Goal: Task Accomplishment & Management: Manage account settings

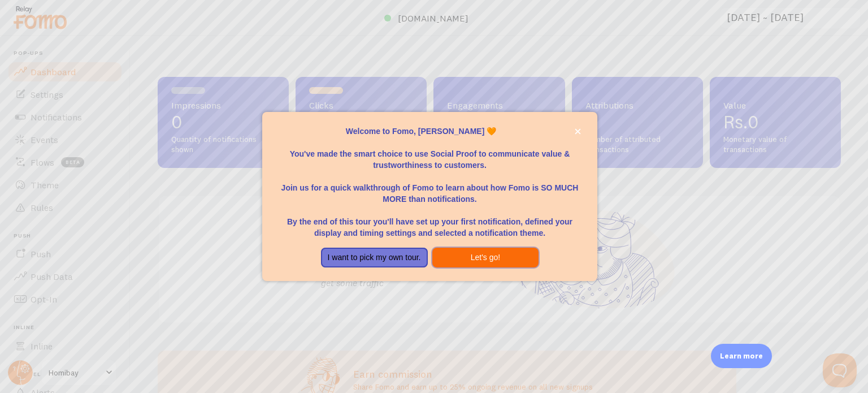
click at [464, 258] on button "Let's go!" at bounding box center [485, 257] width 107 height 20
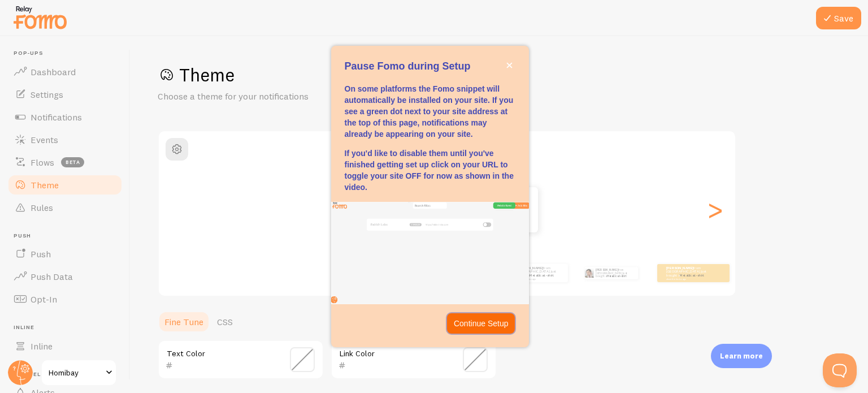
click at [480, 320] on p "Continue Setup" at bounding box center [481, 322] width 55 height 11
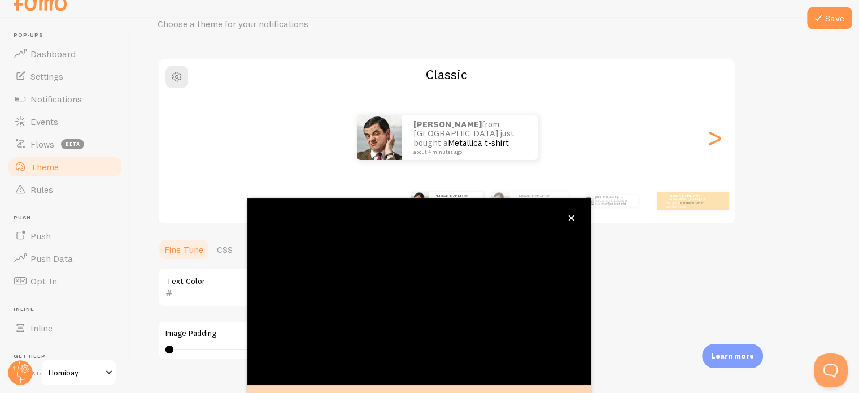
scroll to position [50, 0]
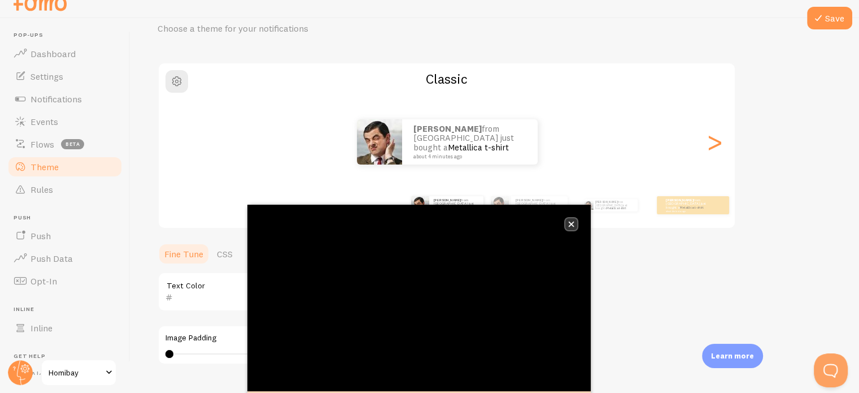
click at [568, 225] on icon "close," at bounding box center [571, 224] width 6 height 6
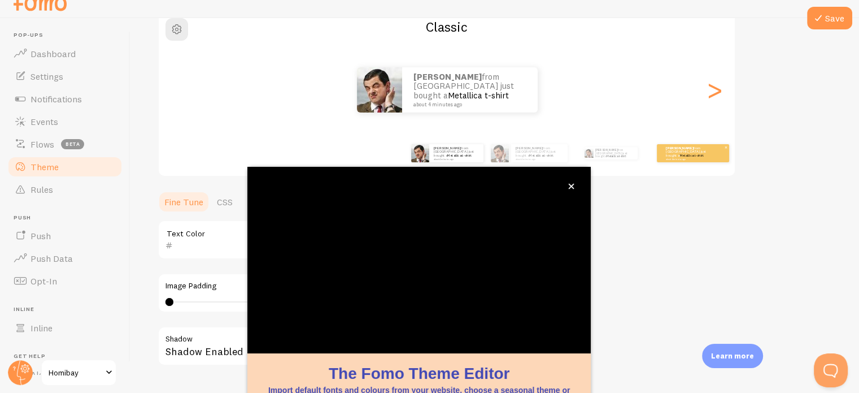
scroll to position [106, 0]
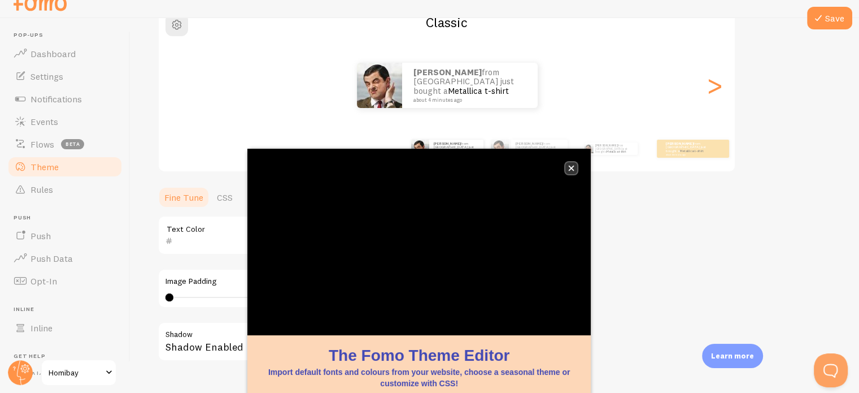
click at [567, 167] on button "close," at bounding box center [571, 168] width 12 height 12
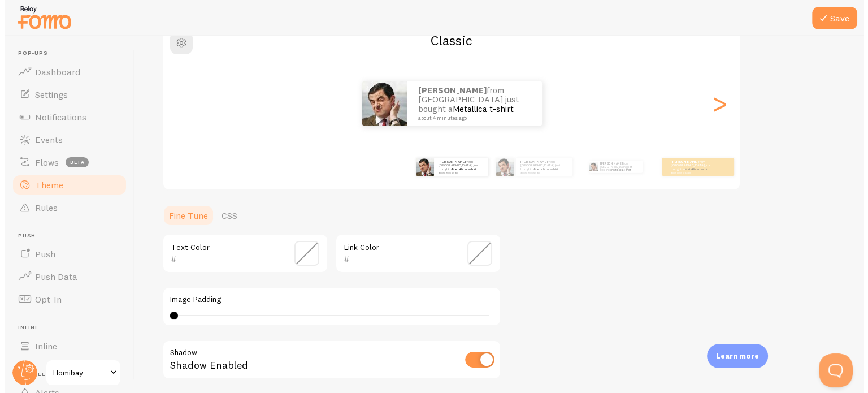
scroll to position [0, 0]
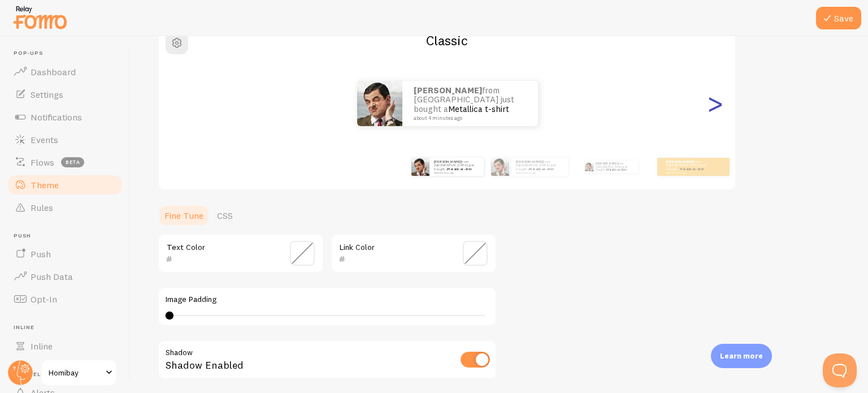
click at [708, 114] on div ">" at bounding box center [715, 103] width 14 height 81
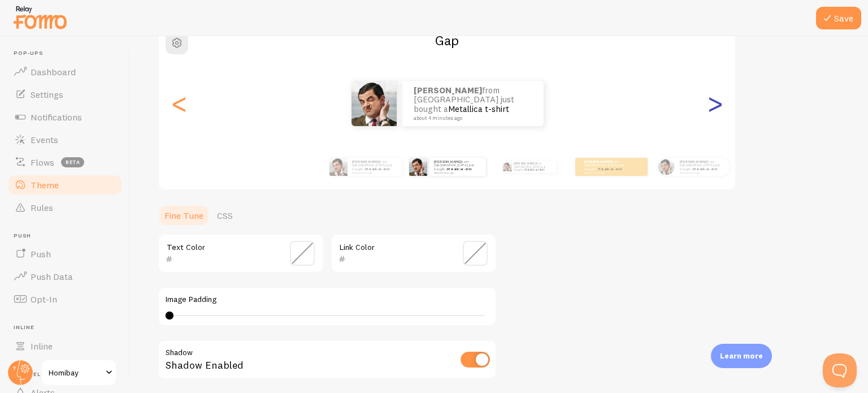
click at [708, 114] on div ">" at bounding box center [715, 103] width 14 height 81
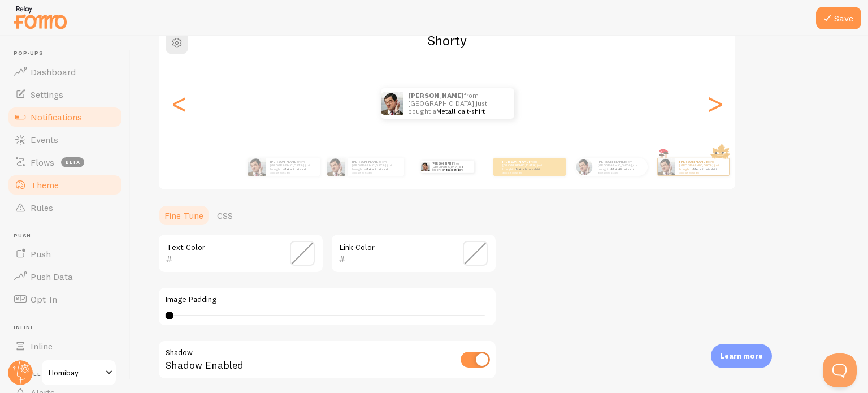
click at [52, 125] on link "Notifications" at bounding box center [65, 117] width 116 height 23
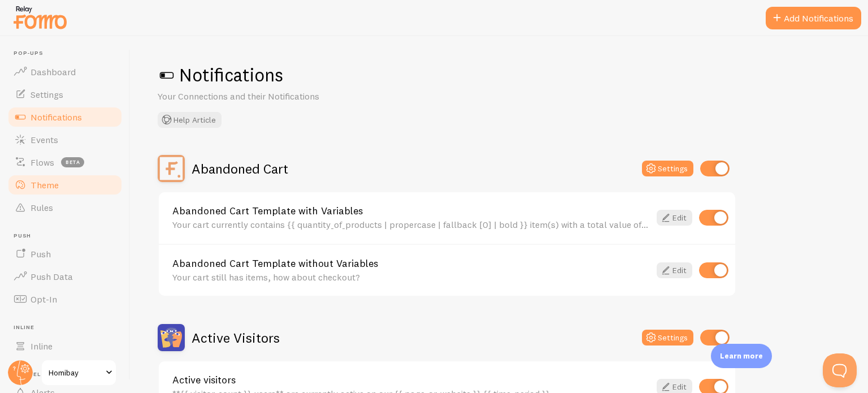
click at [57, 194] on link "Theme" at bounding box center [65, 184] width 116 height 23
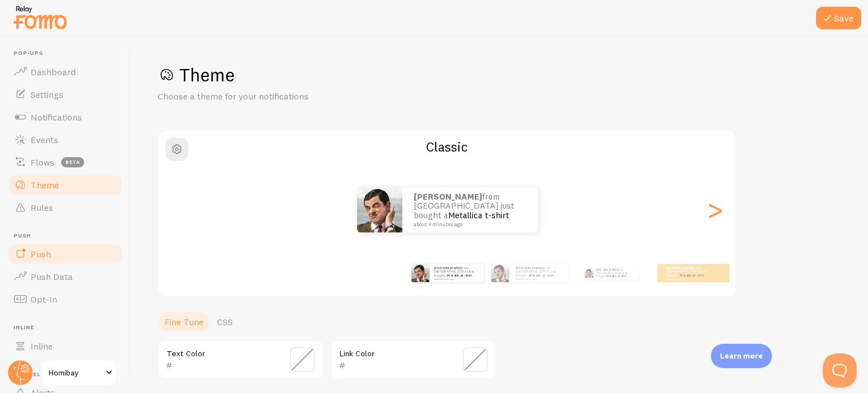
click at [55, 252] on link "Push" at bounding box center [65, 253] width 116 height 23
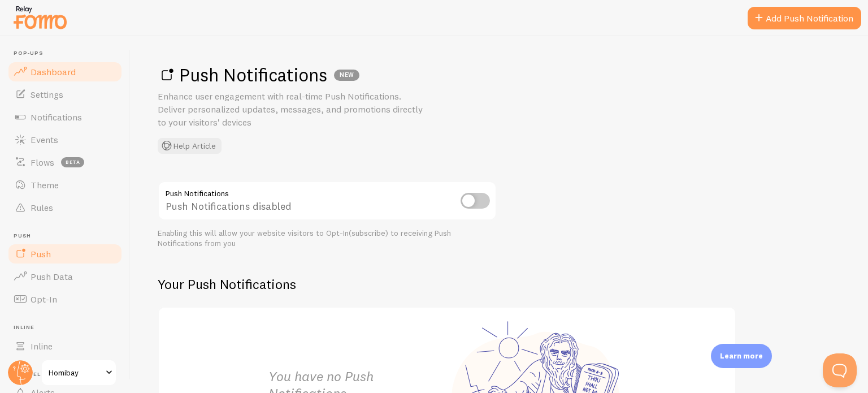
click at [64, 75] on span "Dashboard" at bounding box center [53, 71] width 45 height 11
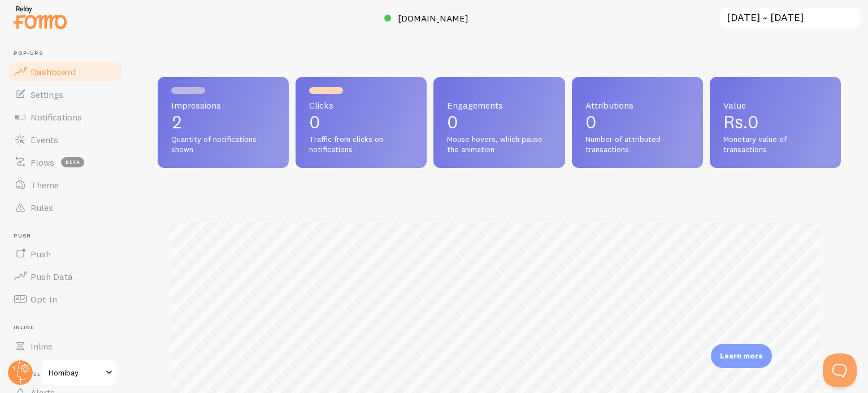
scroll to position [297, 674]
click at [62, 89] on span "Settings" at bounding box center [47, 94] width 33 height 11
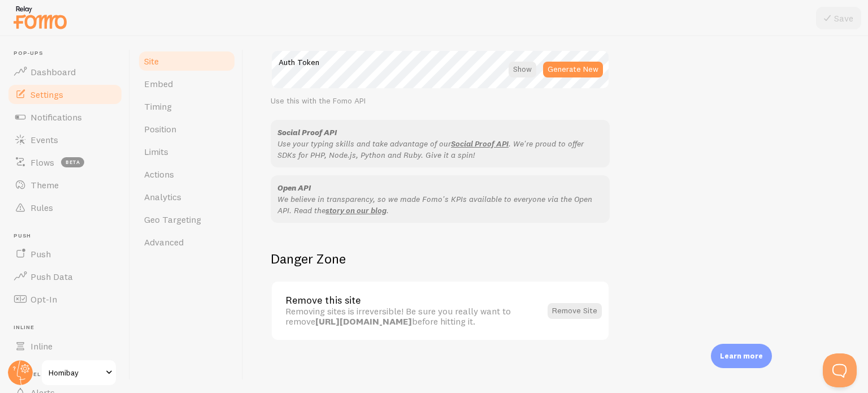
scroll to position [673, 0]
click at [54, 123] on link "Notifications" at bounding box center [65, 117] width 116 height 23
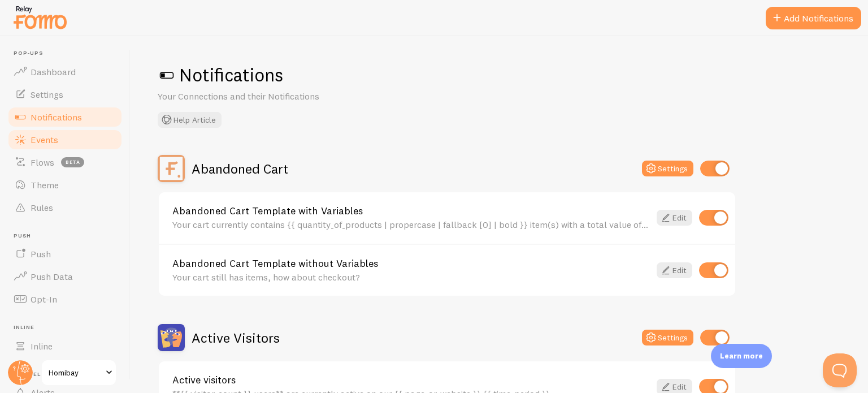
click at [61, 137] on link "Events" at bounding box center [65, 139] width 116 height 23
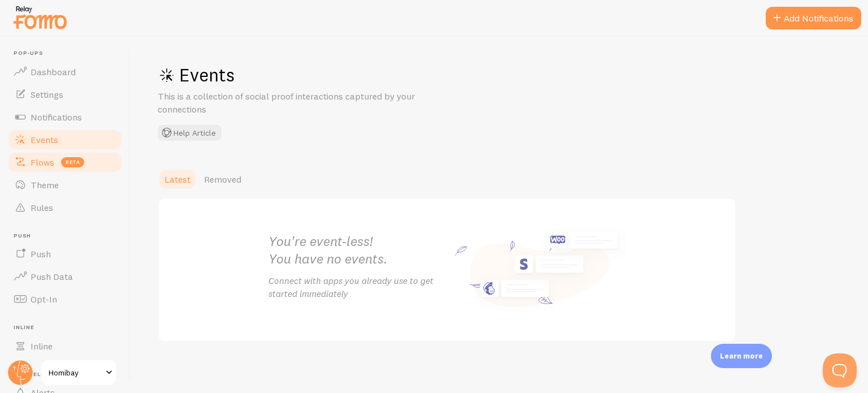
click at [61, 155] on link "Flows beta" at bounding box center [65, 162] width 116 height 23
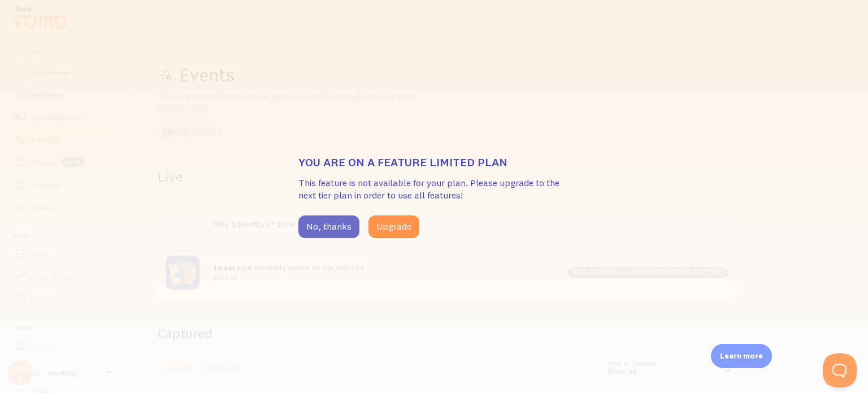
click at [339, 237] on button "No, thanks" at bounding box center [328, 226] width 61 height 23
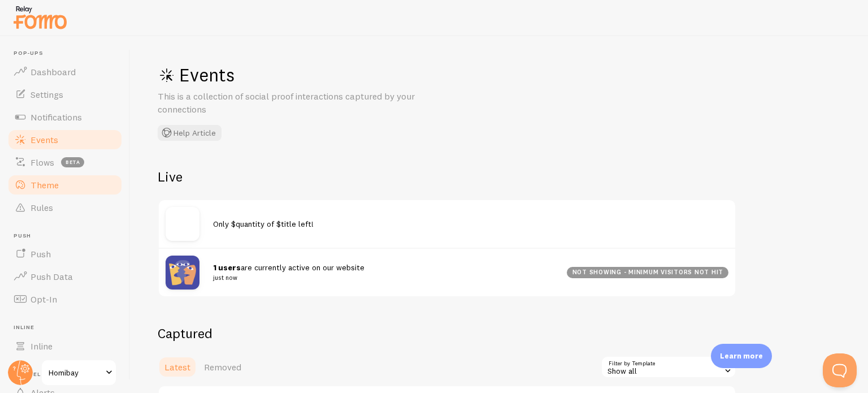
click at [66, 184] on link "Theme" at bounding box center [65, 184] width 116 height 23
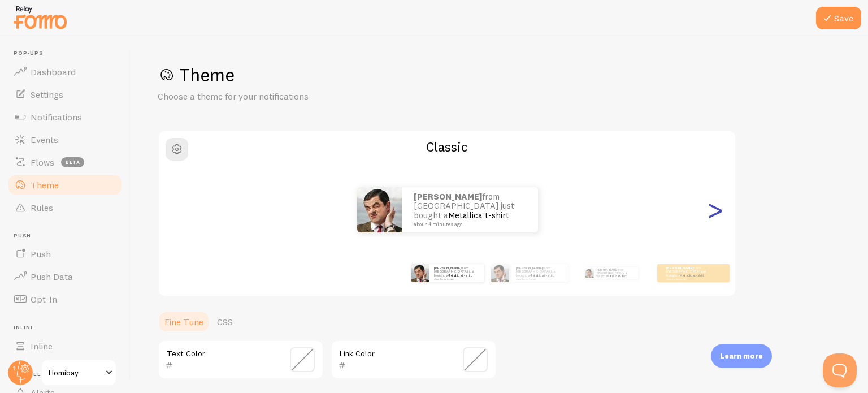
click at [717, 219] on div ">" at bounding box center [715, 209] width 14 height 81
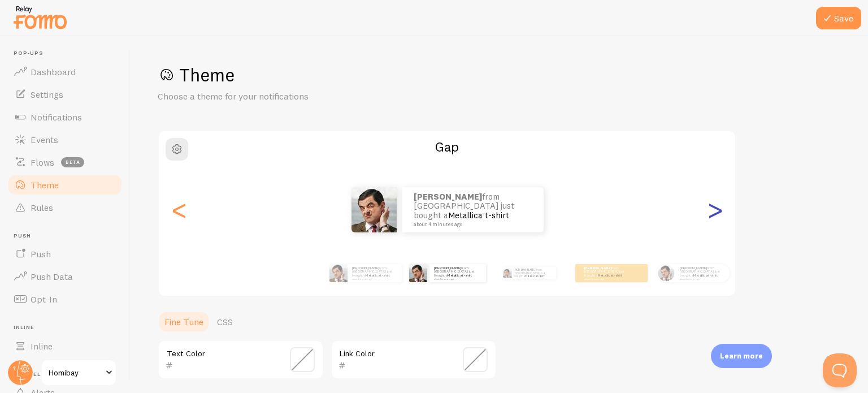
click at [717, 219] on div ">" at bounding box center [715, 209] width 14 height 81
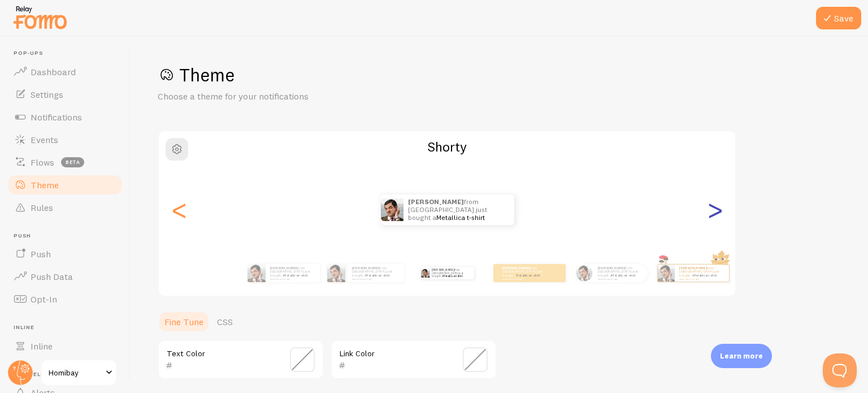
click at [717, 219] on div ">" at bounding box center [715, 209] width 14 height 81
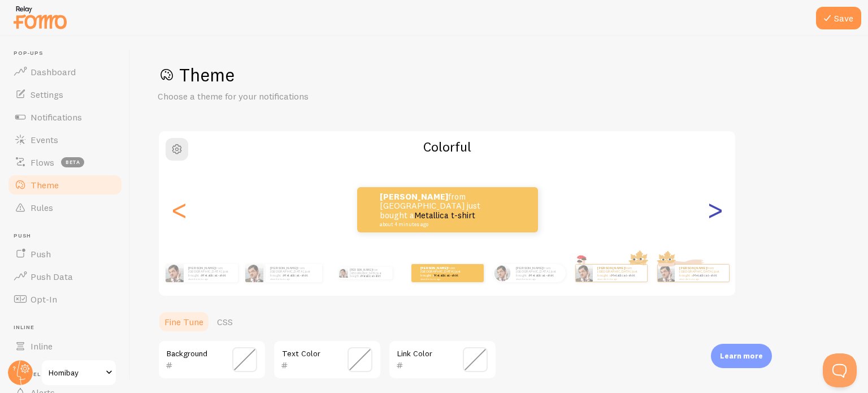
click at [717, 219] on div ">" at bounding box center [715, 209] width 14 height 81
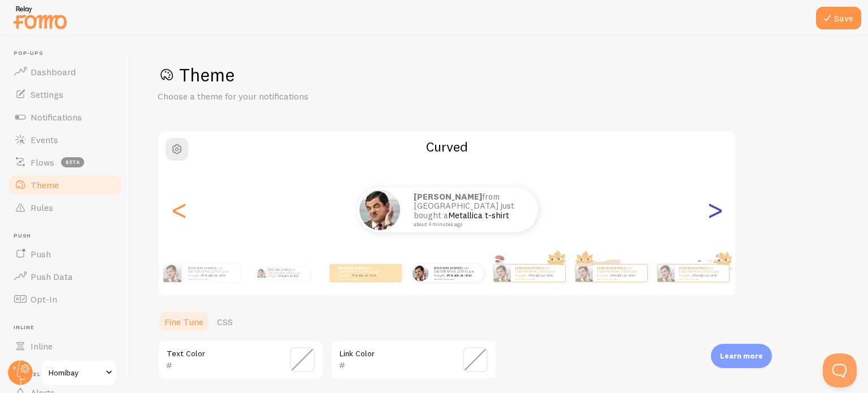
click at [717, 219] on div ">" at bounding box center [715, 209] width 14 height 81
type input "0"
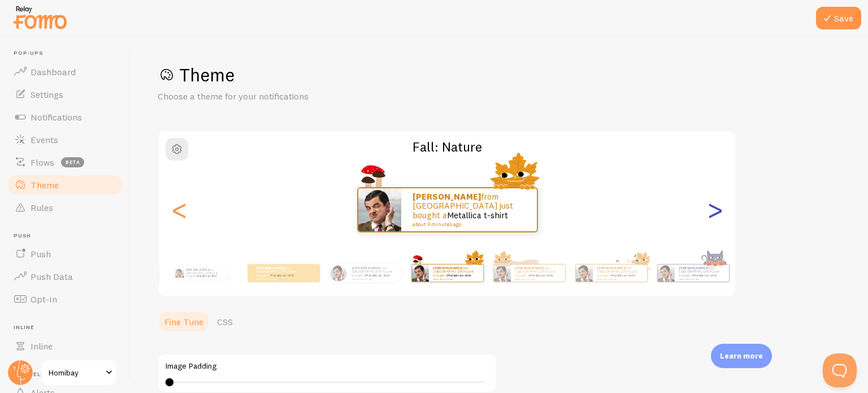
click at [717, 219] on div ">" at bounding box center [715, 209] width 14 height 81
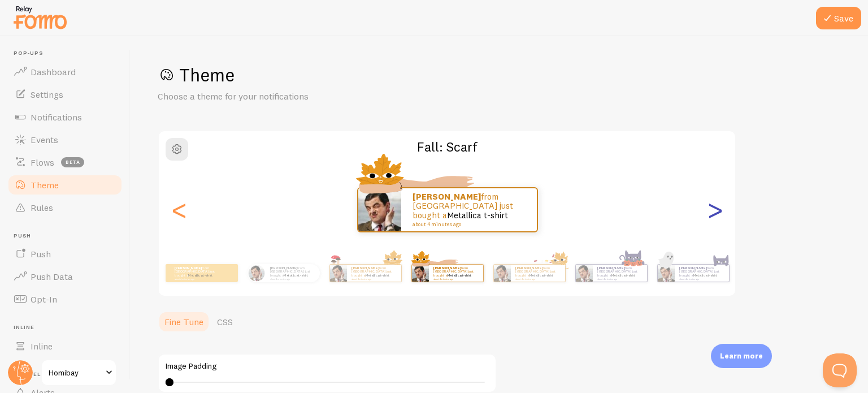
click at [718, 219] on div ">" at bounding box center [715, 209] width 14 height 81
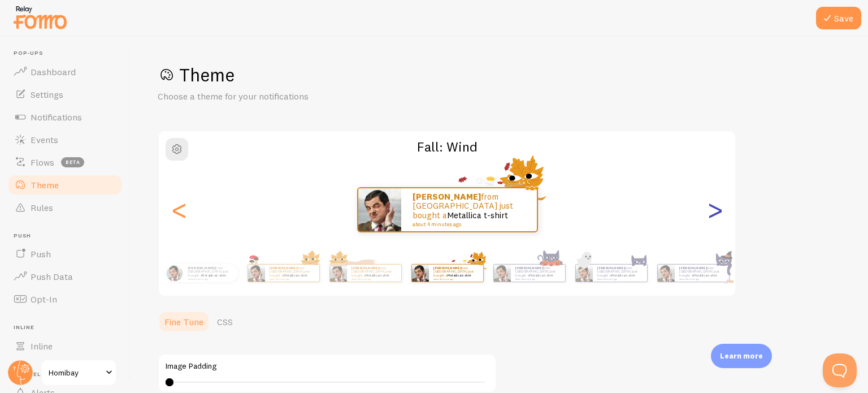
click at [718, 220] on div ">" at bounding box center [715, 209] width 14 height 81
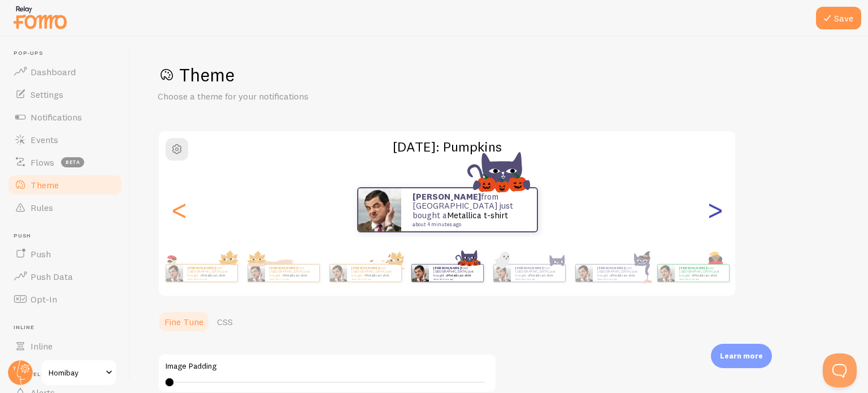
click at [718, 221] on div ">" at bounding box center [715, 209] width 14 height 81
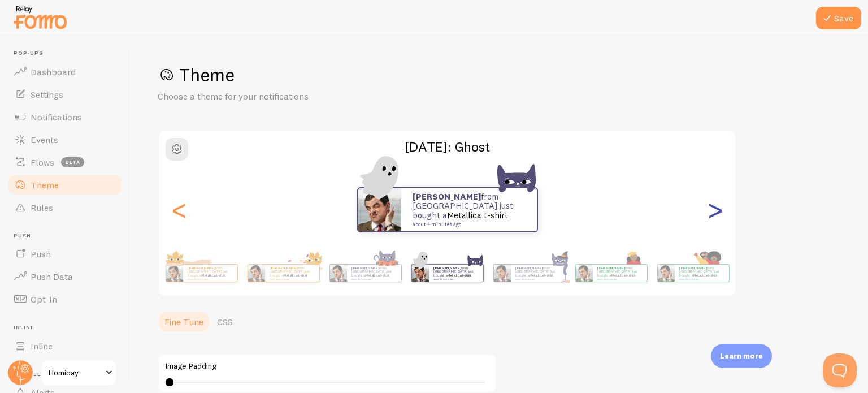
click at [718, 221] on div ">" at bounding box center [715, 209] width 14 height 81
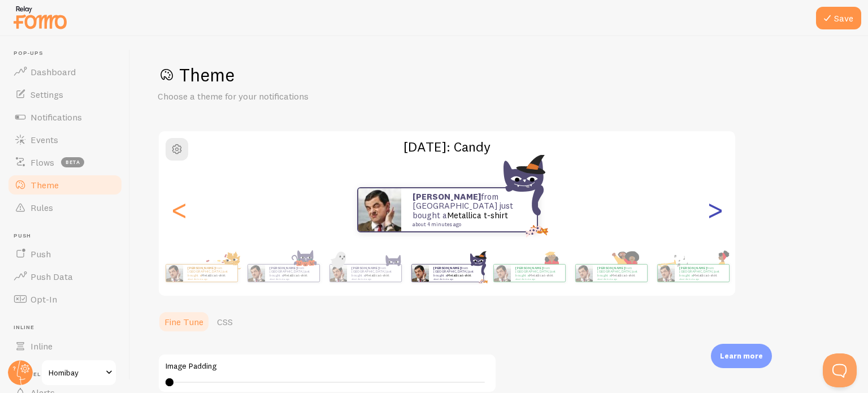
click at [716, 215] on div ">" at bounding box center [715, 209] width 14 height 81
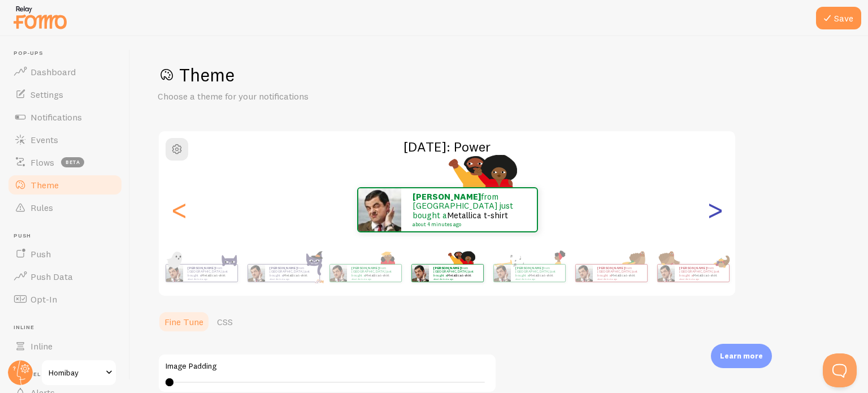
click at [716, 215] on div ">" at bounding box center [715, 209] width 14 height 81
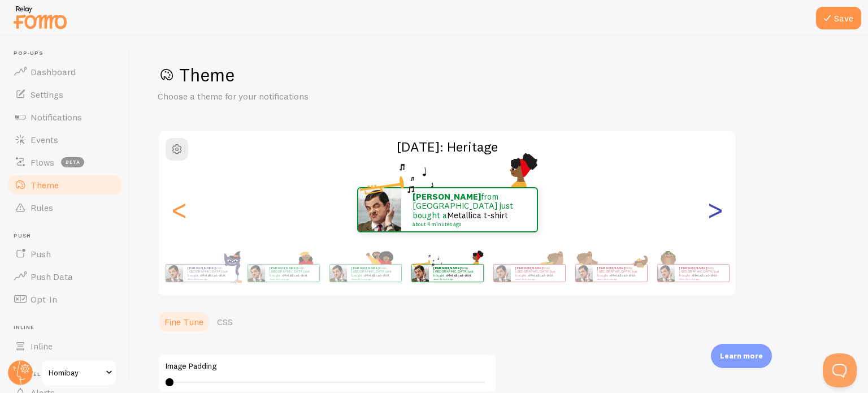
click at [715, 214] on div ">" at bounding box center [715, 209] width 14 height 81
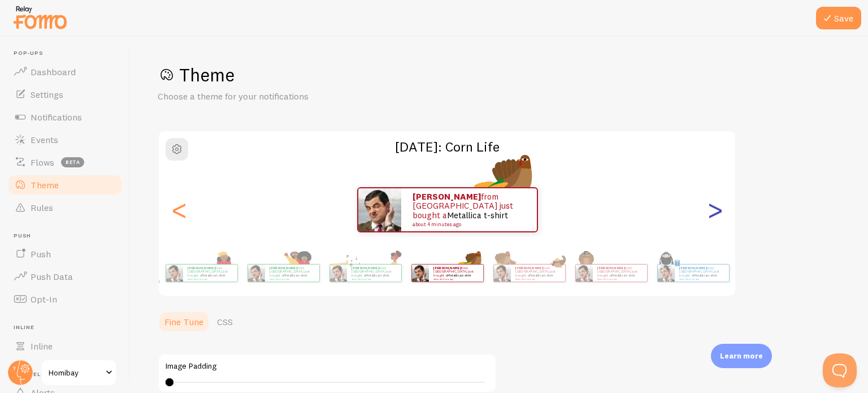
click at [715, 214] on div ">" at bounding box center [715, 209] width 14 height 81
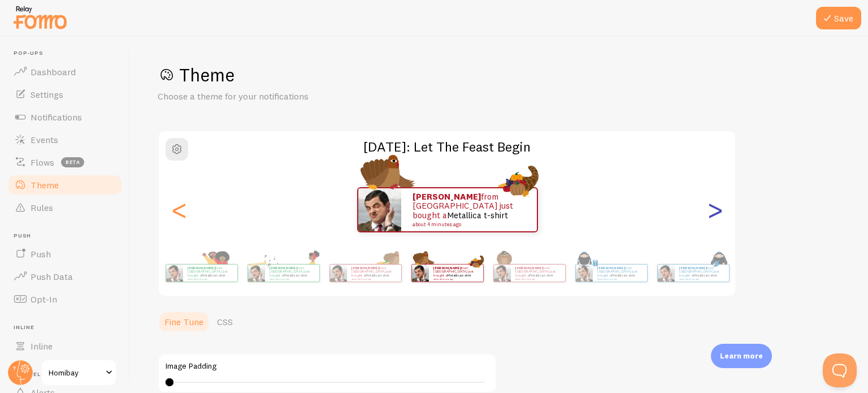
click at [715, 214] on div ">" at bounding box center [715, 209] width 14 height 81
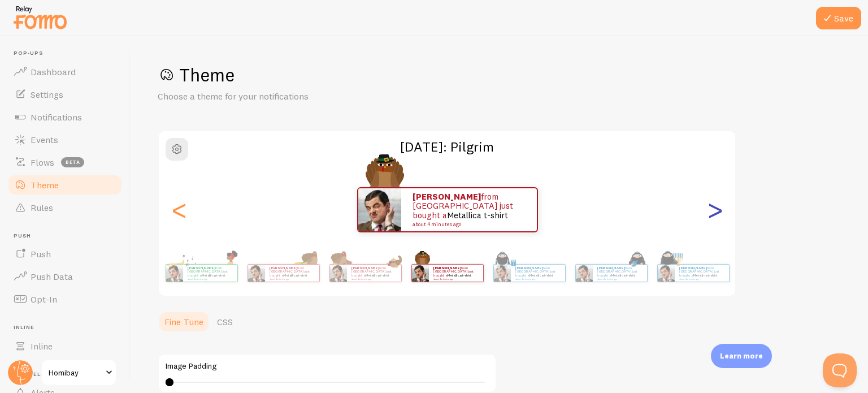
click at [715, 214] on div ">" at bounding box center [715, 209] width 14 height 81
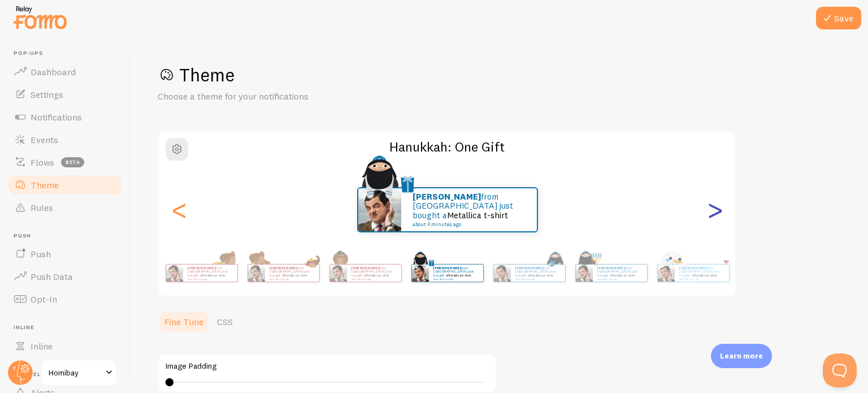
click at [715, 214] on div ">" at bounding box center [715, 209] width 14 height 81
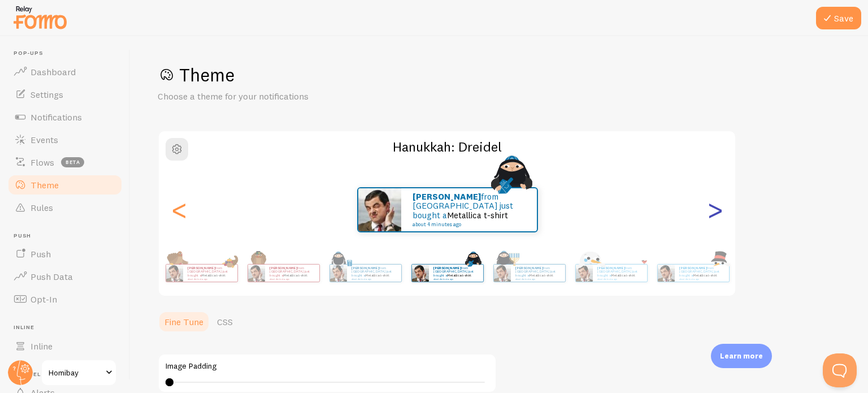
click at [715, 214] on div ">" at bounding box center [715, 209] width 14 height 81
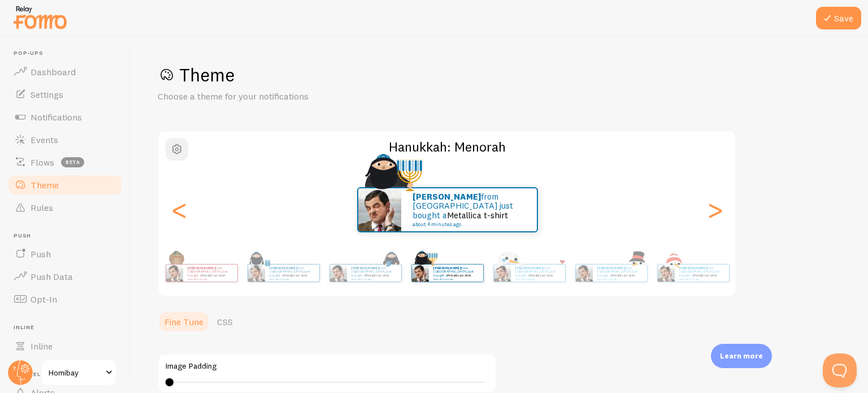
click at [178, 150] on span "button" at bounding box center [177, 149] width 14 height 14
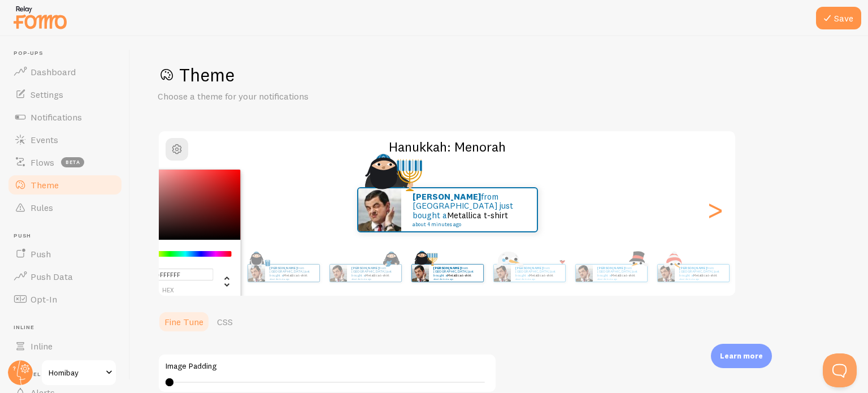
click at [295, 189] on div "Joe from India just bought a Metallica t-shirt about 4 minutes ago" at bounding box center [447, 209] width 577 height 45
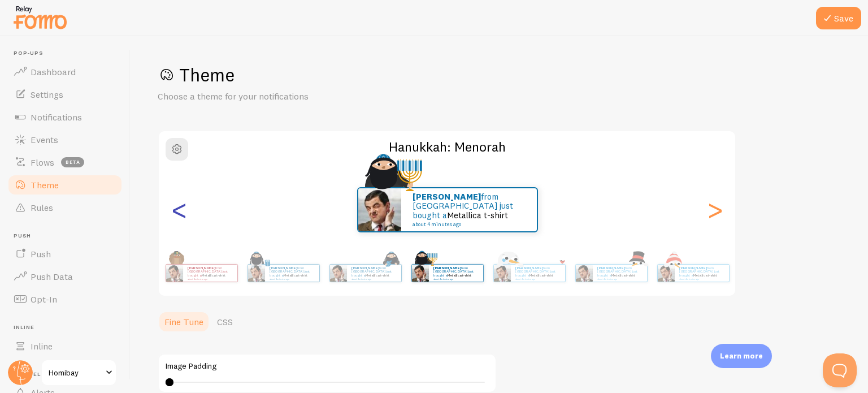
click at [181, 204] on div "<" at bounding box center [179, 209] width 14 height 81
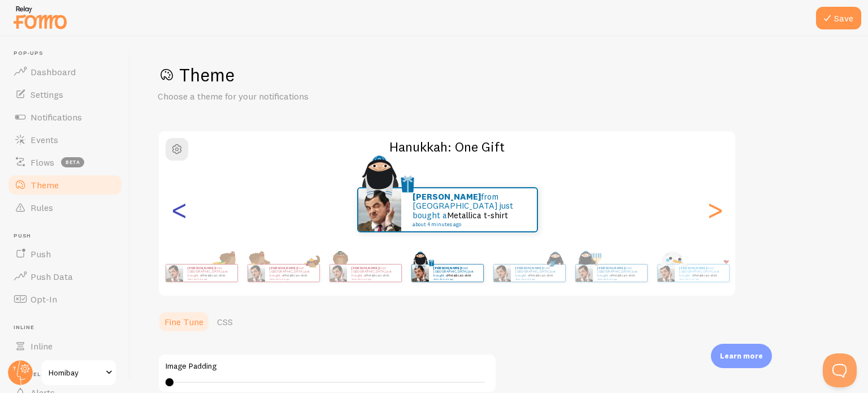
click at [181, 204] on div "<" at bounding box center [179, 209] width 14 height 81
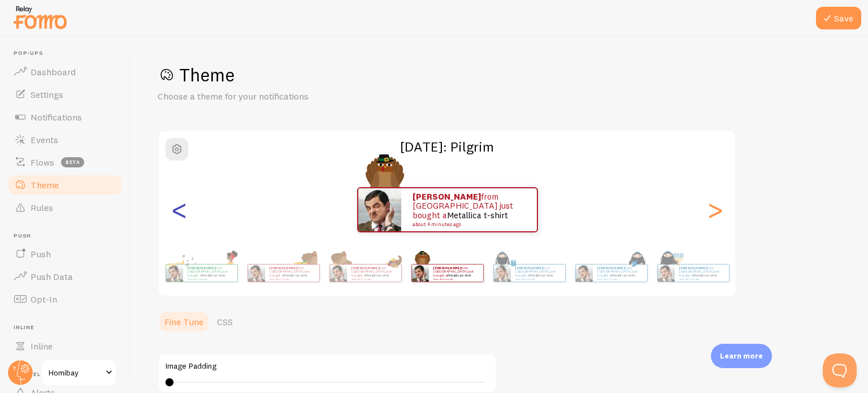
click at [181, 204] on div "<" at bounding box center [179, 209] width 14 height 81
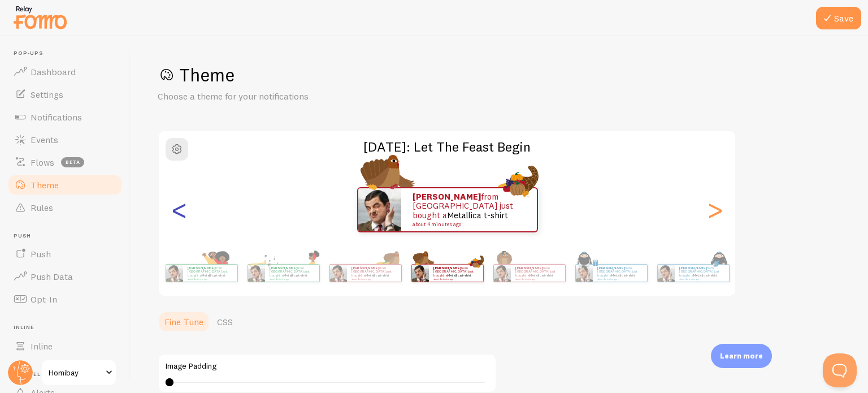
click at [181, 204] on div "<" at bounding box center [179, 209] width 14 height 81
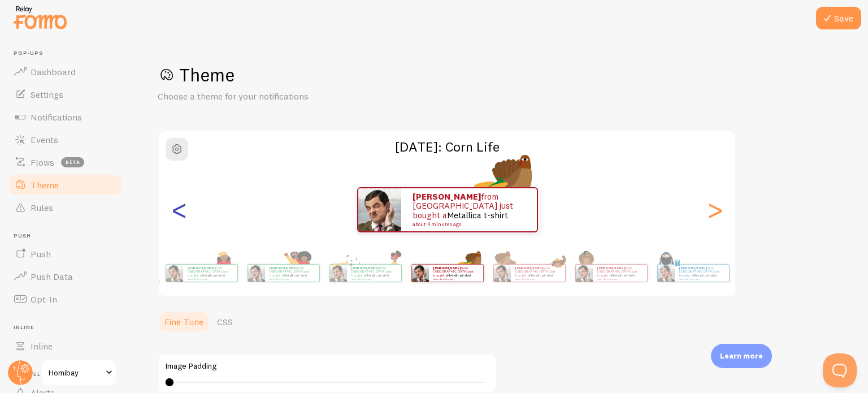
click at [181, 204] on div "<" at bounding box center [179, 209] width 14 height 81
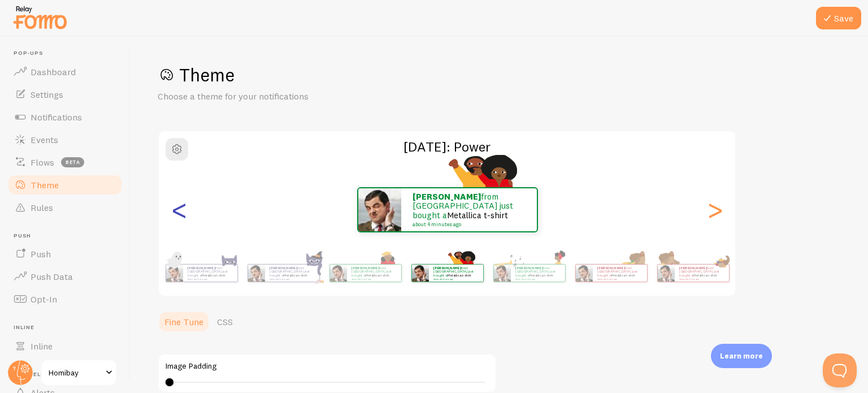
click at [181, 204] on div "<" at bounding box center [179, 209] width 14 height 81
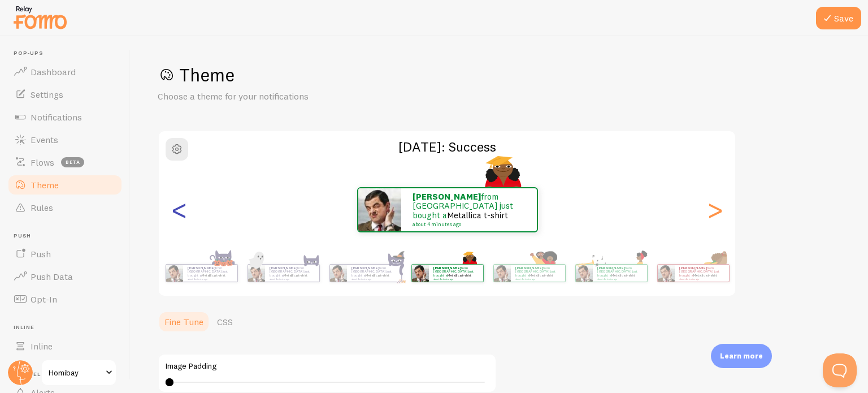
click at [181, 204] on div "<" at bounding box center [179, 209] width 14 height 81
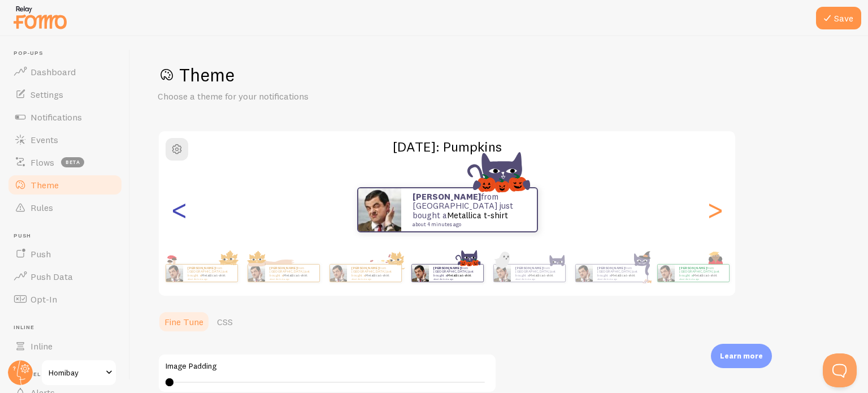
click at [181, 205] on div "<" at bounding box center [179, 209] width 14 height 81
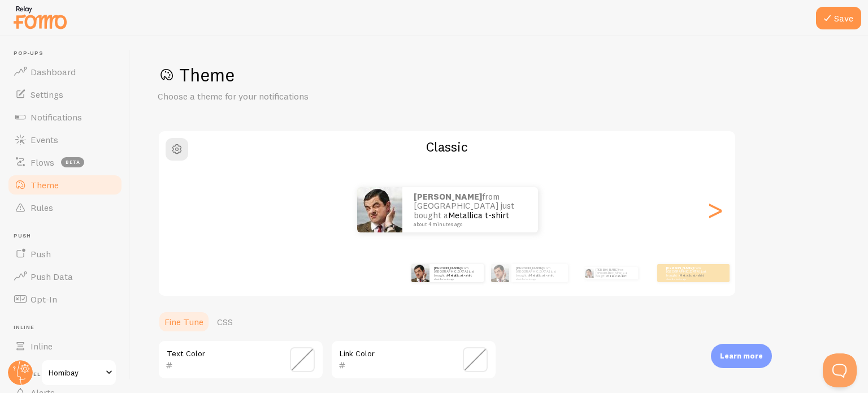
click at [181, 205] on div "<" at bounding box center [179, 209] width 14 height 81
click at [181, 205] on div "Joe from India just bought a Metallica t-shirt about 4 minutes ago Joe from Ind…" at bounding box center [447, 209] width 576 height 81
click at [181, 205] on div "Joe from India just bought a Metallica t-shirt about 4 minutes ago" at bounding box center [447, 209] width 577 height 45
click at [533, 278] on div "Joe from India just bought a Metallica t-shirt about 4 minutes ago" at bounding box center [539, 273] width 56 height 18
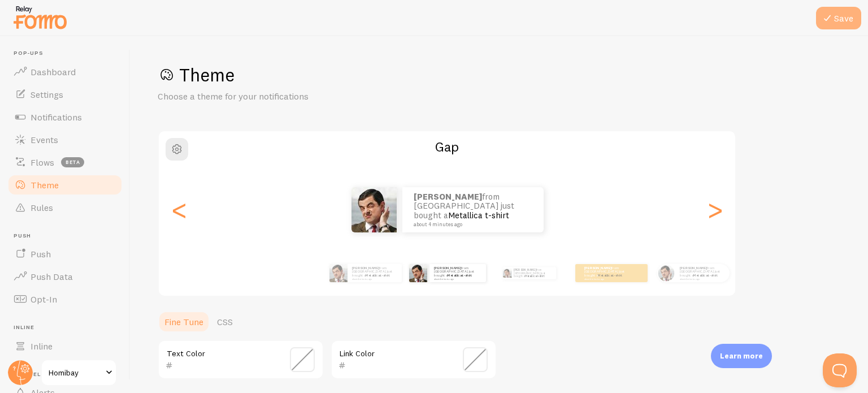
click at [828, 10] on button "Save" at bounding box center [838, 18] width 45 height 23
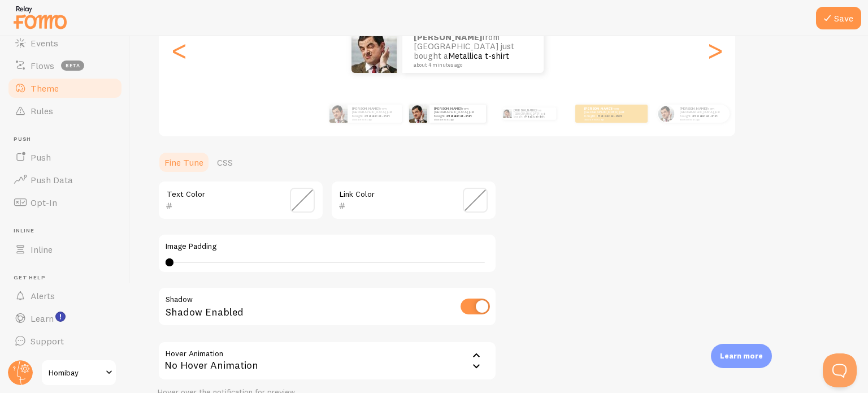
scroll to position [169, 0]
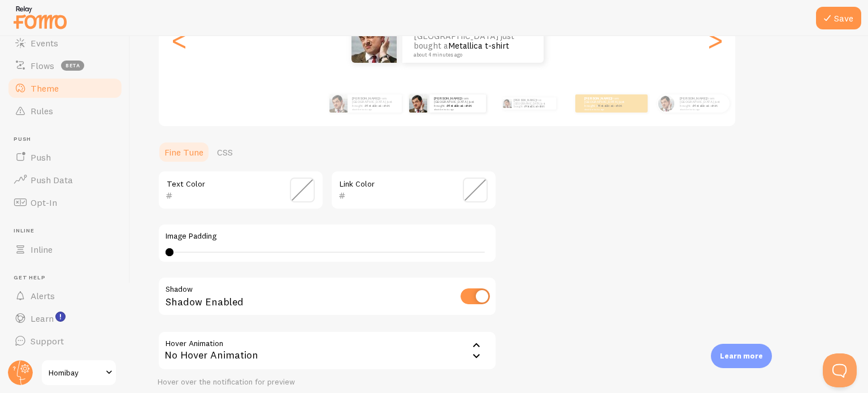
click at [75, 369] on span "Homibay" at bounding box center [76, 372] width 54 height 14
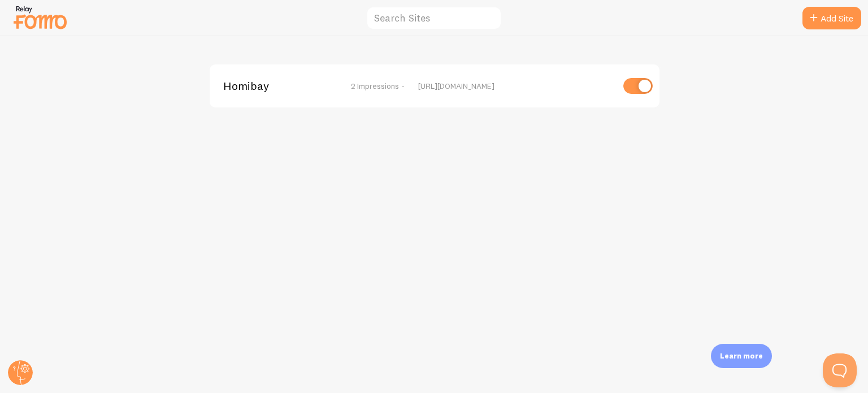
click at [40, 23] on img at bounding box center [40, 17] width 56 height 29
click at [813, 17] on icon at bounding box center [814, 18] width 14 height 14
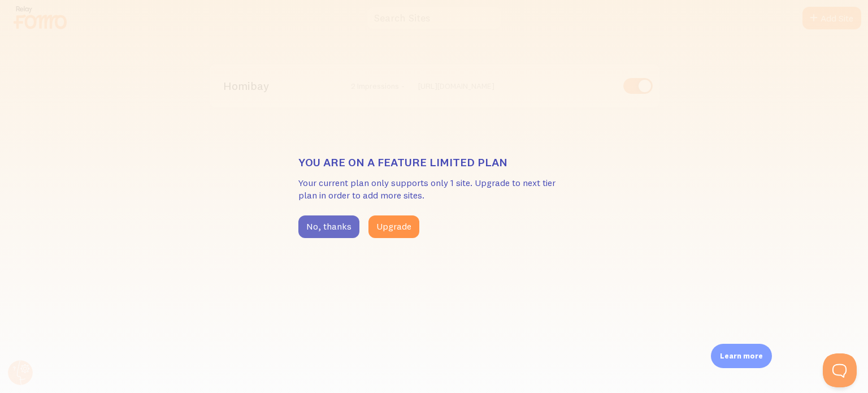
click at [325, 225] on button "No, thanks" at bounding box center [328, 226] width 61 height 23
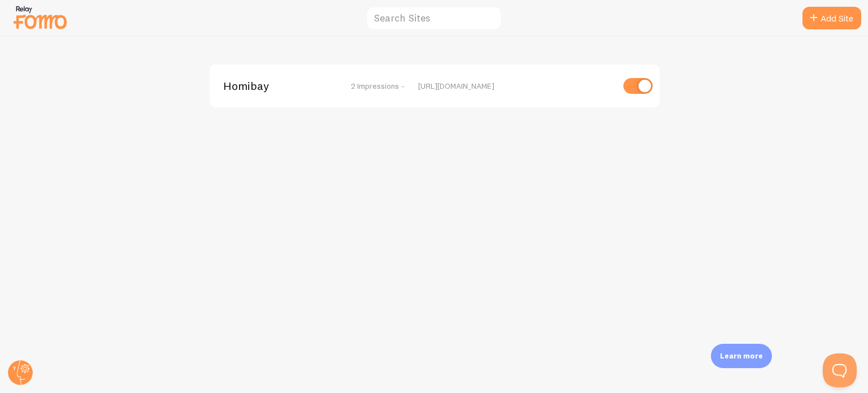
click at [40, 28] on img at bounding box center [40, 17] width 56 height 29
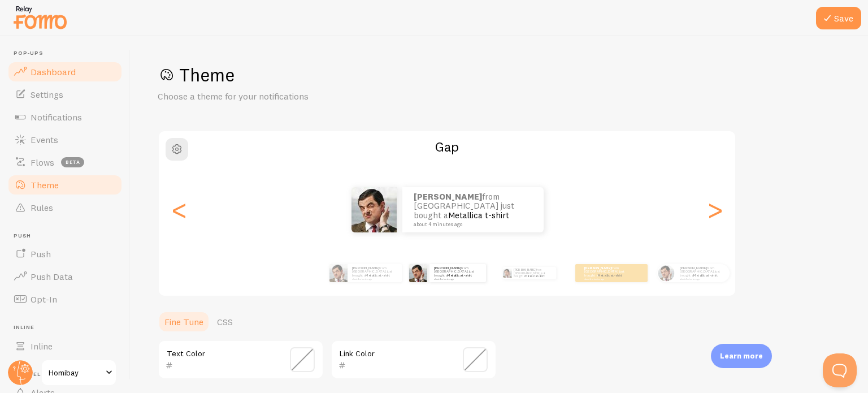
click at [49, 67] on span "Dashboard" at bounding box center [53, 71] width 45 height 11
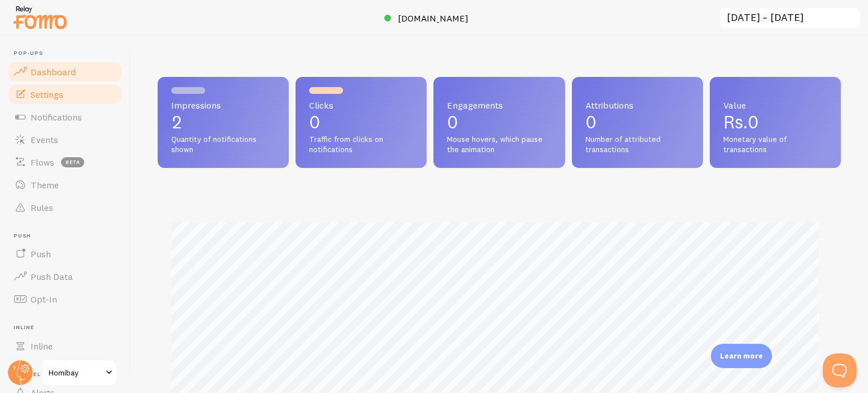
scroll to position [297, 674]
click at [66, 103] on link "Settings" at bounding box center [65, 94] width 116 height 23
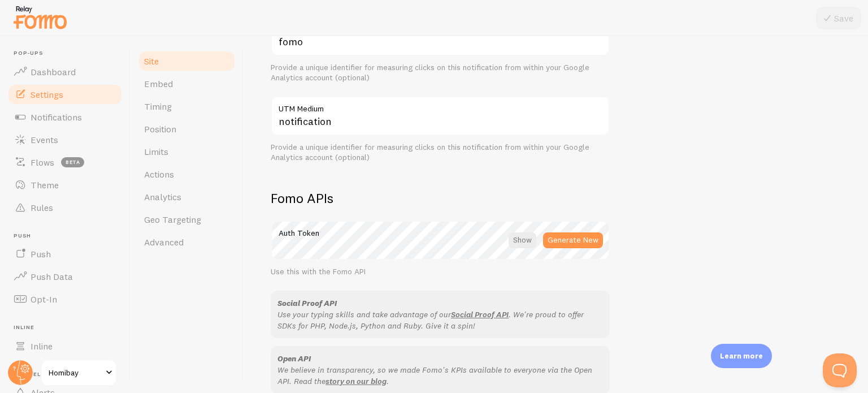
scroll to position [508, 0]
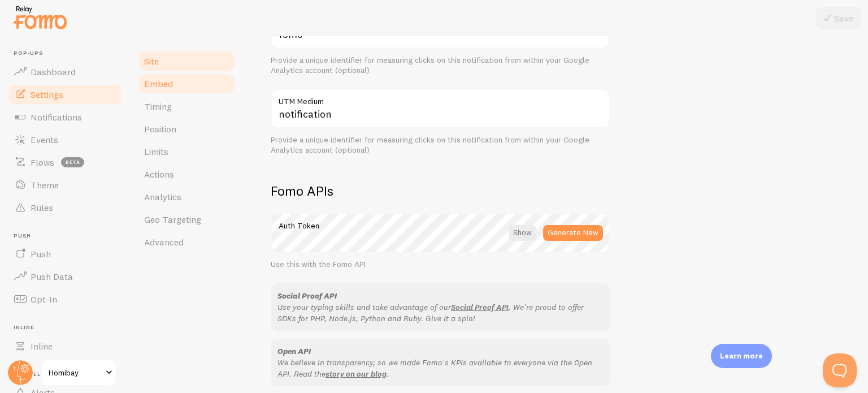
click at [185, 85] on link "Embed" at bounding box center [186, 83] width 99 height 23
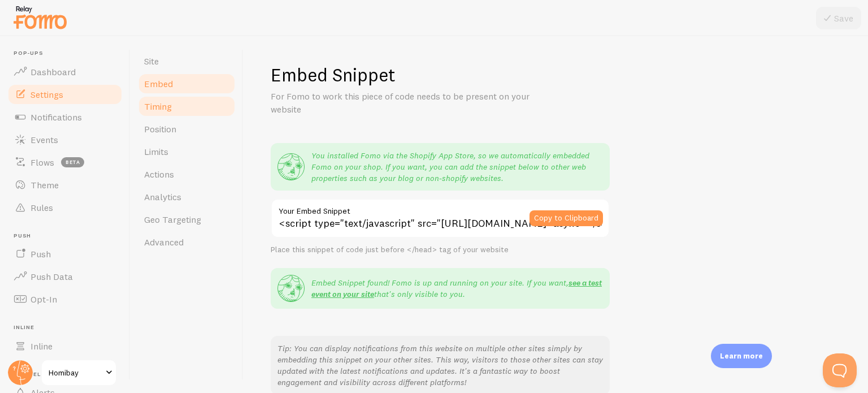
click at [186, 104] on link "Timing" at bounding box center [186, 106] width 99 height 23
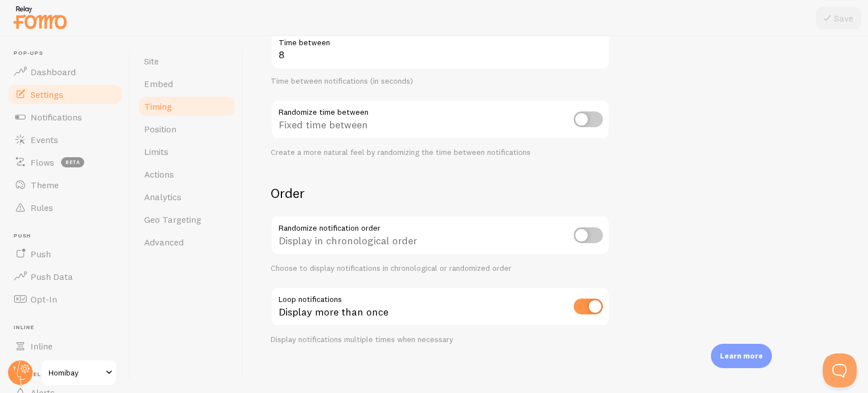
scroll to position [275, 0]
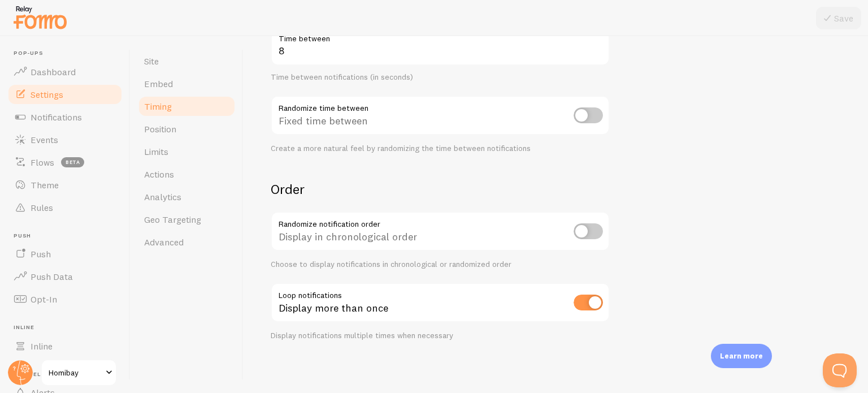
click at [594, 232] on input "checkbox" at bounding box center [587, 231] width 29 height 16
click at [592, 232] on input "checkbox" at bounding box center [587, 231] width 29 height 16
checkbox input "false"
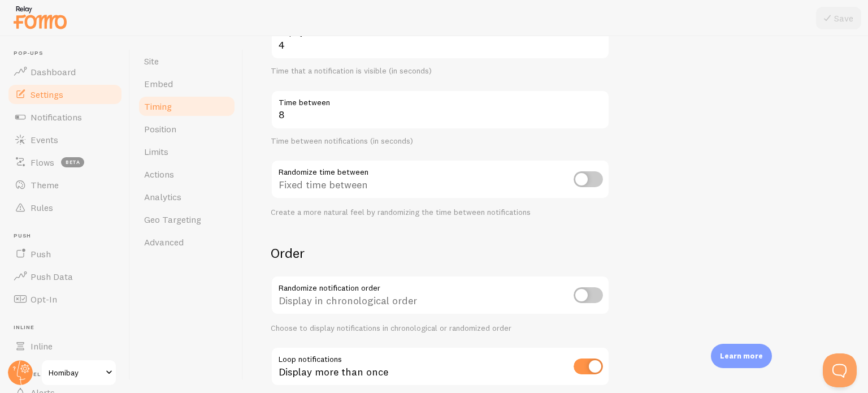
scroll to position [0, 0]
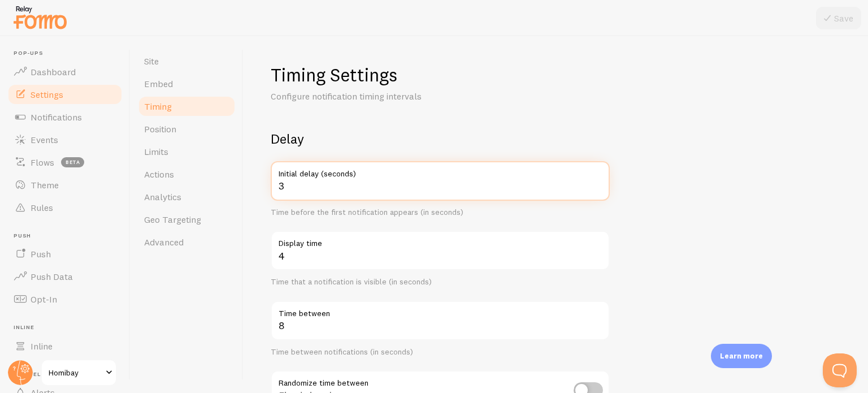
click at [297, 189] on input "3" at bounding box center [440, 181] width 339 height 40
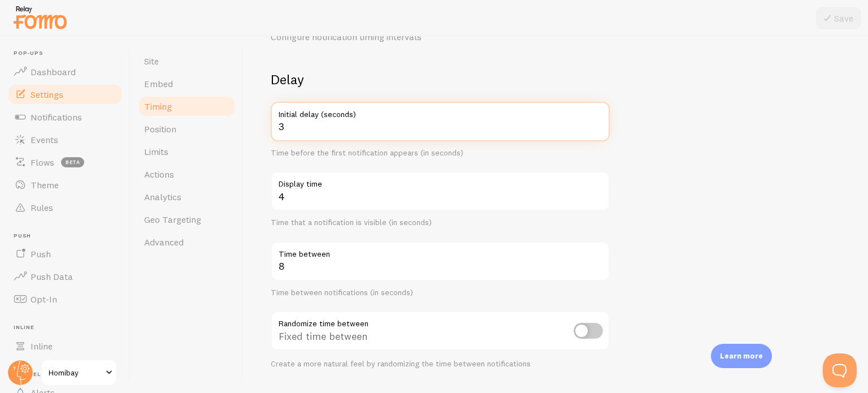
scroll to position [113, 0]
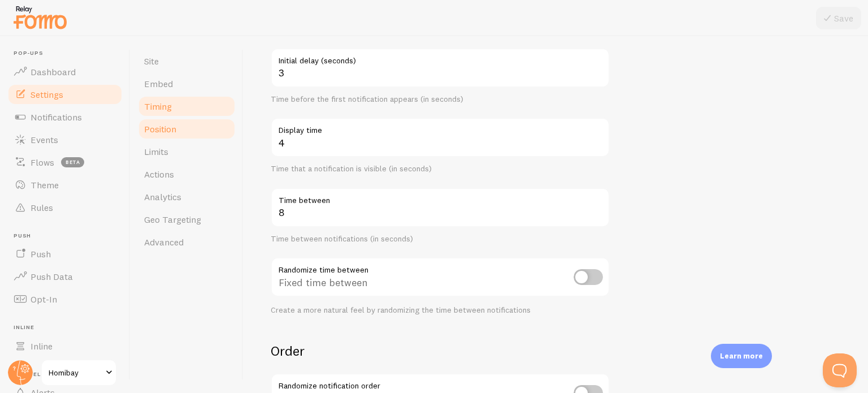
click at [154, 135] on link "Position" at bounding box center [186, 128] width 99 height 23
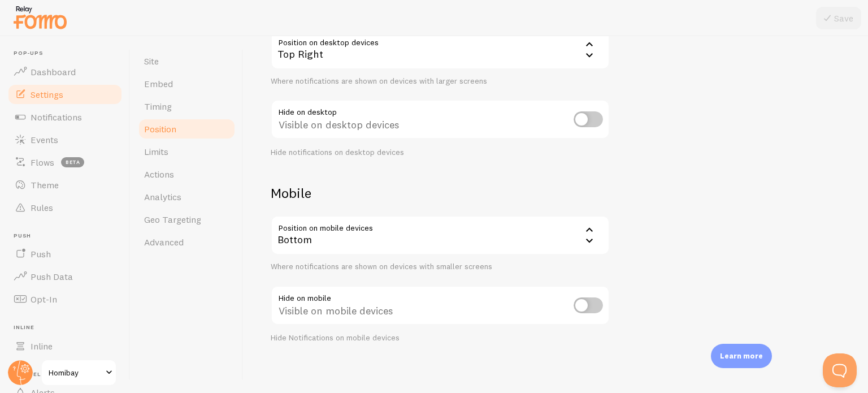
scroll to position [134, 0]
click at [583, 119] on input "checkbox" at bounding box center [587, 116] width 29 height 16
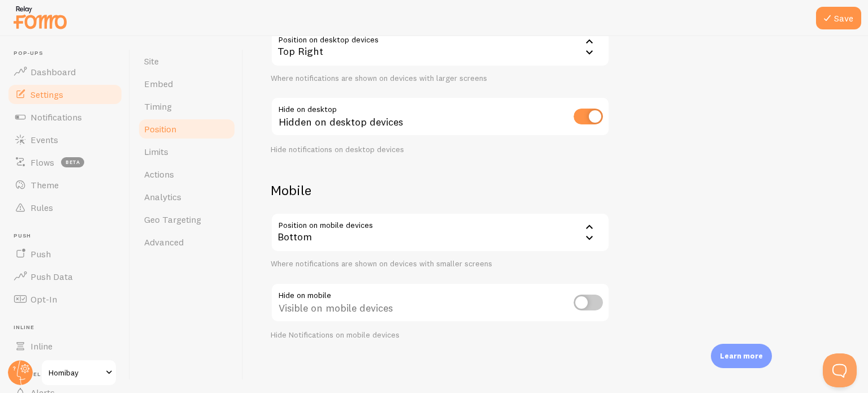
click at [589, 112] on input "checkbox" at bounding box center [587, 116] width 29 height 16
checkbox input "false"
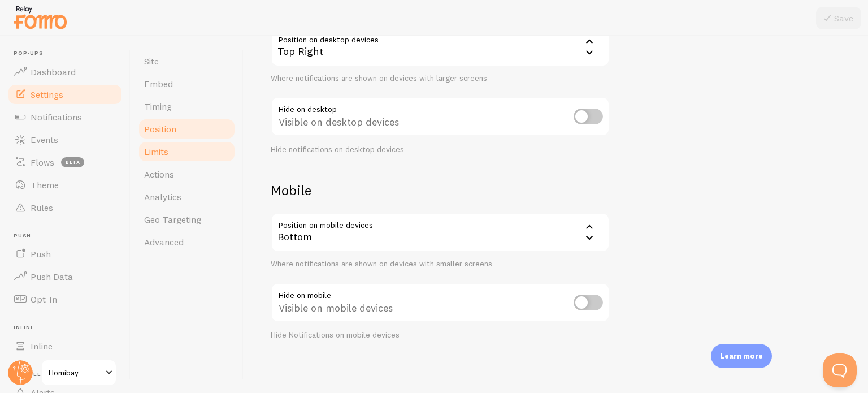
click at [178, 150] on link "Limits" at bounding box center [186, 151] width 99 height 23
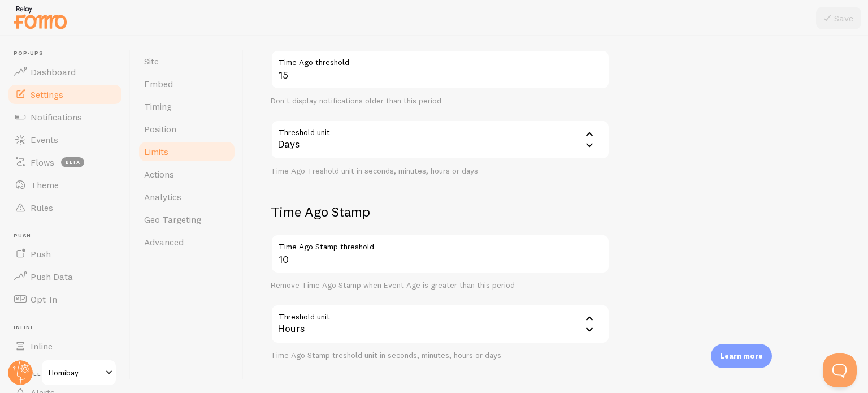
scroll to position [339, 0]
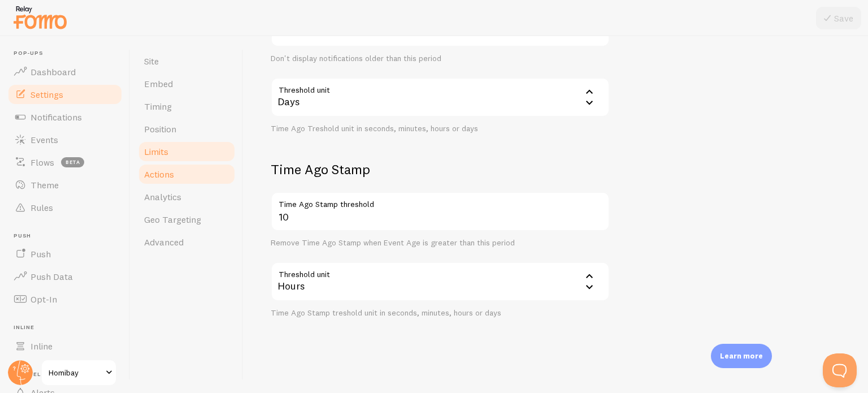
click at [182, 179] on link "Actions" at bounding box center [186, 174] width 99 height 23
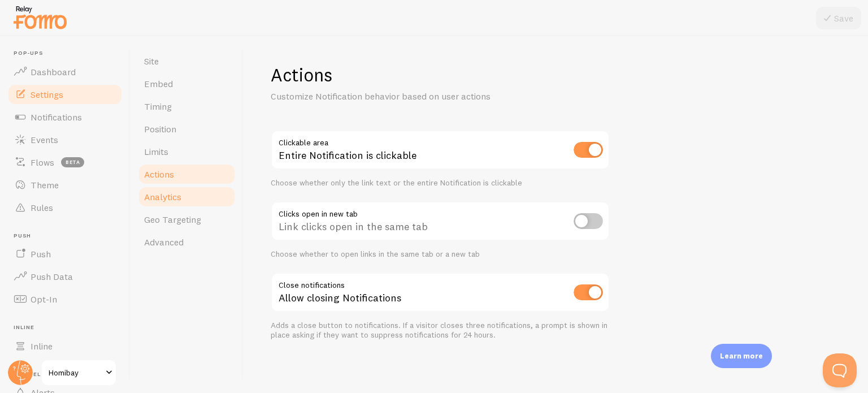
click at [186, 196] on link "Analytics" at bounding box center [186, 196] width 99 height 23
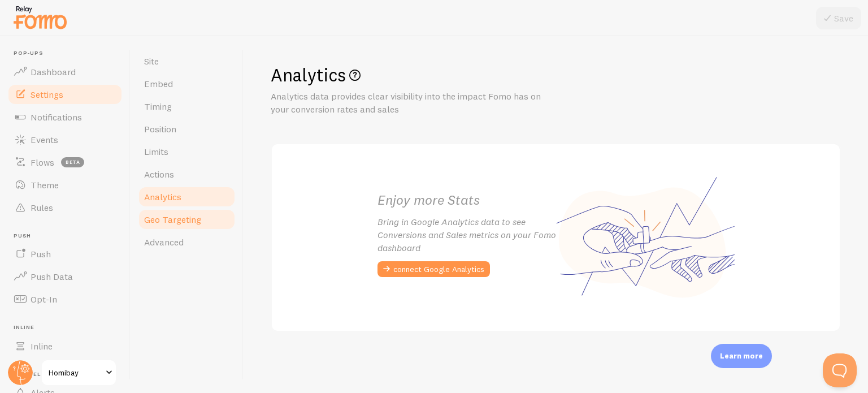
click at [182, 215] on span "Geo Targeting" at bounding box center [172, 219] width 57 height 11
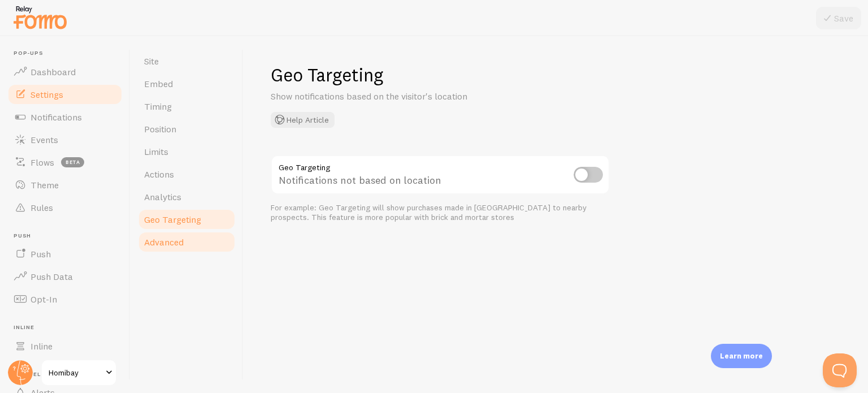
click at [172, 245] on span "Advanced" at bounding box center [164, 241] width 40 height 11
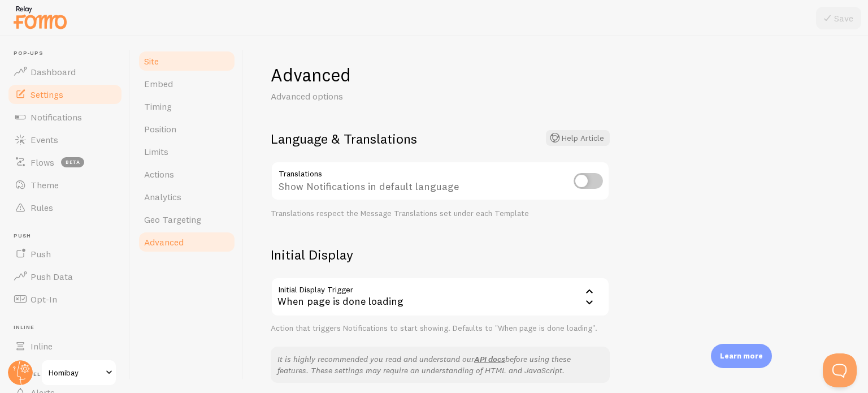
click at [178, 66] on link "Site" at bounding box center [186, 61] width 99 height 23
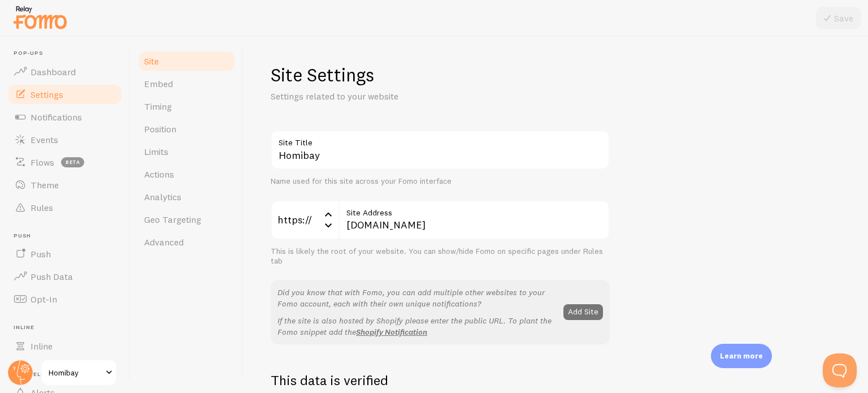
click at [90, 373] on span "Homibay" at bounding box center [76, 372] width 54 height 14
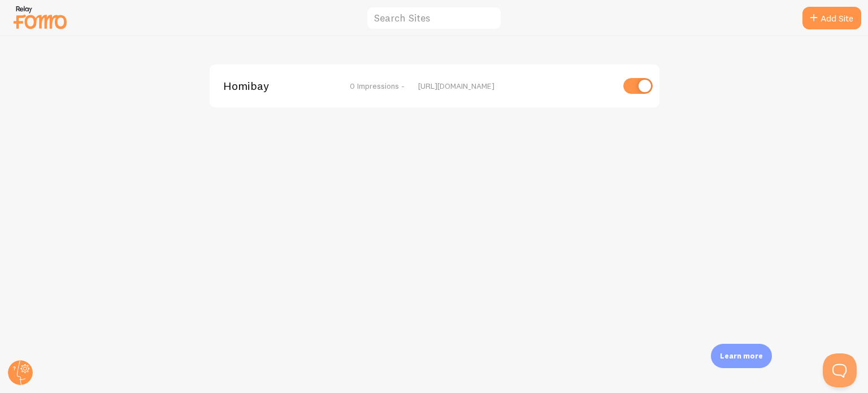
click at [40, 33] on div at bounding box center [40, 17] width 56 height 33
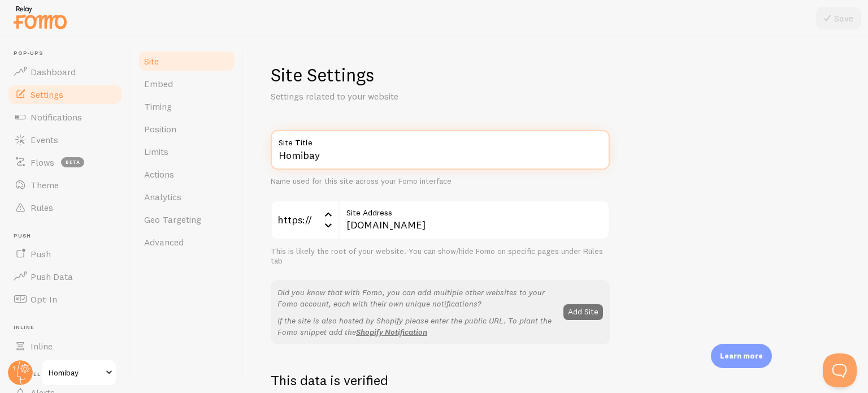
click at [351, 163] on input "Homibay" at bounding box center [440, 150] width 339 height 40
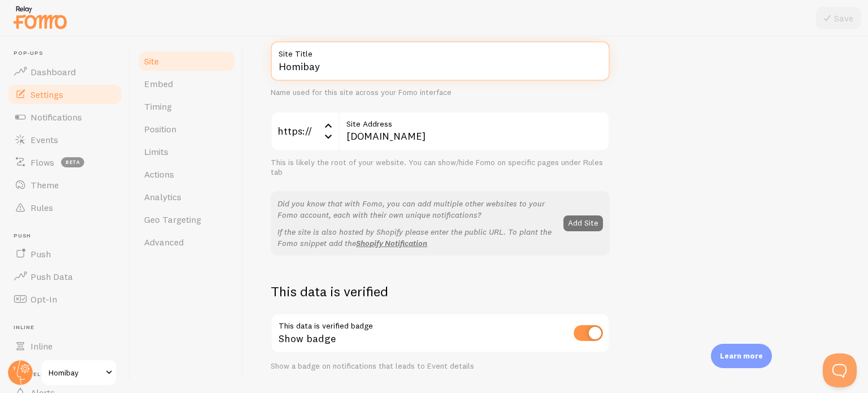
scroll to position [113, 0]
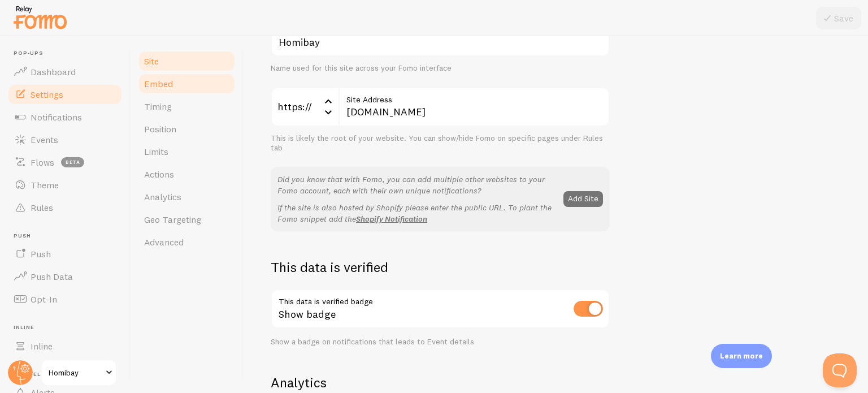
click at [173, 80] on link "Embed" at bounding box center [186, 83] width 99 height 23
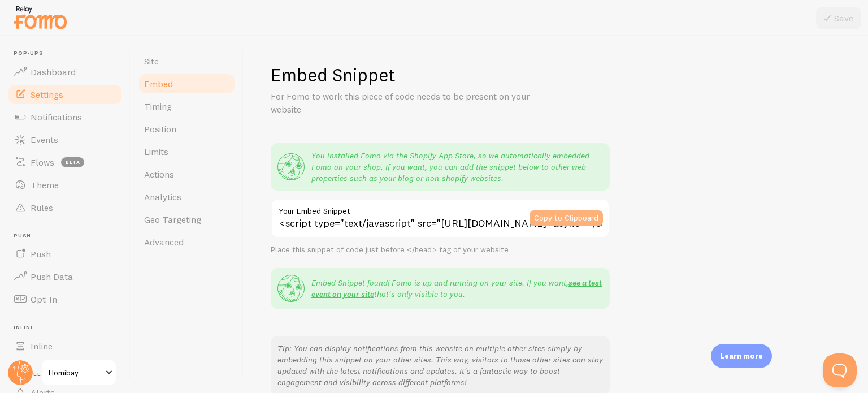
click at [543, 220] on button "Copy to Clipboard" at bounding box center [565, 218] width 73 height 16
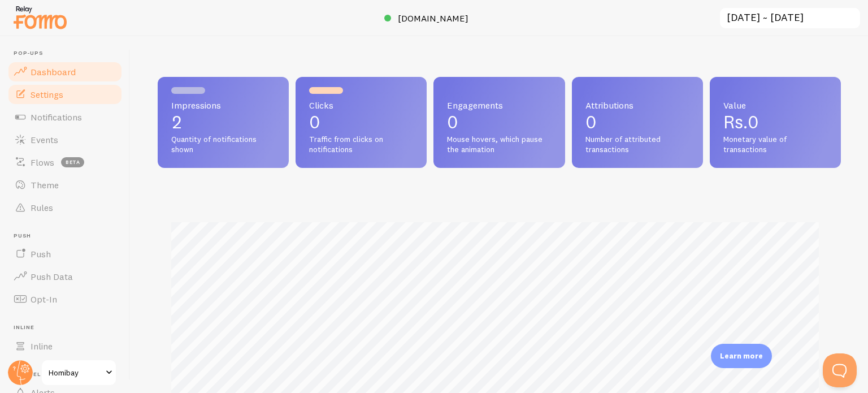
click at [77, 88] on link "Settings" at bounding box center [65, 94] width 116 height 23
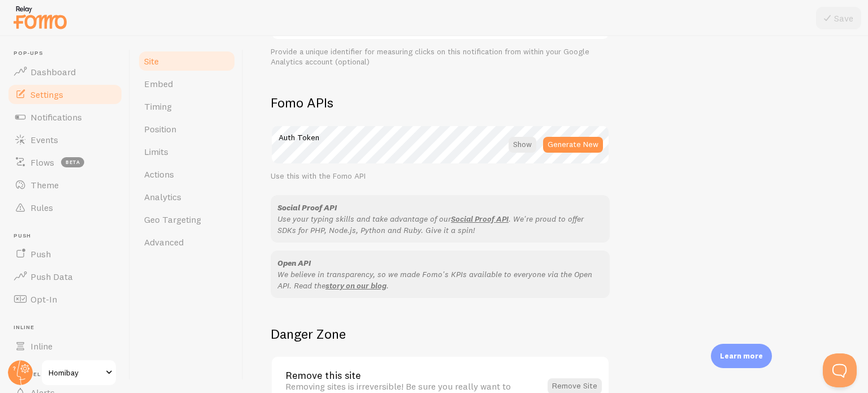
scroll to position [673, 0]
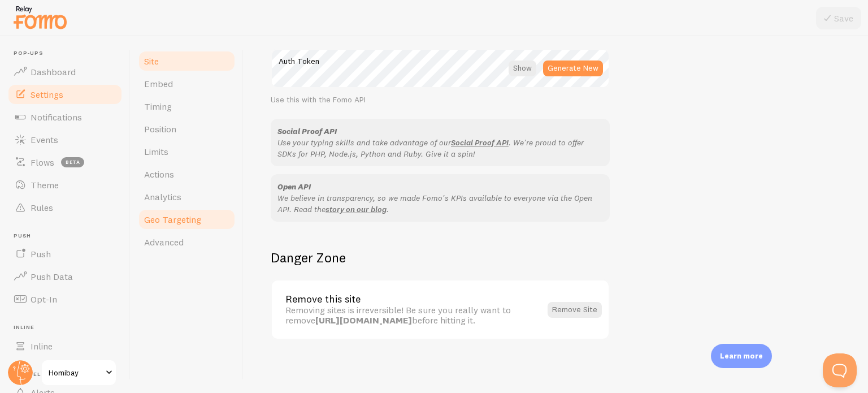
click at [172, 227] on link "Geo Targeting" at bounding box center [186, 219] width 99 height 23
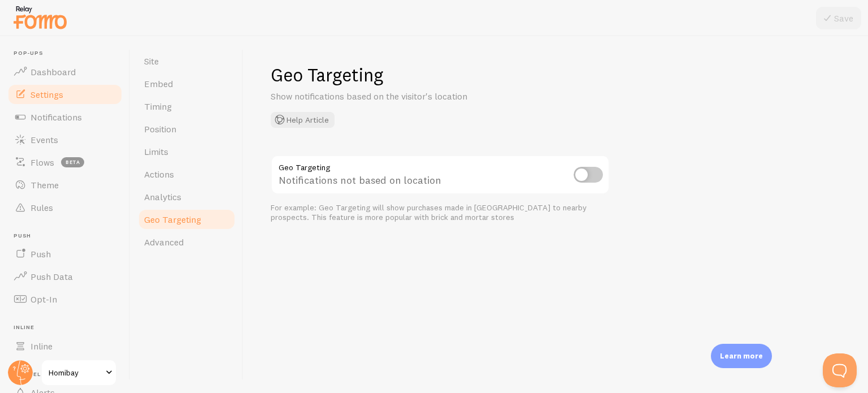
click at [585, 176] on input "checkbox" at bounding box center [587, 175] width 29 height 16
checkbox input "true"
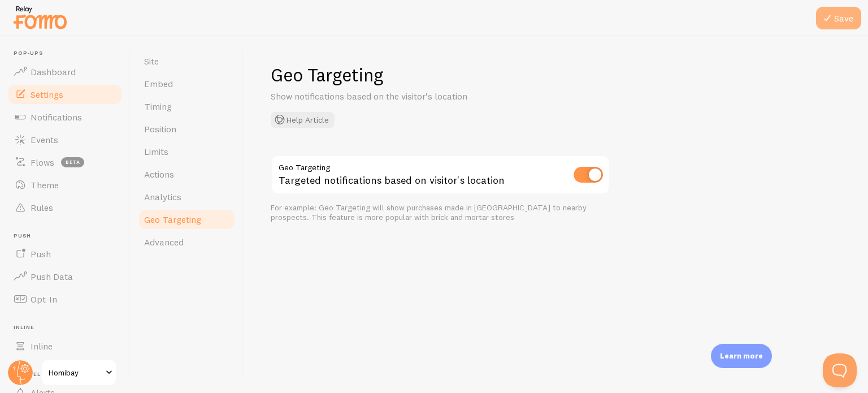
click at [838, 11] on button "Save" at bounding box center [838, 18] width 45 height 23
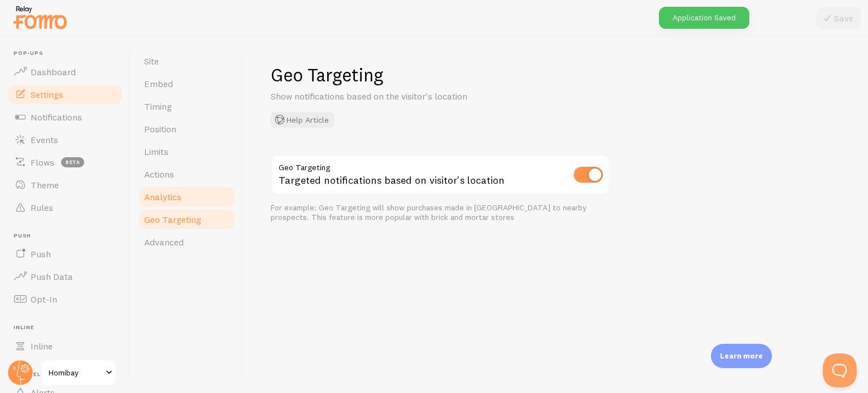
click at [169, 201] on span "Analytics" at bounding box center [162, 196] width 37 height 11
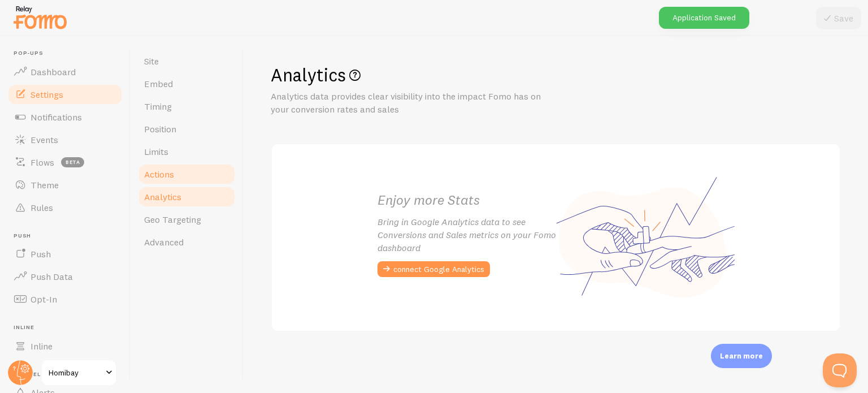
click at [170, 184] on link "Actions" at bounding box center [186, 174] width 99 height 23
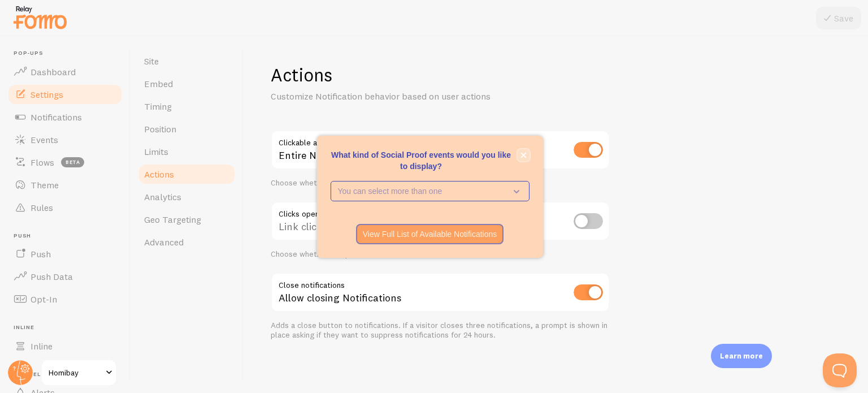
click at [520, 154] on icon "close," at bounding box center [523, 155] width 6 height 6
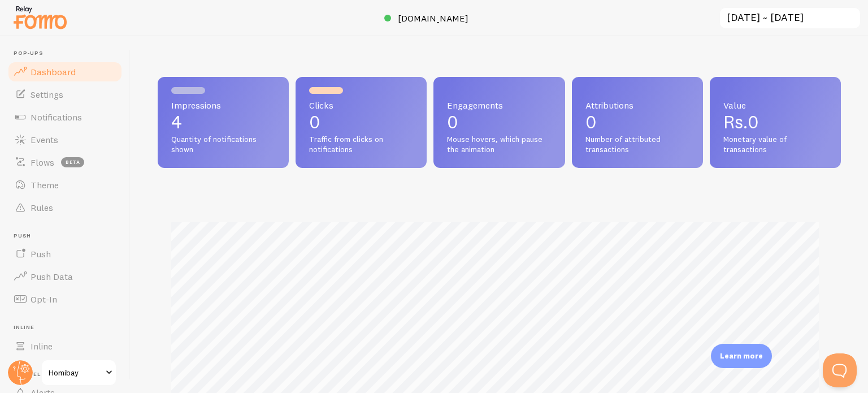
scroll to position [297, 674]
click at [68, 262] on link "Push" at bounding box center [65, 253] width 116 height 23
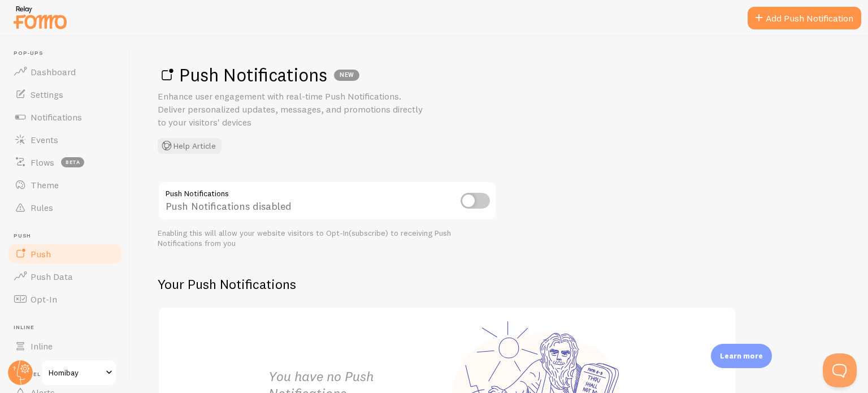
click at [465, 200] on input "checkbox" at bounding box center [474, 201] width 29 height 16
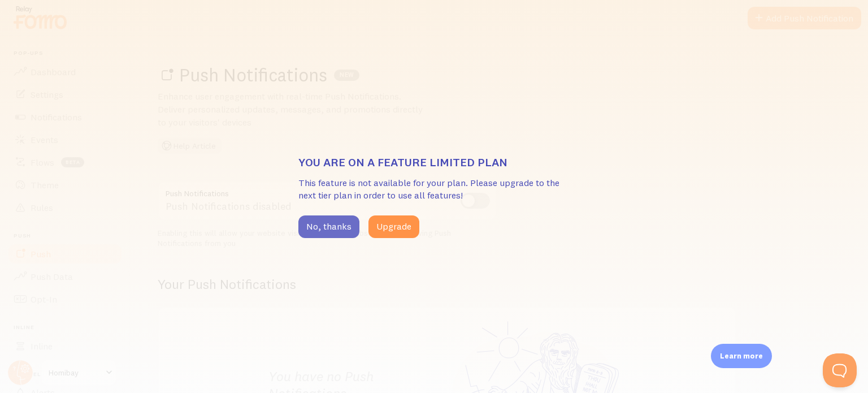
click at [317, 233] on button "No, thanks" at bounding box center [328, 226] width 61 height 23
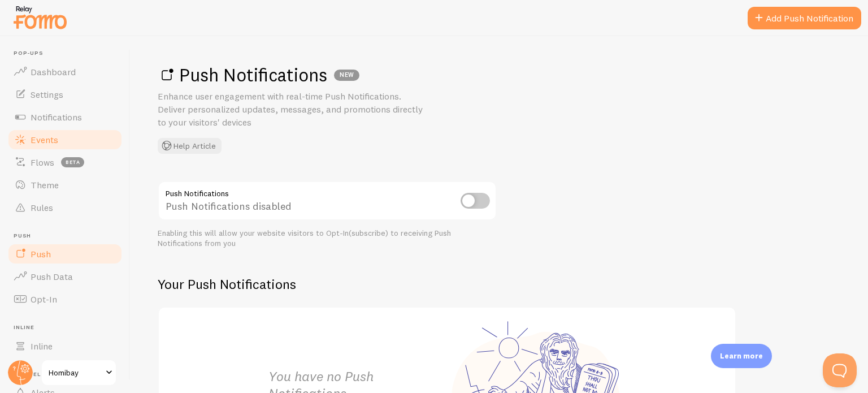
click at [54, 140] on span "Events" at bounding box center [45, 139] width 28 height 11
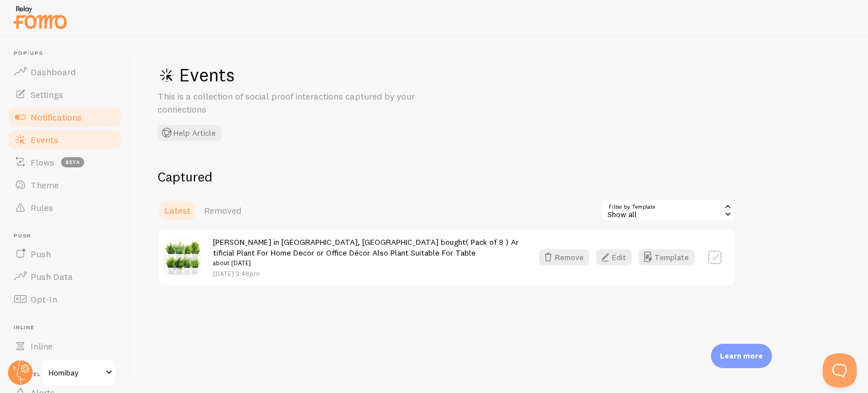
click at [66, 124] on link "Notifications" at bounding box center [65, 117] width 116 height 23
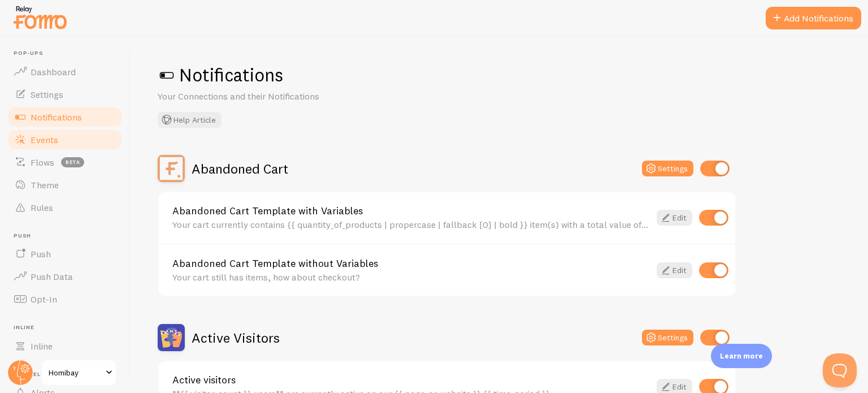
click at [66, 138] on link "Events" at bounding box center [65, 139] width 116 height 23
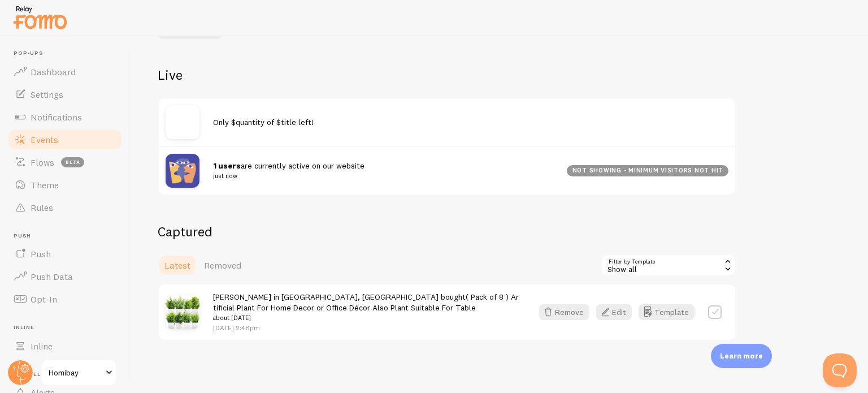
scroll to position [106, 0]
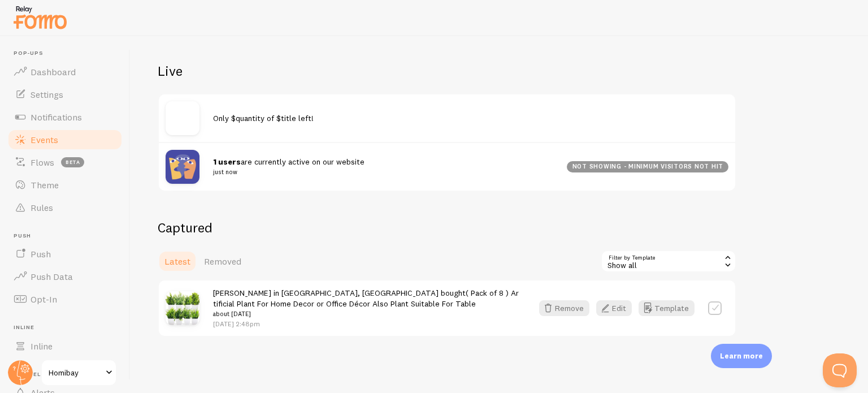
click at [723, 259] on icon at bounding box center [727, 257] width 10 height 10
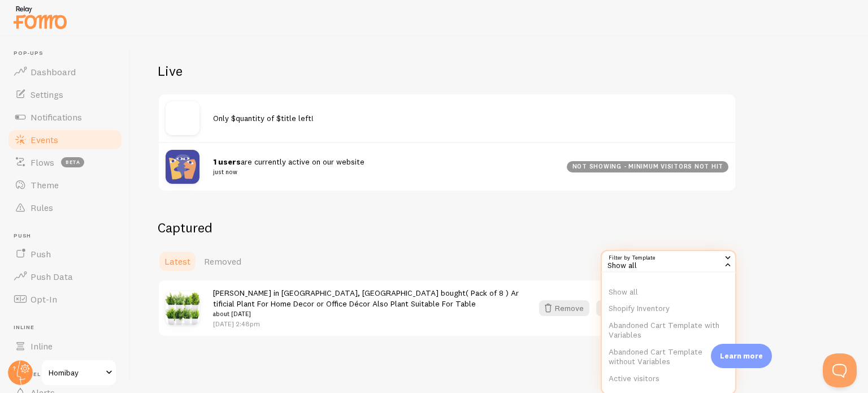
click at [723, 259] on icon at bounding box center [727, 264] width 10 height 10
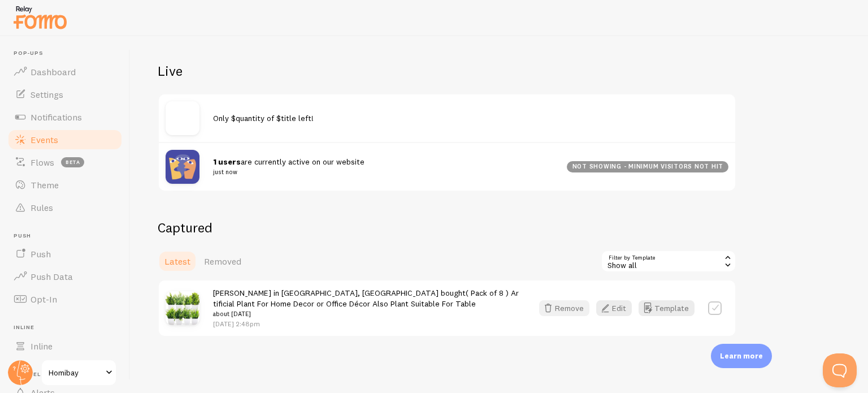
click at [558, 309] on button "Remove" at bounding box center [564, 308] width 50 height 16
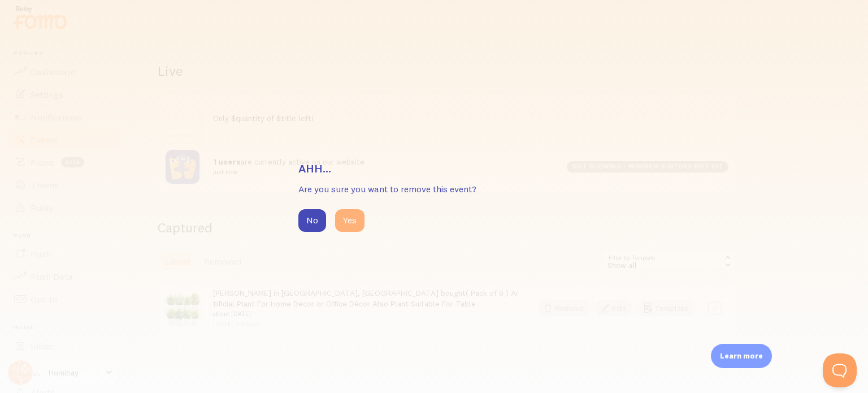
click at [345, 228] on button "Yes" at bounding box center [349, 220] width 29 height 23
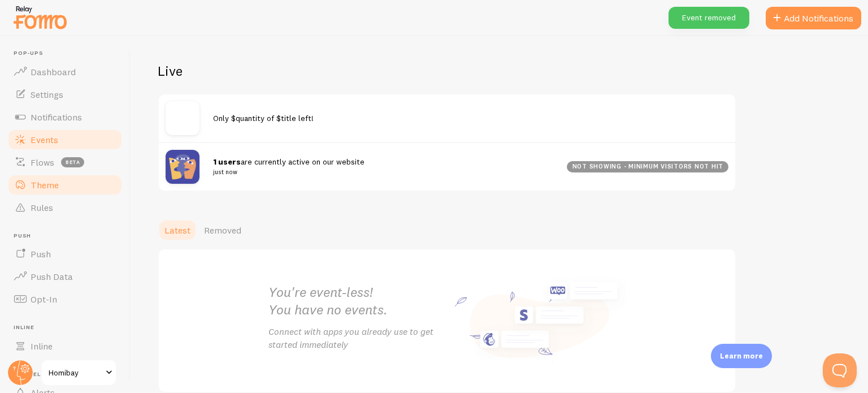
click at [54, 179] on span "Theme" at bounding box center [45, 184] width 28 height 11
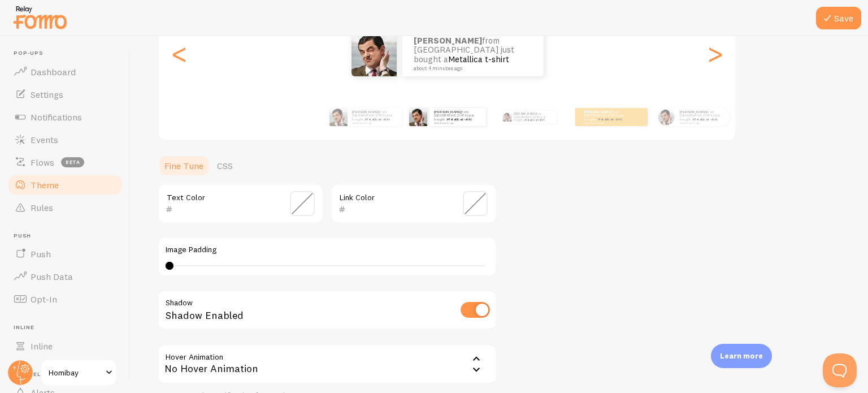
scroll to position [169, 0]
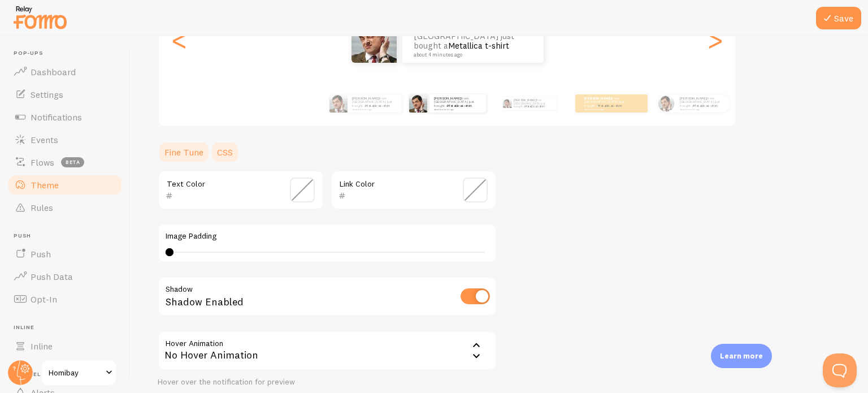
click at [229, 153] on link "CSS" at bounding box center [224, 152] width 29 height 23
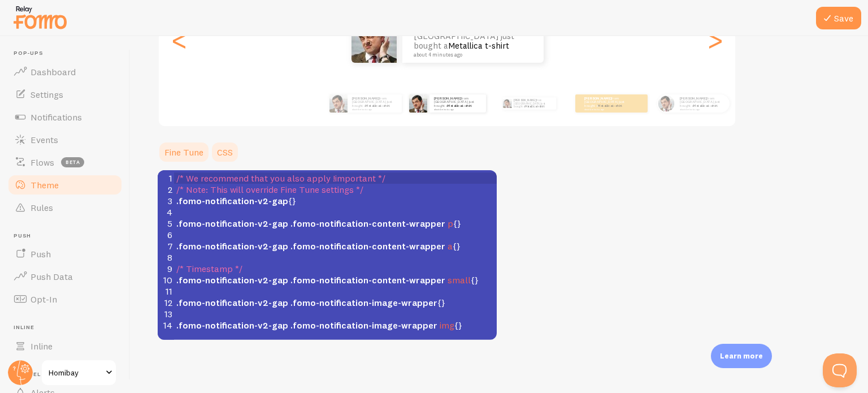
click at [186, 154] on link "Fine Tune" at bounding box center [184, 152] width 53 height 23
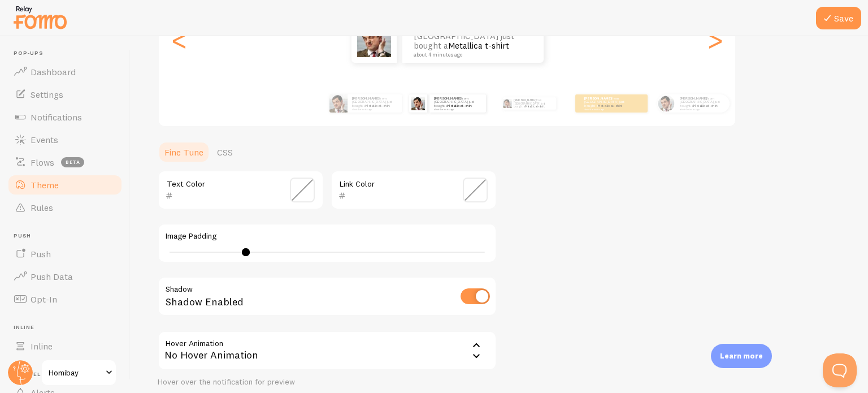
drag, startPoint x: 165, startPoint y: 250, endPoint x: 245, endPoint y: 248, distance: 80.2
click at [245, 248] on div at bounding box center [246, 252] width 8 height 8
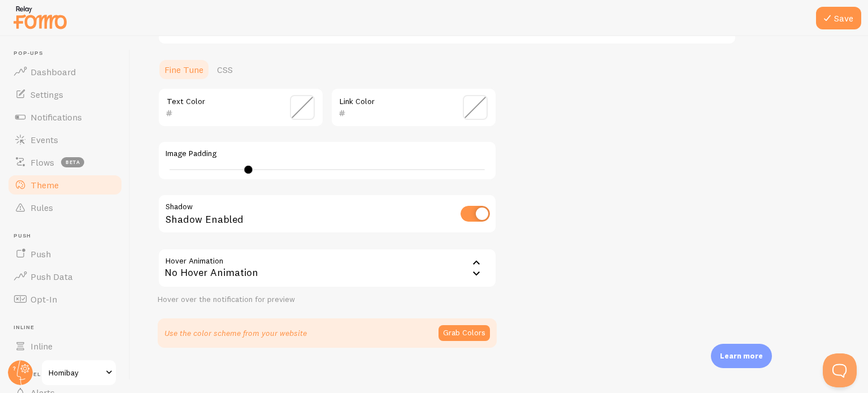
scroll to position [260, 0]
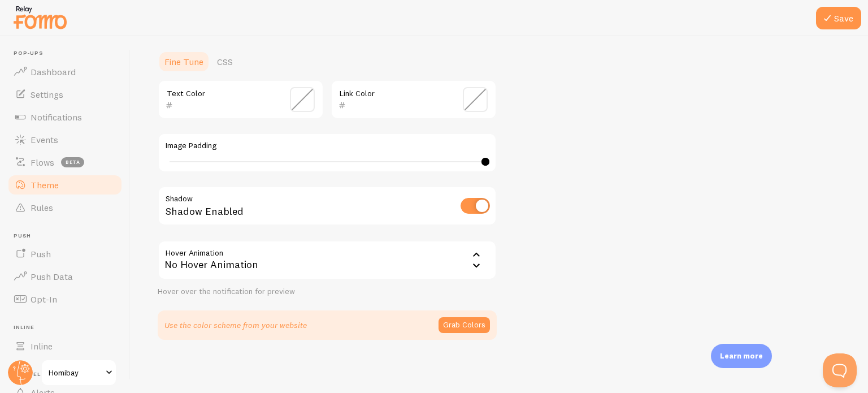
drag, startPoint x: 246, startPoint y: 163, endPoint x: 578, endPoint y: 169, distance: 332.8
click at [578, 169] on div "Theme Choose a theme for your notifications Gap Joe from India just bought a Me…" at bounding box center [499, 71] width 683 height 536
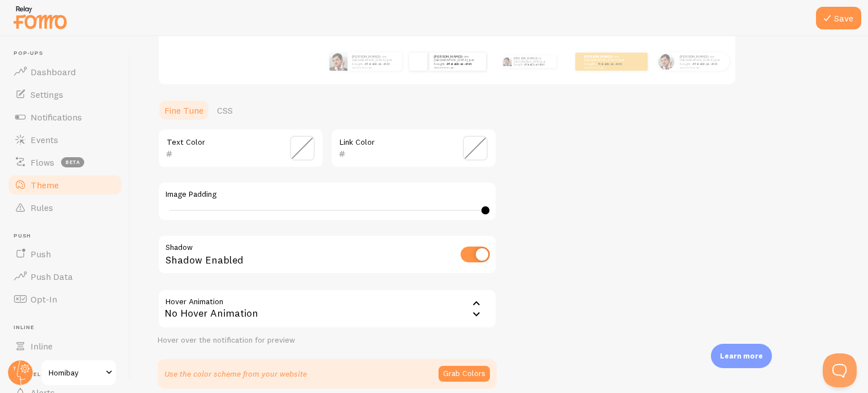
scroll to position [90, 0]
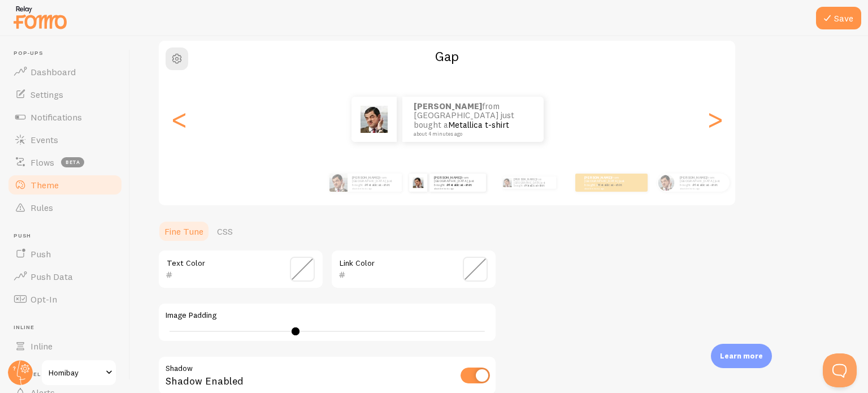
type input "0"
drag, startPoint x: 295, startPoint y: 331, endPoint x: 114, endPoint y: 331, distance: 180.8
click at [114, 331] on main "Pop-ups Dashboard Settings Notifications Events Flows beta Theme Rules Push Pus…" at bounding box center [434, 214] width 868 height 356
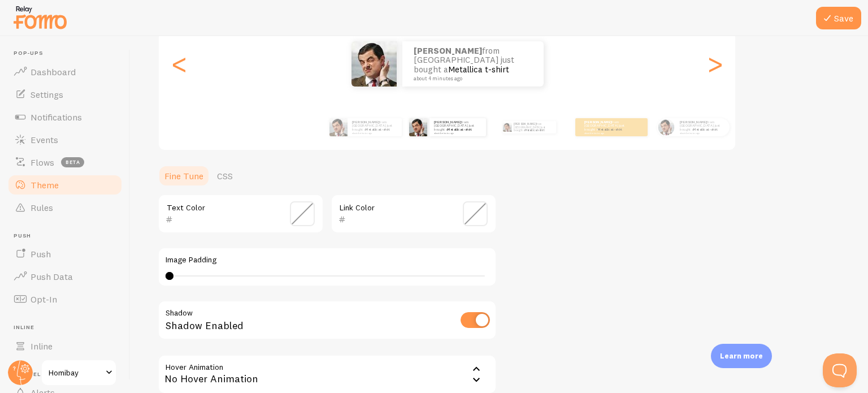
scroll to position [147, 0]
click at [479, 315] on input "checkbox" at bounding box center [474, 319] width 29 height 16
click at [476, 317] on input "checkbox" at bounding box center [474, 319] width 29 height 16
checkbox input "true"
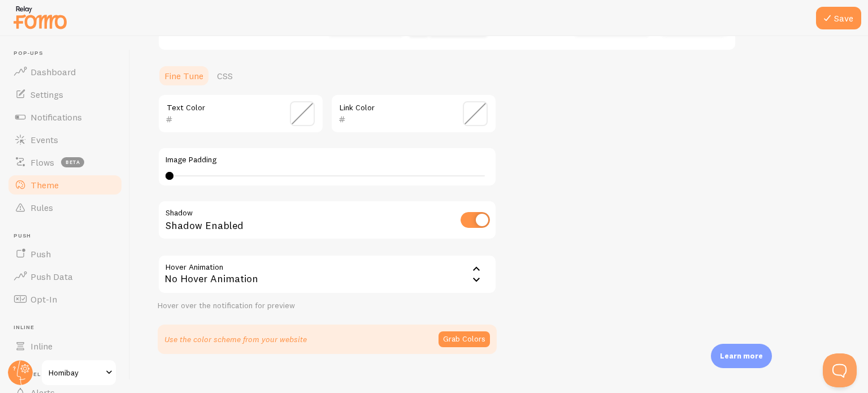
scroll to position [260, 0]
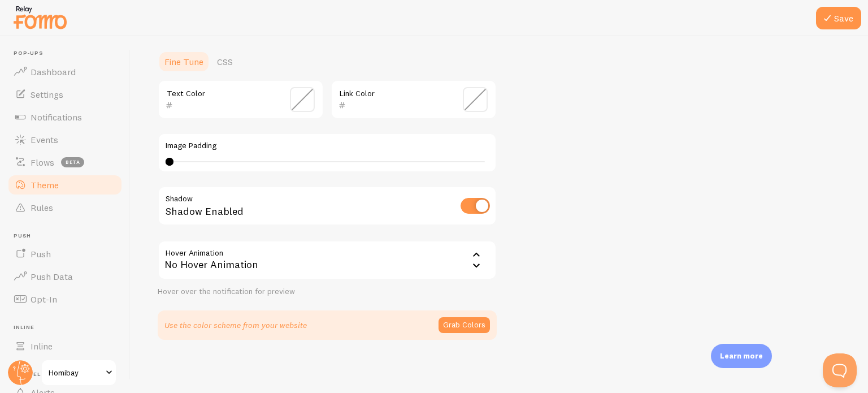
click at [393, 267] on div "No Hover Animation" at bounding box center [327, 260] width 339 height 40
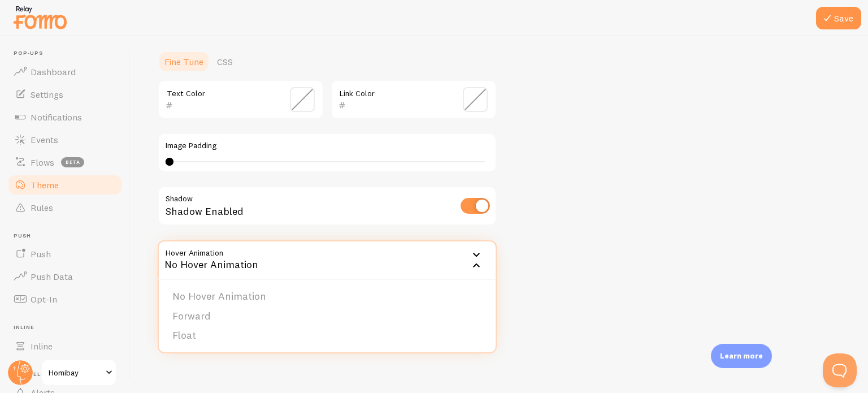
click at [393, 267] on div "No Hover Animation" at bounding box center [327, 260] width 339 height 40
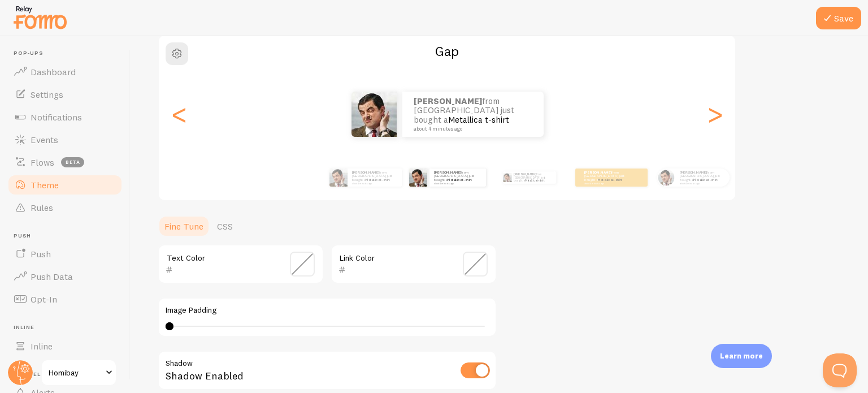
scroll to position [90, 0]
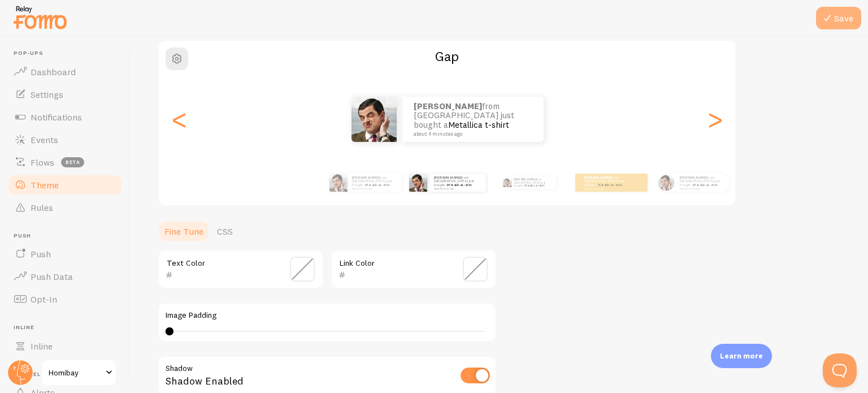
click at [843, 20] on button "Save" at bounding box center [838, 18] width 45 height 23
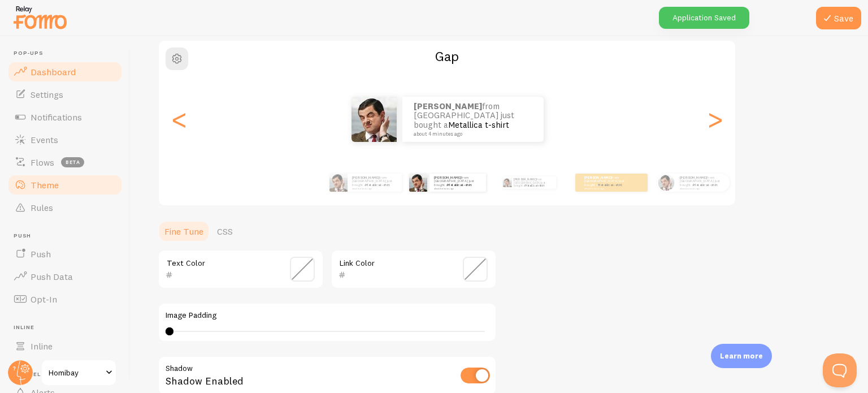
click at [76, 69] on link "Dashboard" at bounding box center [65, 71] width 116 height 23
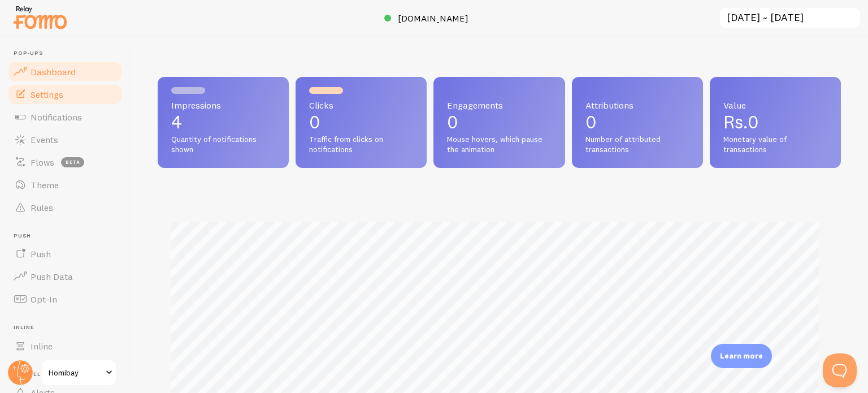
scroll to position [297, 674]
click at [63, 88] on link "Settings" at bounding box center [65, 94] width 116 height 23
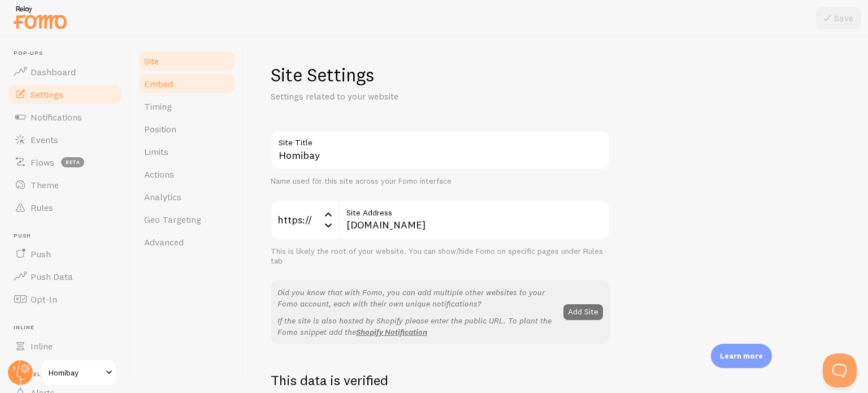
click at [154, 82] on span "Embed" at bounding box center [158, 83] width 29 height 11
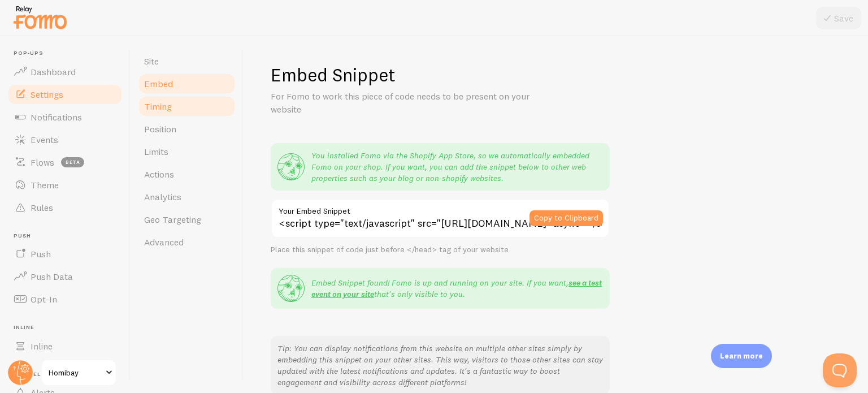
click at [165, 112] on link "Timing" at bounding box center [186, 106] width 99 height 23
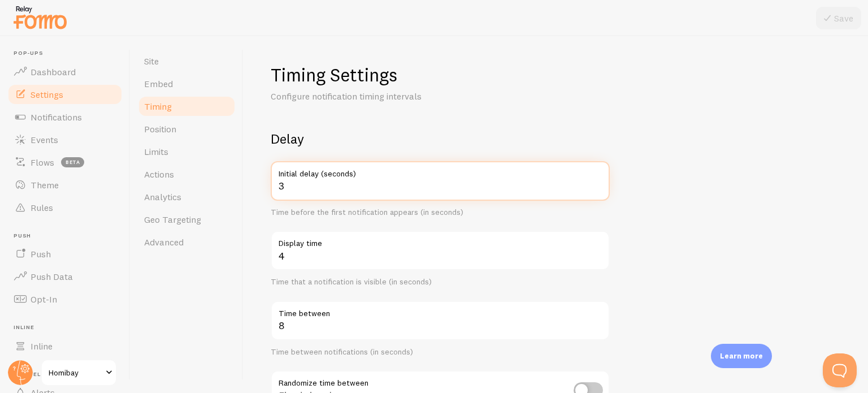
click at [305, 189] on input "3" at bounding box center [440, 181] width 339 height 40
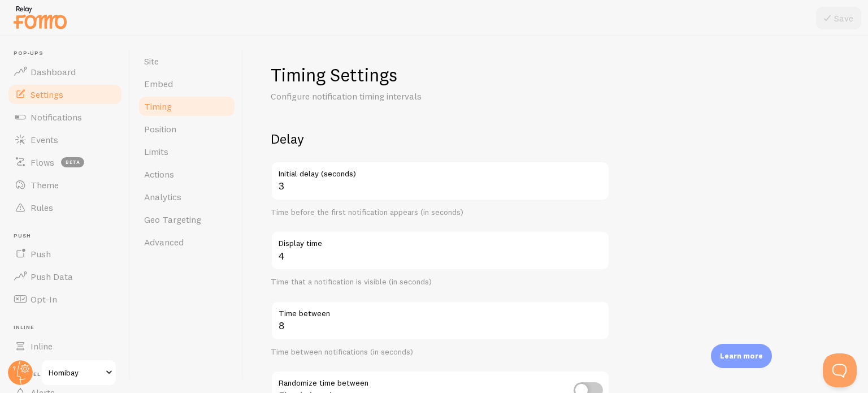
click at [258, 266] on div "Timing Settings Configure notification timing intervals Delay 3 Initial delay (…" at bounding box center [555, 214] width 624 height 356
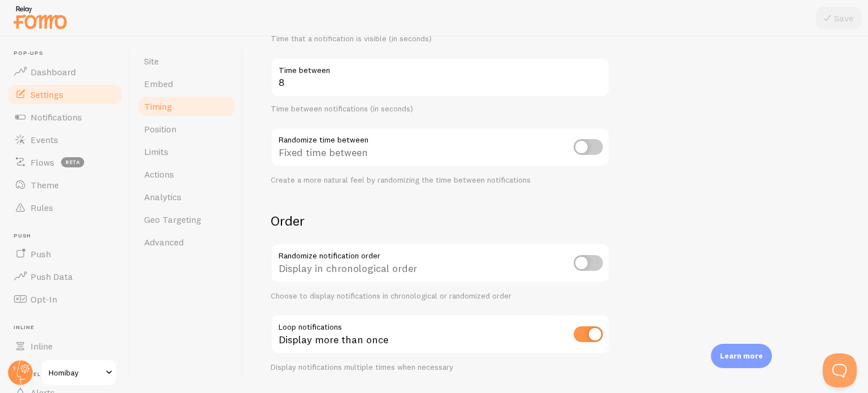
scroll to position [275, 0]
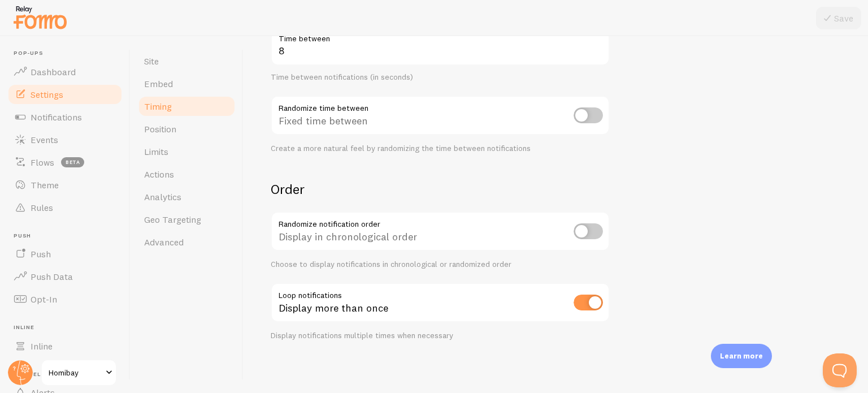
click at [593, 236] on input "checkbox" at bounding box center [587, 231] width 29 height 16
checkbox input "true"
click at [838, 24] on button "Save" at bounding box center [838, 18] width 45 height 23
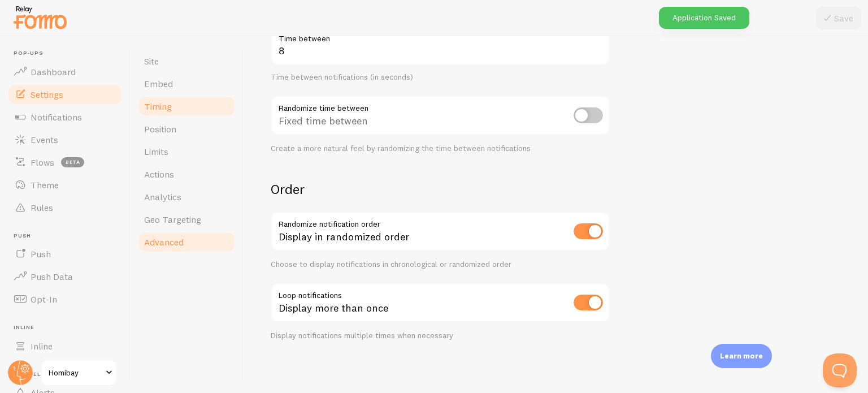
click at [160, 241] on span "Advanced" at bounding box center [164, 241] width 40 height 11
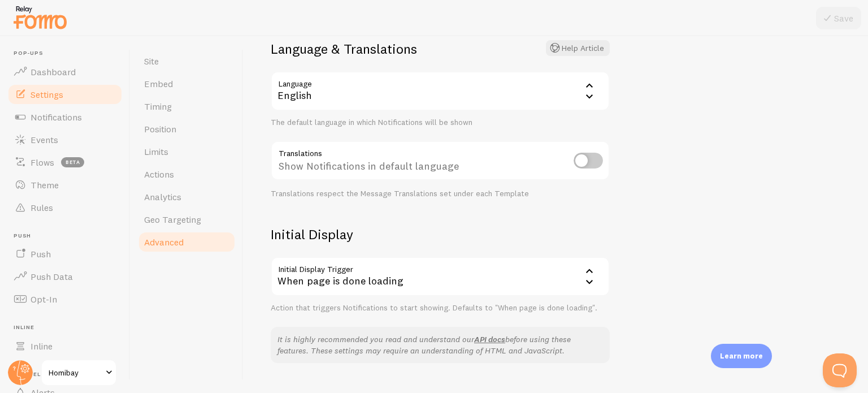
scroll to position [92, 0]
click at [438, 273] on div "When page is done loading" at bounding box center [440, 274] width 339 height 40
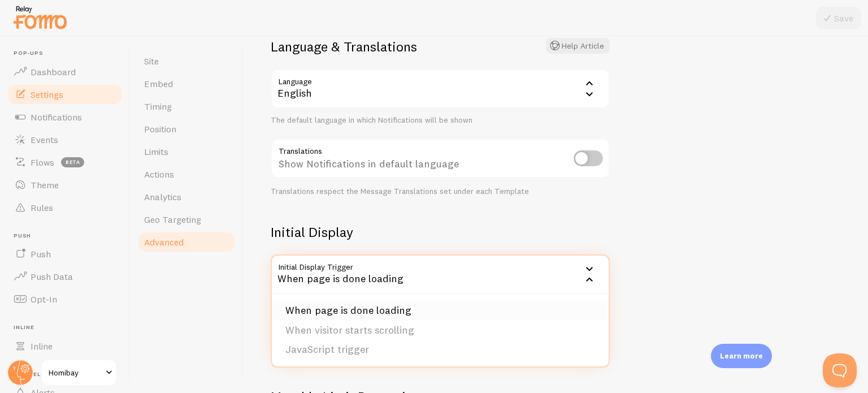
click at [377, 318] on li "When page is done loading" at bounding box center [440, 311] width 337 height 20
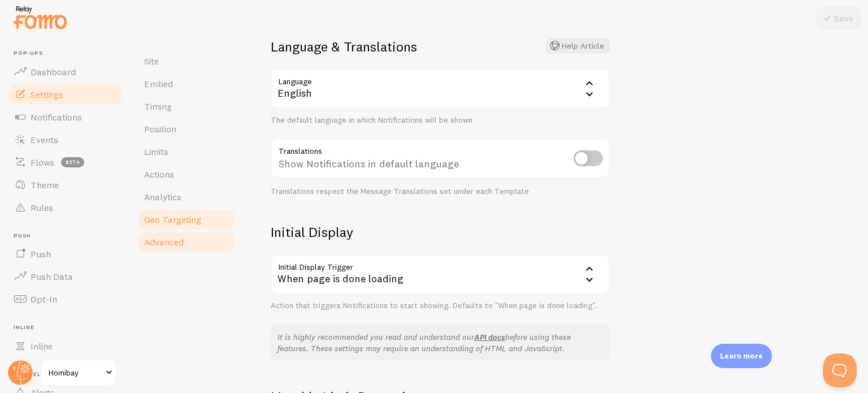
click at [182, 224] on span "Geo Targeting" at bounding box center [172, 219] width 57 height 11
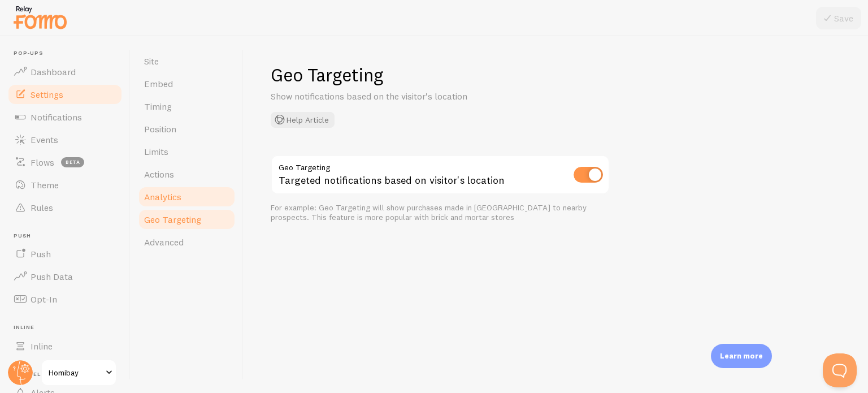
click at [192, 201] on link "Analytics" at bounding box center [186, 196] width 99 height 23
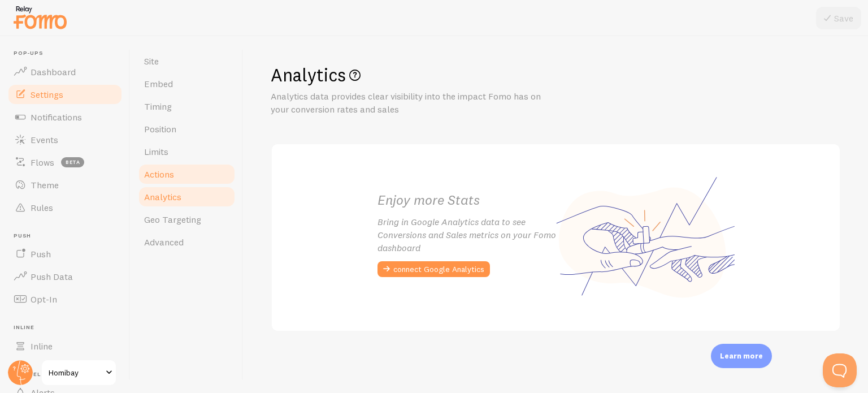
click at [178, 178] on link "Actions" at bounding box center [186, 174] width 99 height 23
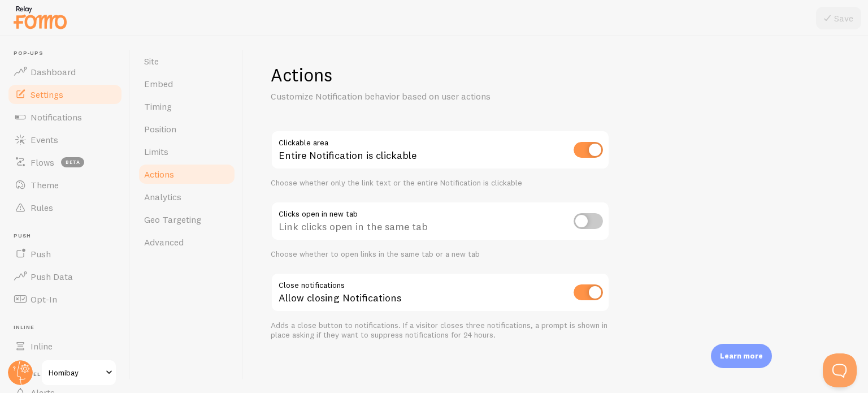
click at [583, 150] on input "checkbox" at bounding box center [587, 150] width 29 height 16
checkbox input "false"
click at [160, 153] on span "Limits" at bounding box center [156, 151] width 24 height 11
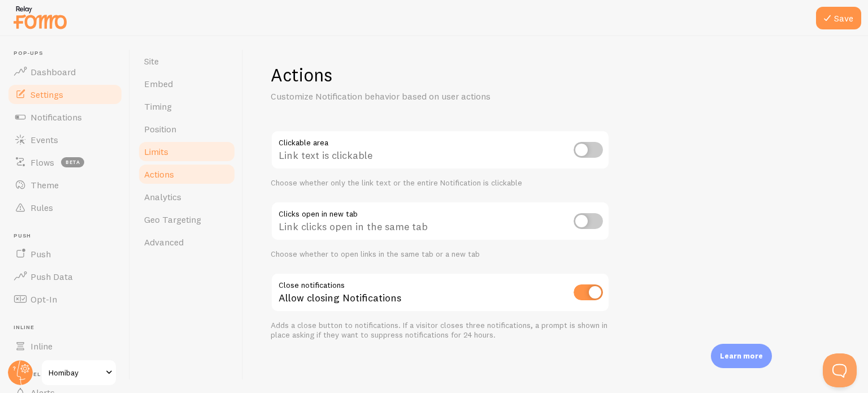
click at [178, 145] on link "Limits" at bounding box center [186, 151] width 99 height 23
click at [181, 153] on link "Limits" at bounding box center [186, 151] width 99 height 23
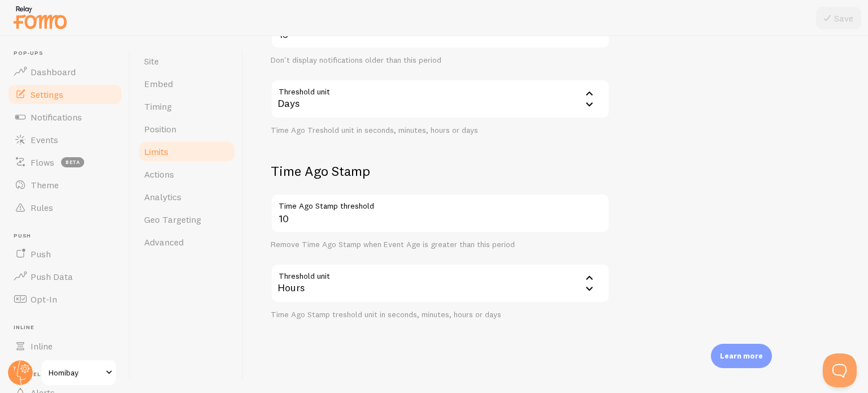
scroll to position [339, 0]
click at [193, 133] on link "Position" at bounding box center [186, 128] width 99 height 23
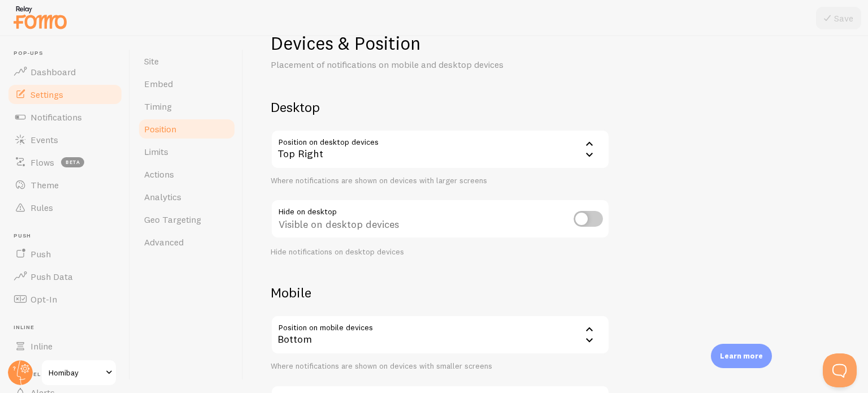
scroll to position [113, 0]
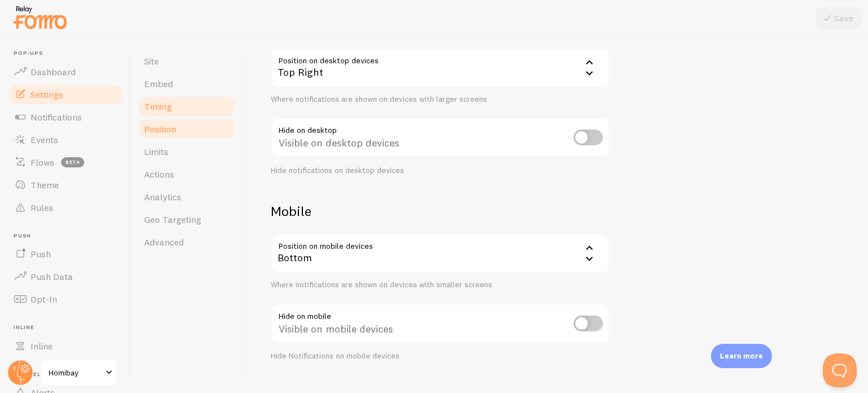
click at [181, 105] on link "Timing" at bounding box center [186, 106] width 99 height 23
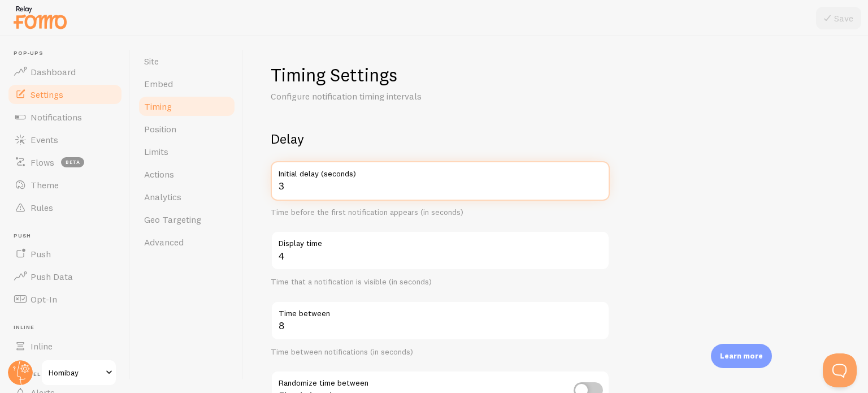
click at [289, 188] on input "3" at bounding box center [440, 181] width 339 height 40
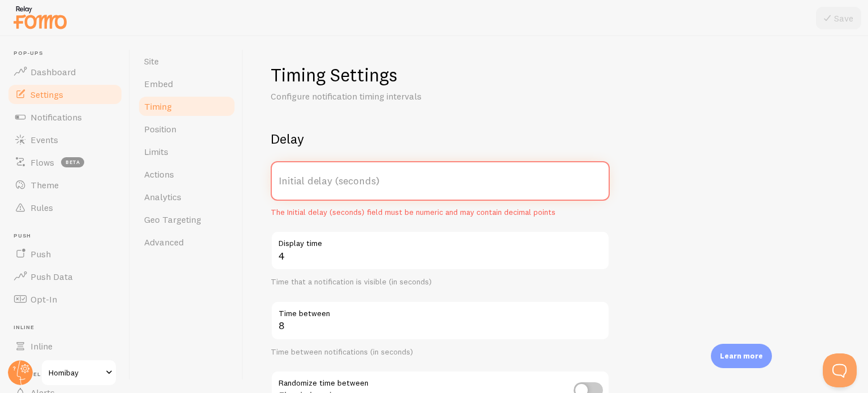
type input "2"
type input "5"
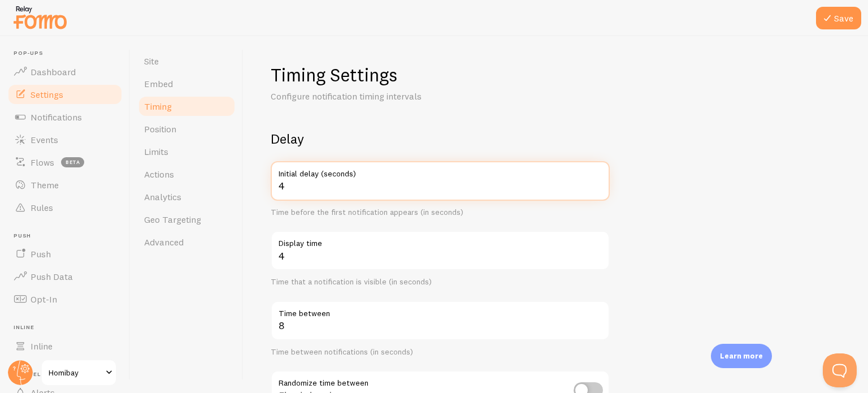
type input "4"
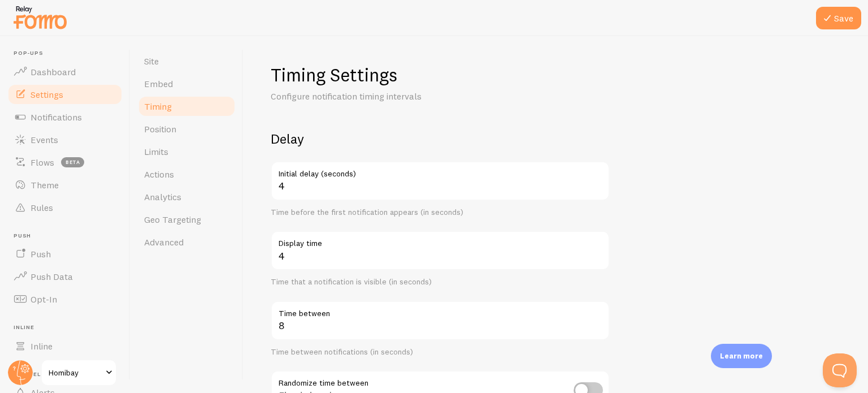
click at [761, 101] on div "Timing Settings Configure notification timing intervals Delay 4 Initial delay (…" at bounding box center [556, 338] width 570 height 551
click at [828, 5] on div at bounding box center [434, 18] width 868 height 36
click at [837, 28] on button "Save" at bounding box center [838, 18] width 45 height 23
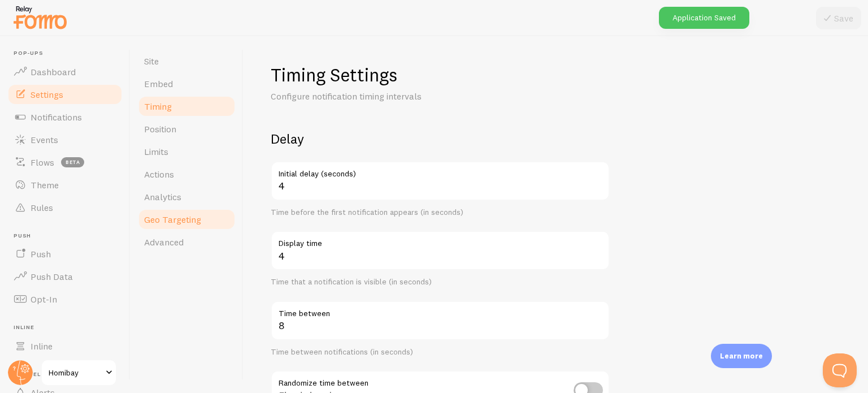
click at [142, 219] on link "Geo Targeting" at bounding box center [186, 219] width 99 height 23
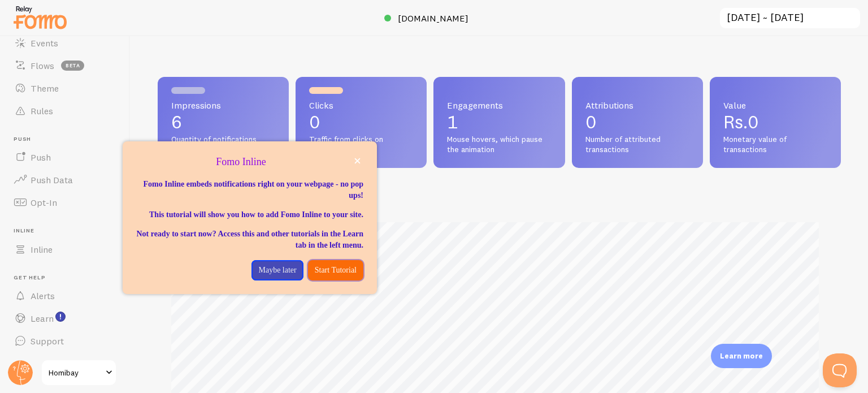
click at [320, 275] on button "Start Tutorial" at bounding box center [335, 270] width 55 height 20
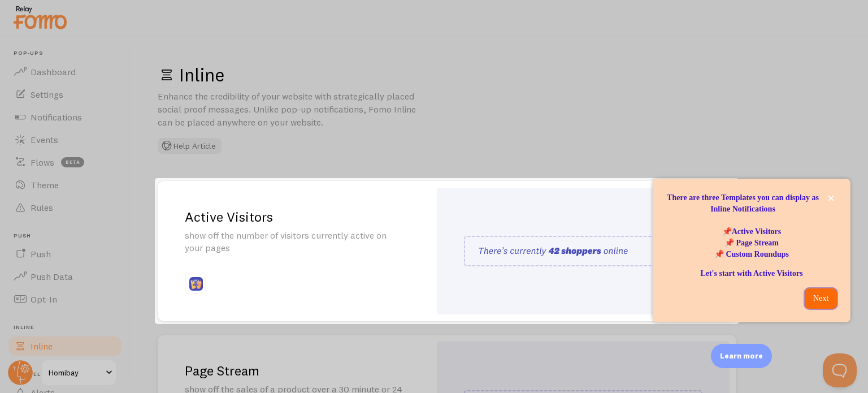
click at [816, 294] on p "Next" at bounding box center [820, 298] width 19 height 11
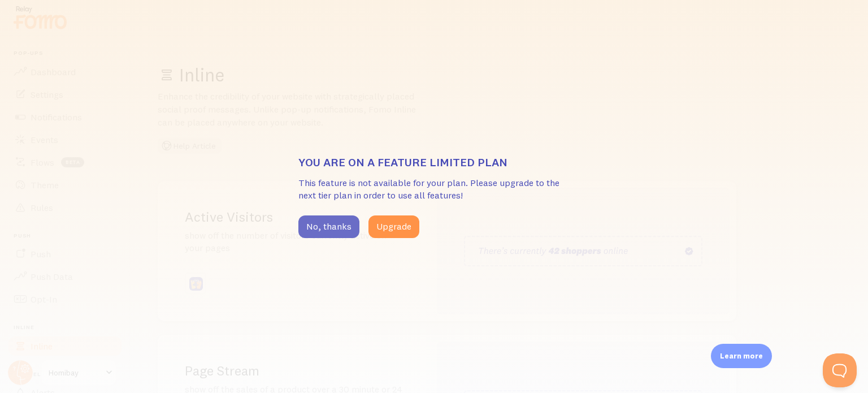
click at [332, 219] on button "No, thanks" at bounding box center [328, 226] width 61 height 23
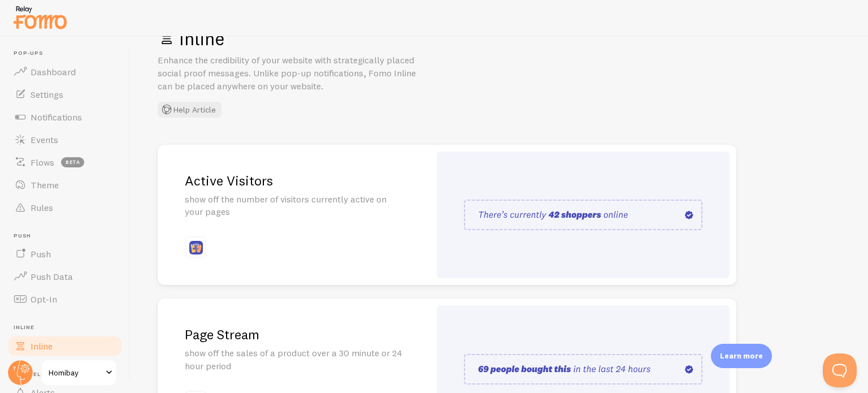
scroll to position [8, 0]
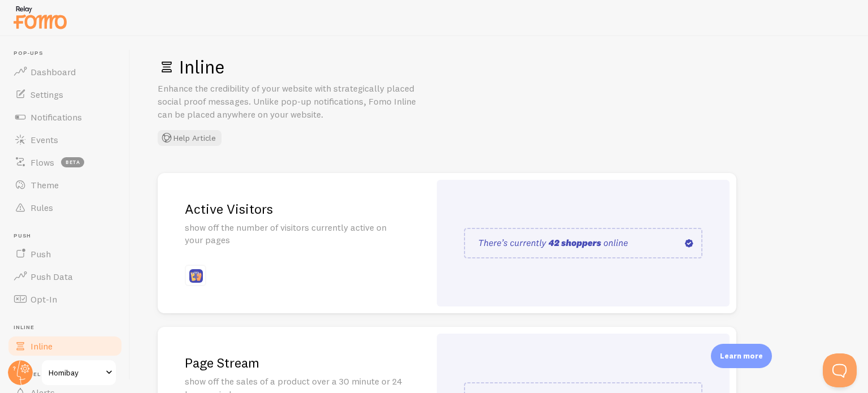
click at [635, 233] on img at bounding box center [583, 243] width 238 height 31
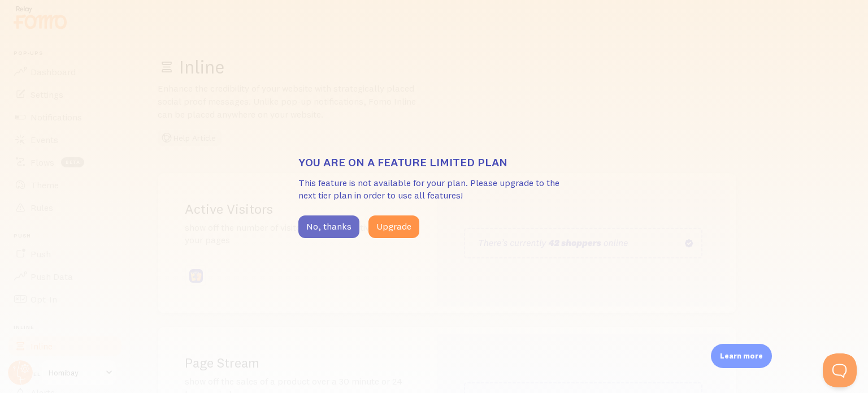
click at [323, 227] on button "No, thanks" at bounding box center [328, 226] width 61 height 23
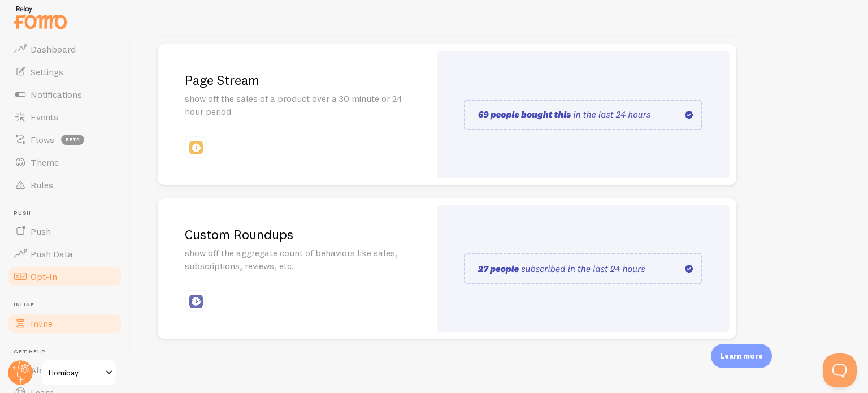
scroll to position [97, 0]
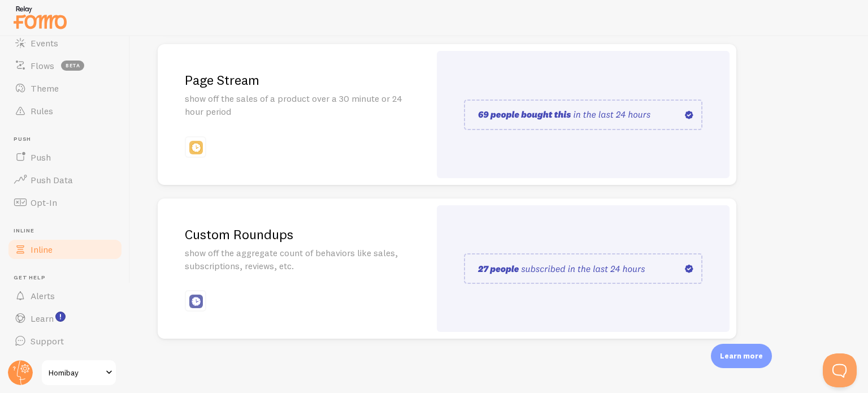
click at [58, 250] on link "Inline" at bounding box center [65, 249] width 116 height 23
click at [45, 206] on span "Opt-In" at bounding box center [44, 202] width 27 height 11
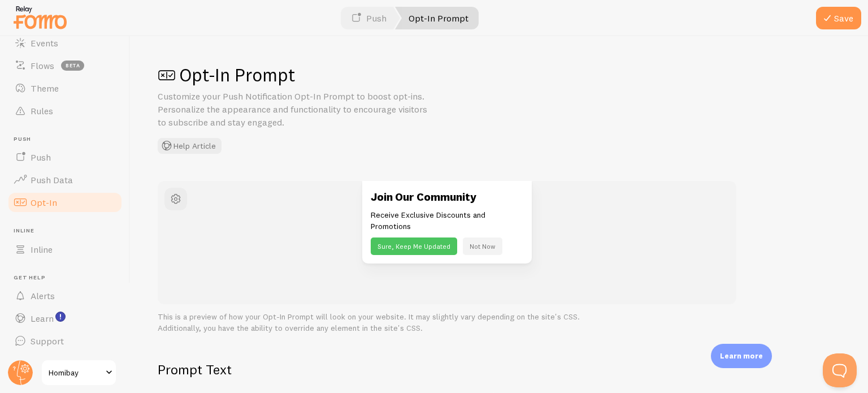
click at [490, 245] on button "Not Now" at bounding box center [483, 246] width 40 height 18
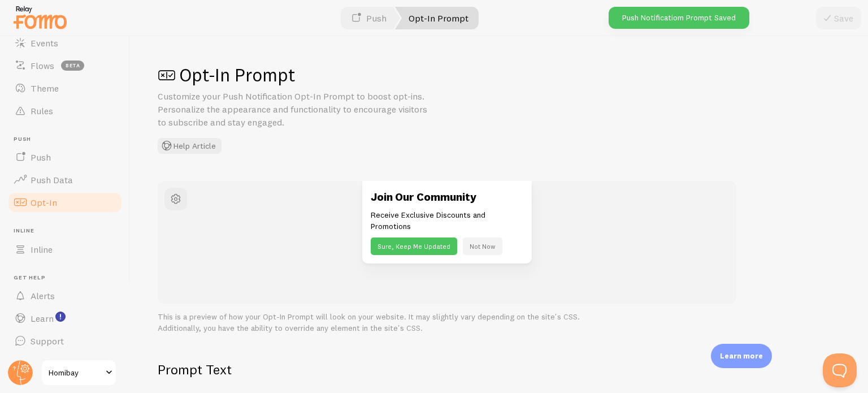
click at [480, 249] on button "Not Now" at bounding box center [483, 246] width 40 height 18
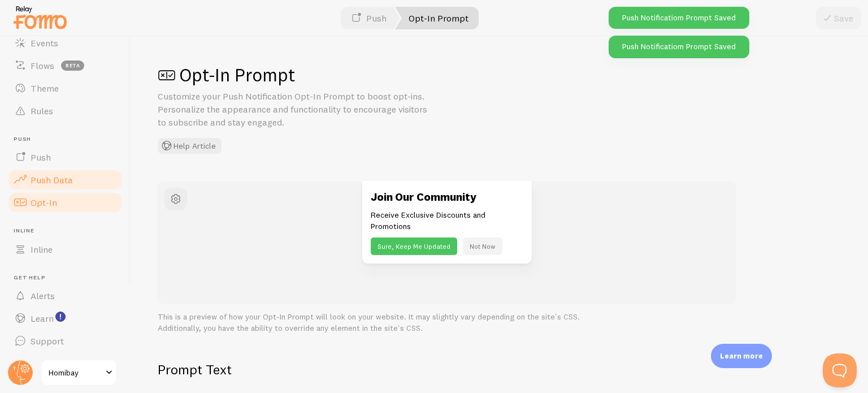
click at [66, 188] on link "Push Data" at bounding box center [65, 179] width 116 height 23
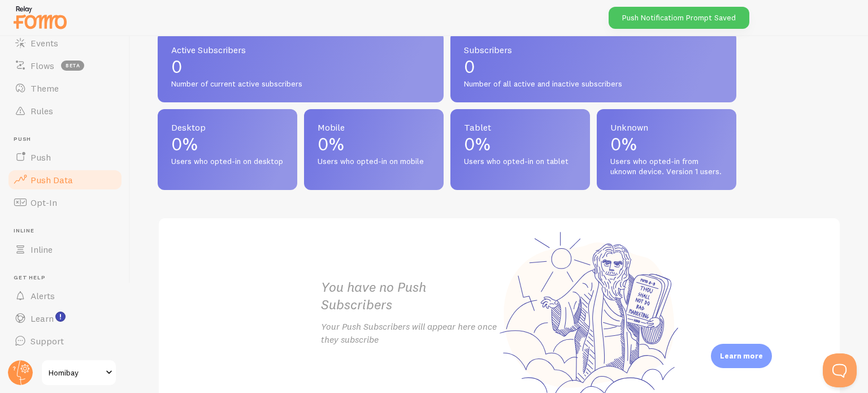
scroll to position [572, 0]
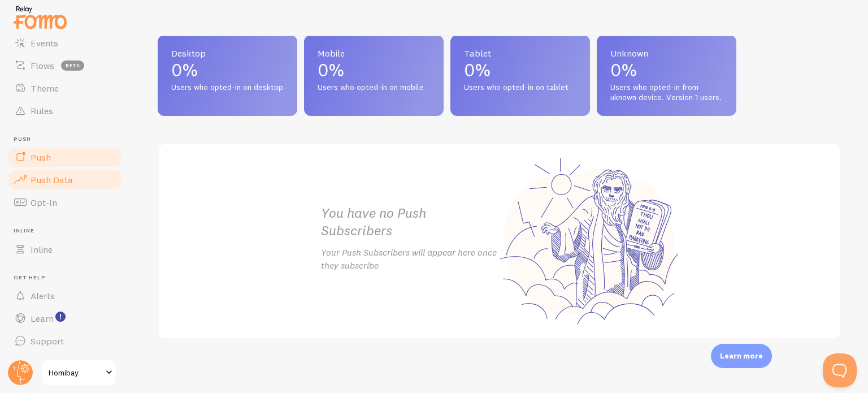
click at [39, 161] on span "Push" at bounding box center [41, 156] width 20 height 11
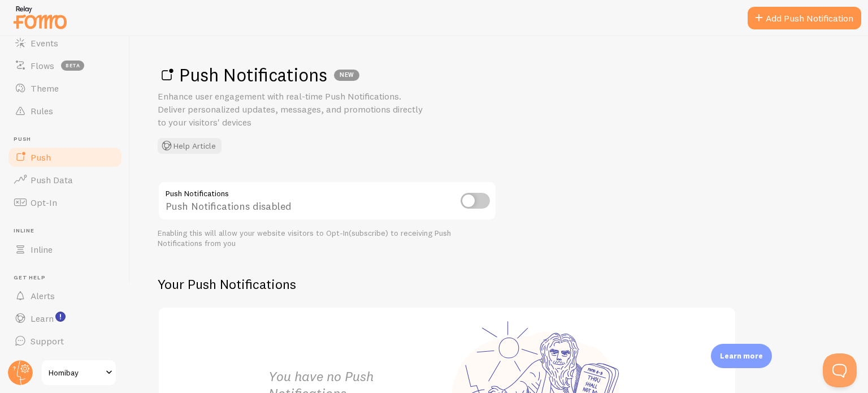
click at [468, 201] on input "checkbox" at bounding box center [474, 201] width 29 height 16
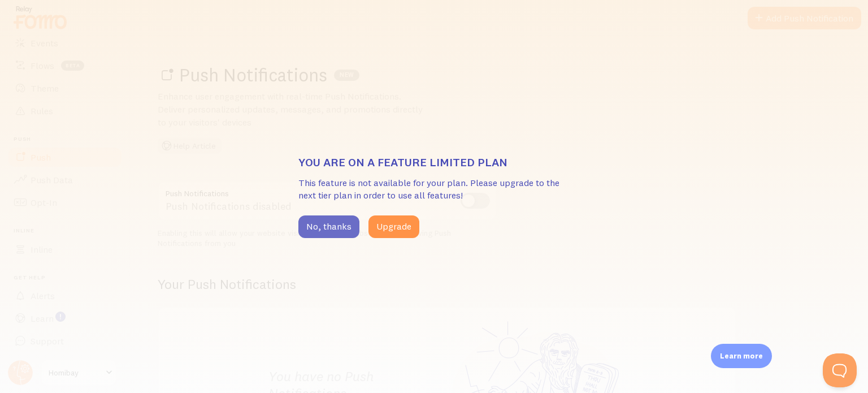
click at [329, 230] on button "No, thanks" at bounding box center [328, 226] width 61 height 23
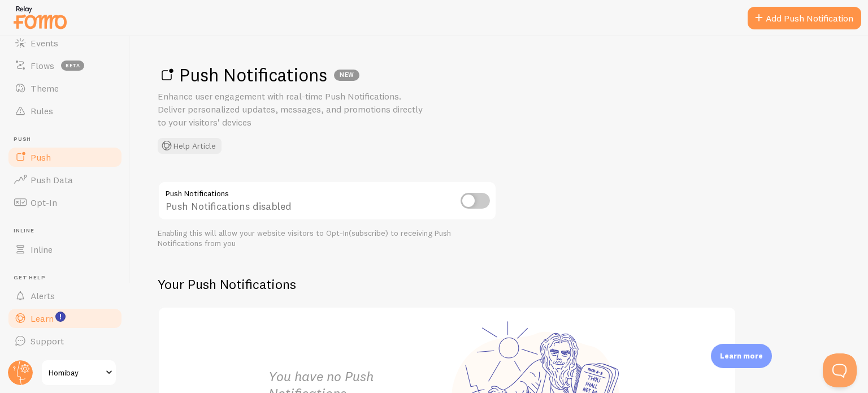
click at [50, 313] on span "Learn" at bounding box center [42, 317] width 23 height 11
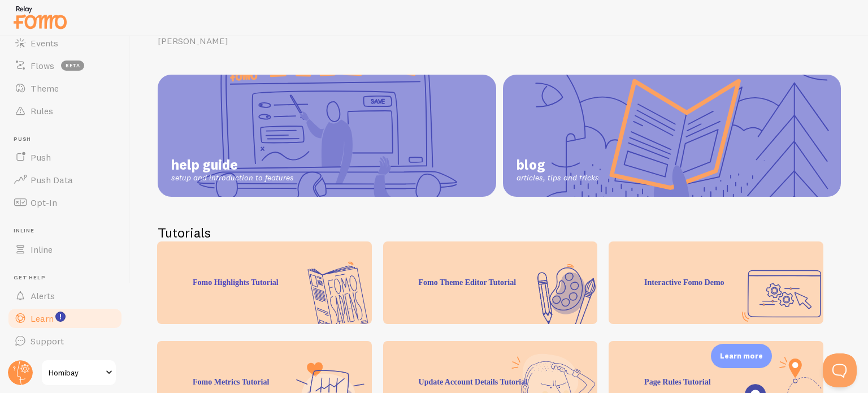
scroll to position [233, 0]
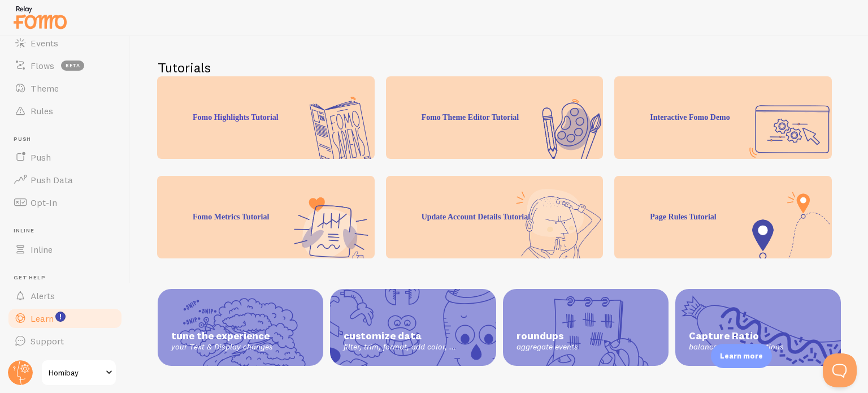
click at [280, 128] on div "Fomo Highlights Tutorial" at bounding box center [265, 117] width 217 height 82
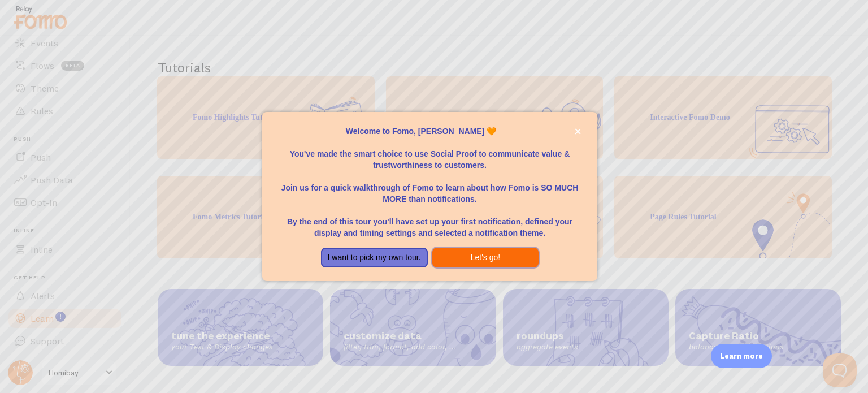
click at [449, 257] on button "Let's go!" at bounding box center [485, 257] width 107 height 20
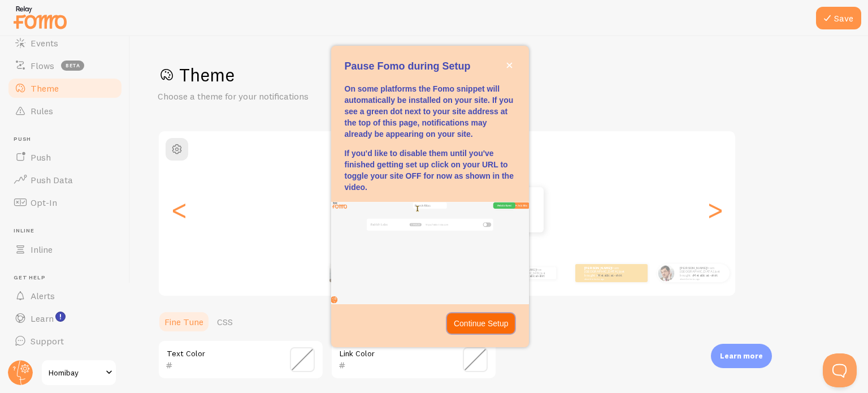
click at [493, 316] on button "Continue Setup" at bounding box center [481, 323] width 68 height 20
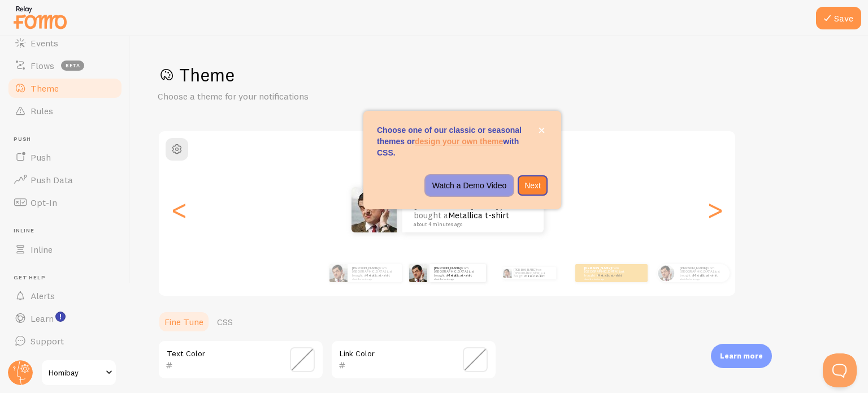
click at [482, 187] on p "Watch a Demo Video" at bounding box center [469, 185] width 75 height 11
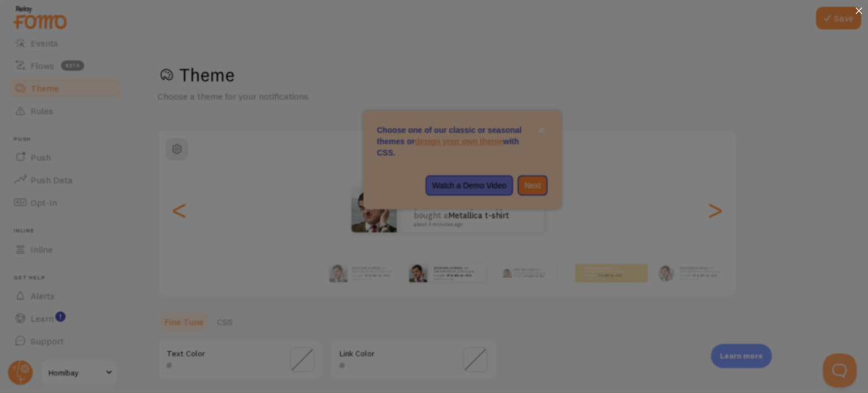
click at [859, 8] on icon at bounding box center [858, 10] width 7 height 7
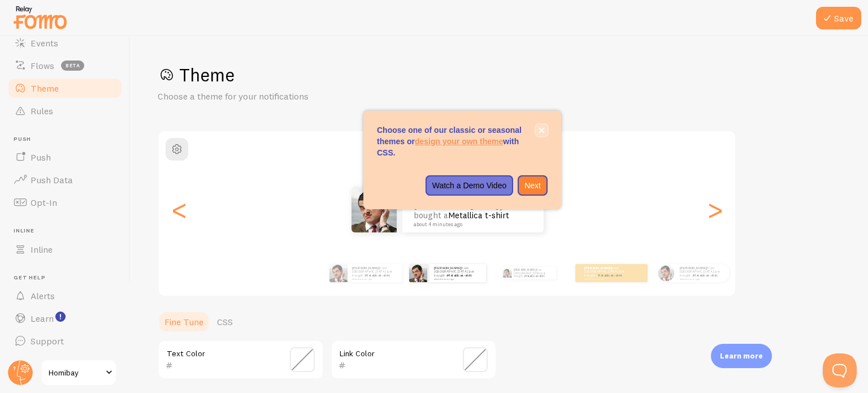
click at [545, 133] on button "close," at bounding box center [541, 130] width 12 height 12
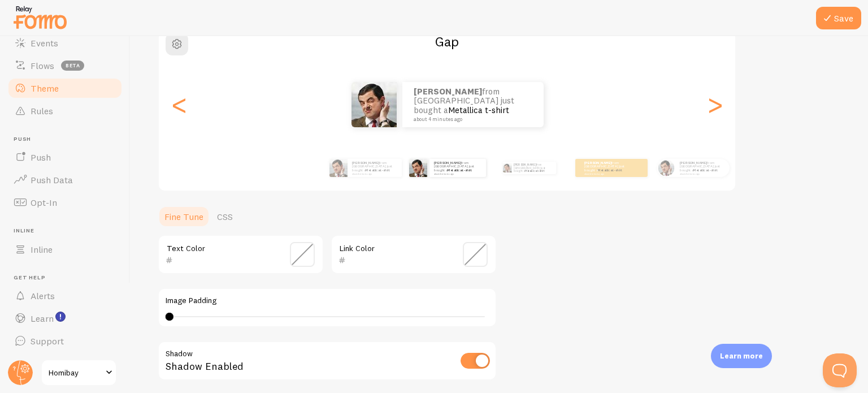
scroll to position [113, 0]
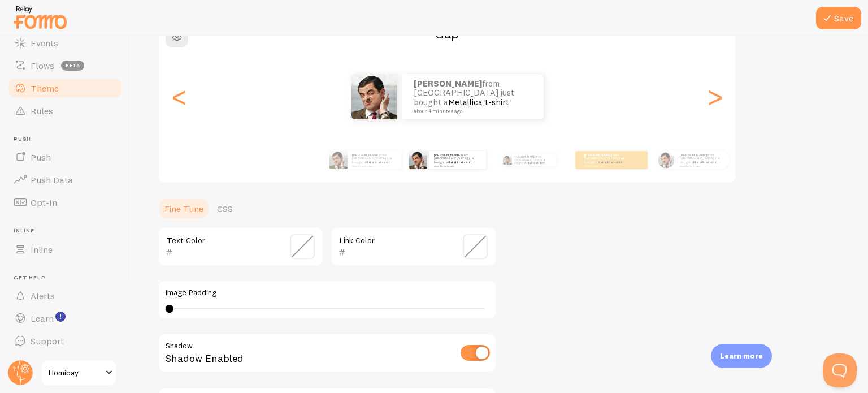
click at [472, 251] on span at bounding box center [475, 246] width 25 height 25
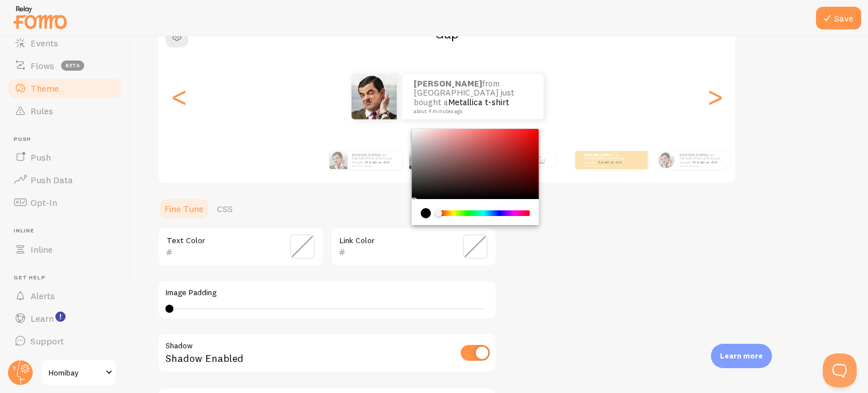
type input "000000"
drag, startPoint x: 481, startPoint y: 214, endPoint x: 542, endPoint y: 216, distance: 60.5
click at [542, 216] on div "Theme Choose a theme for your notifications Gap Joe from India just bought a Me…" at bounding box center [499, 218] width 683 height 536
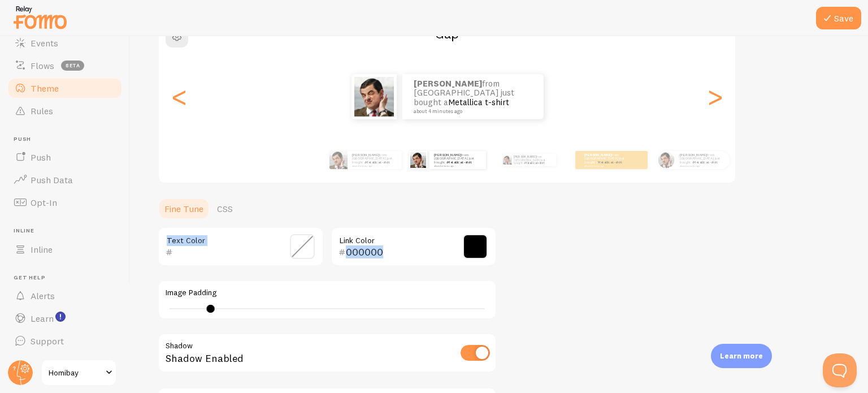
type input "0"
drag, startPoint x: 169, startPoint y: 309, endPoint x: 139, endPoint y: 310, distance: 30.5
click at [139, 310] on div "Save Theme Choose a theme for your notifications Gap Joe from India just bought…" at bounding box center [498, 214] width 737 height 356
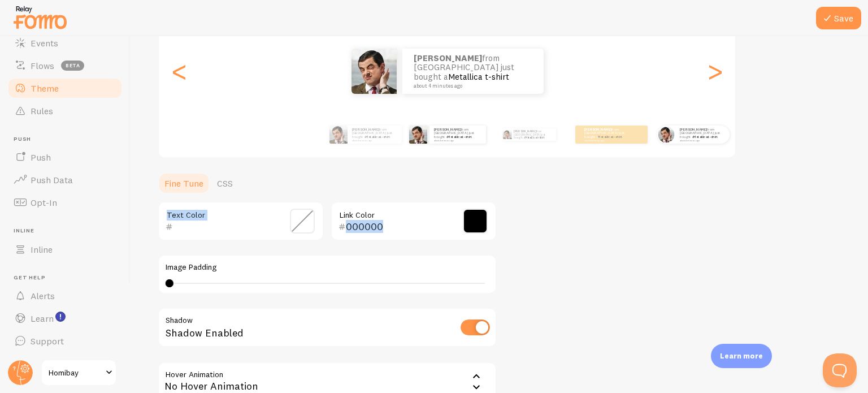
scroll to position [0, 0]
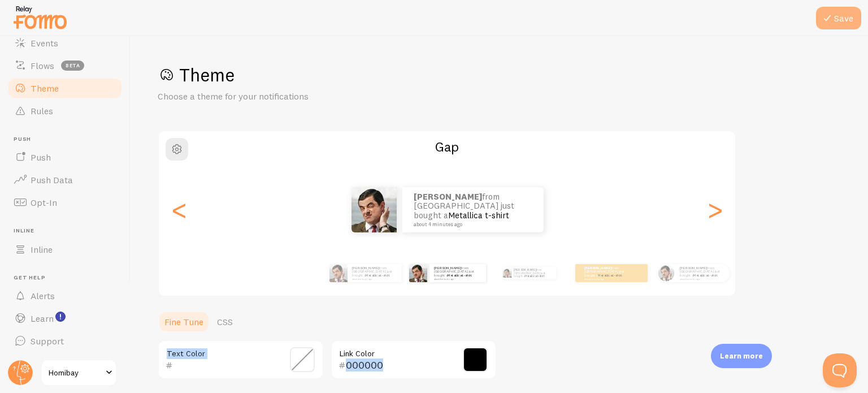
click at [822, 22] on icon at bounding box center [827, 18] width 14 height 14
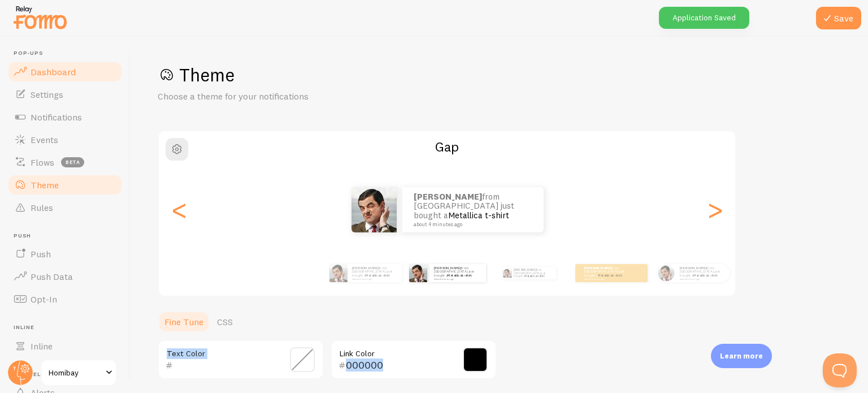
click at [66, 76] on span "Dashboard" at bounding box center [53, 71] width 45 height 11
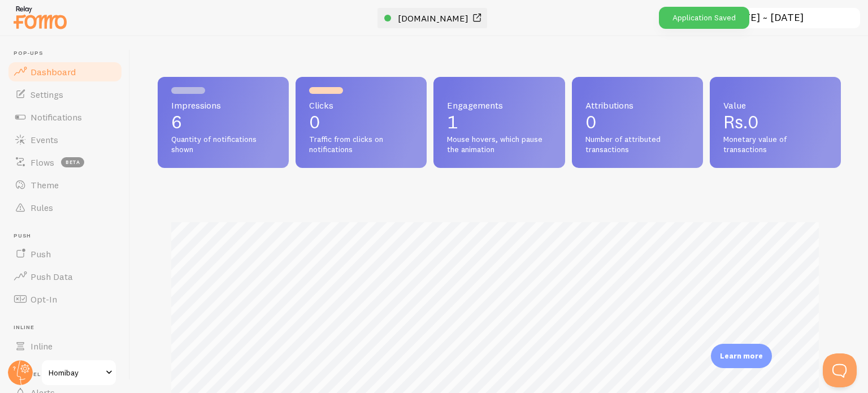
click at [428, 21] on span "[DOMAIN_NAME]" at bounding box center [433, 17] width 71 height 11
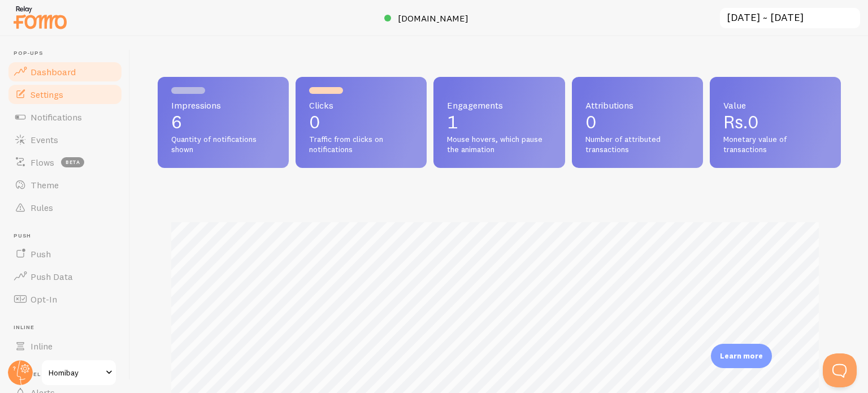
click at [51, 95] on span "Settings" at bounding box center [47, 94] width 33 height 11
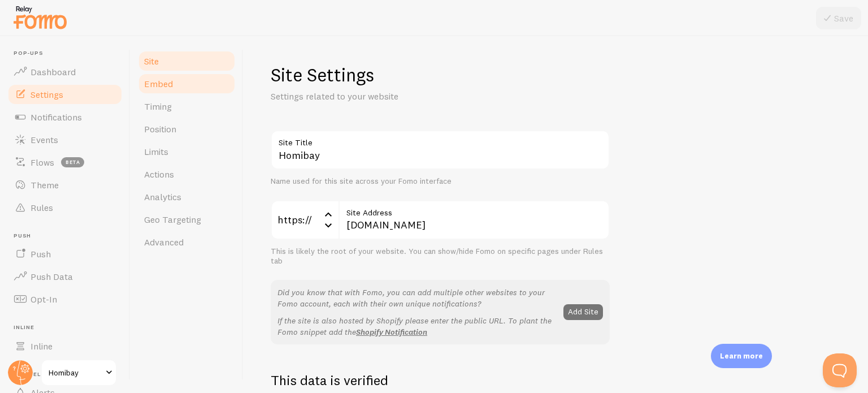
click at [186, 93] on link "Embed" at bounding box center [186, 83] width 99 height 23
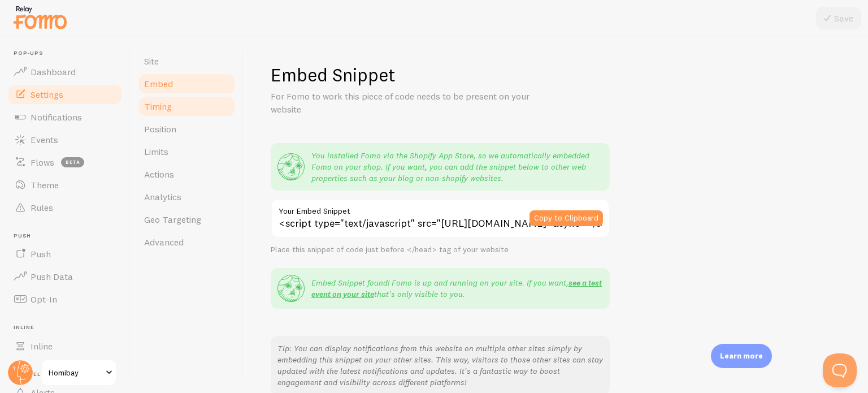
click at [178, 101] on link "Timing" at bounding box center [186, 106] width 99 height 23
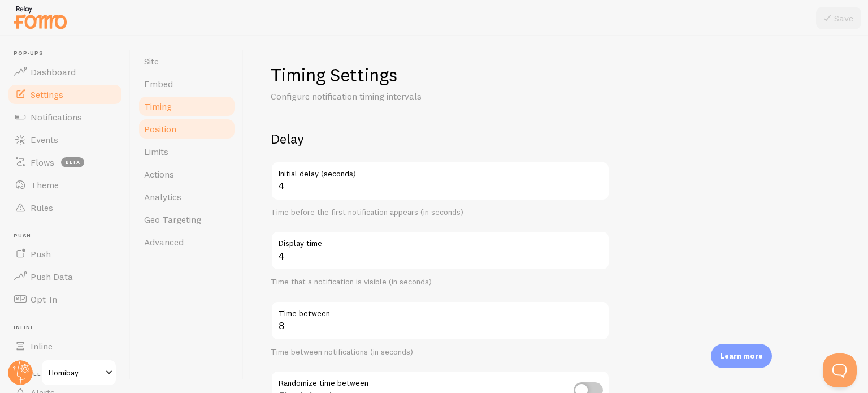
click at [203, 133] on link "Position" at bounding box center [186, 128] width 99 height 23
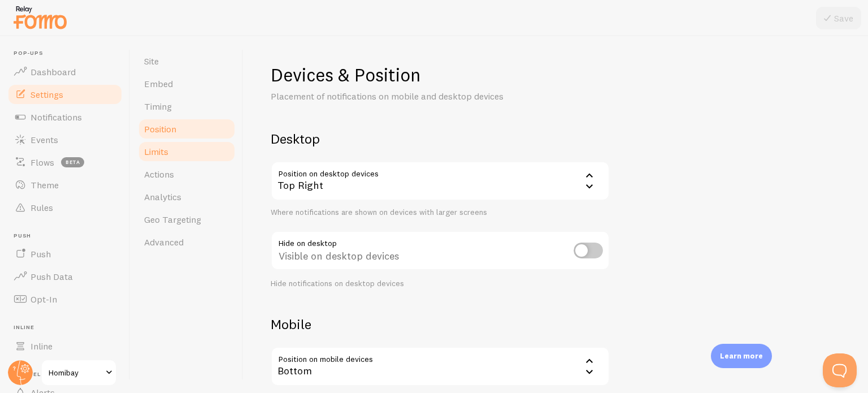
click at [177, 151] on link "Limits" at bounding box center [186, 151] width 99 height 23
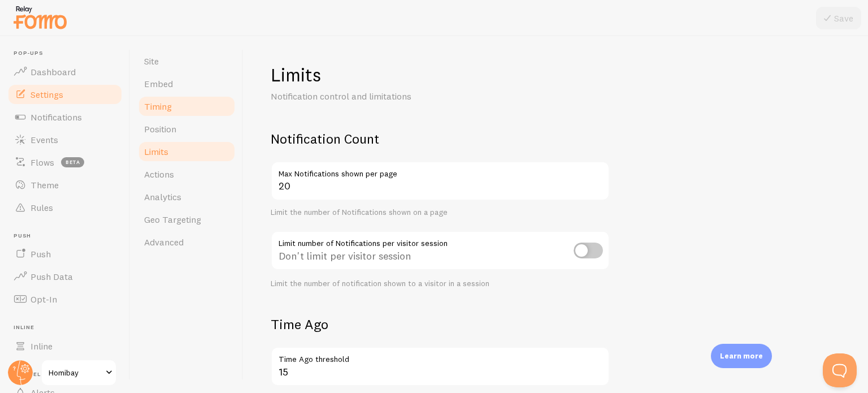
click at [171, 103] on span "Timing" at bounding box center [158, 106] width 28 height 11
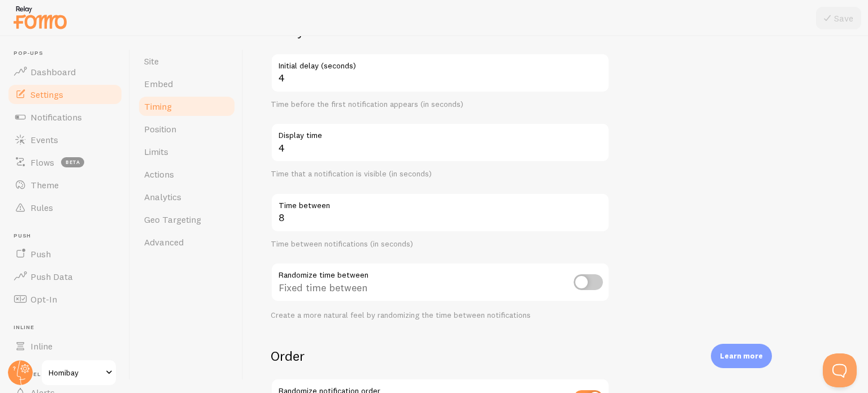
scroll to position [113, 0]
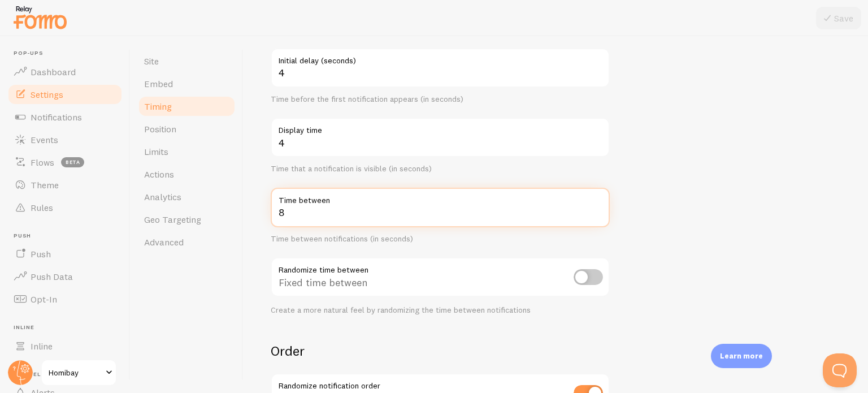
click at [294, 214] on input "8" at bounding box center [440, 208] width 339 height 40
type input "5"
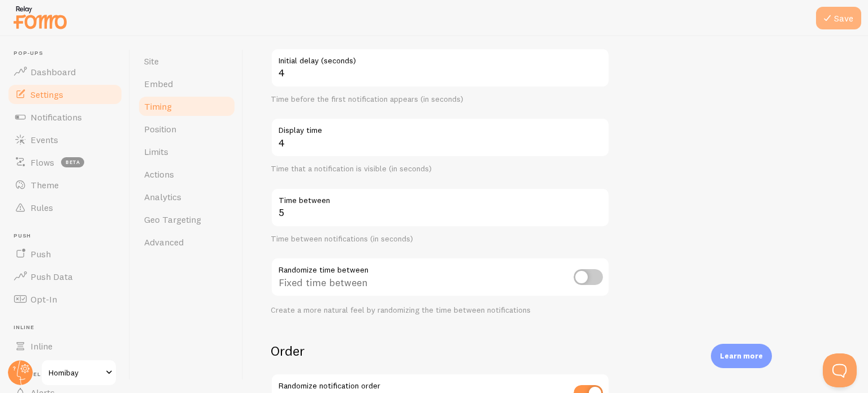
click at [849, 6] on div "Pop-ups Dashboard Settings Notifications Events Flows beta Theme Rules Push Pus…" at bounding box center [434, 196] width 868 height 393
click at [844, 13] on button "Save" at bounding box center [838, 18] width 45 height 23
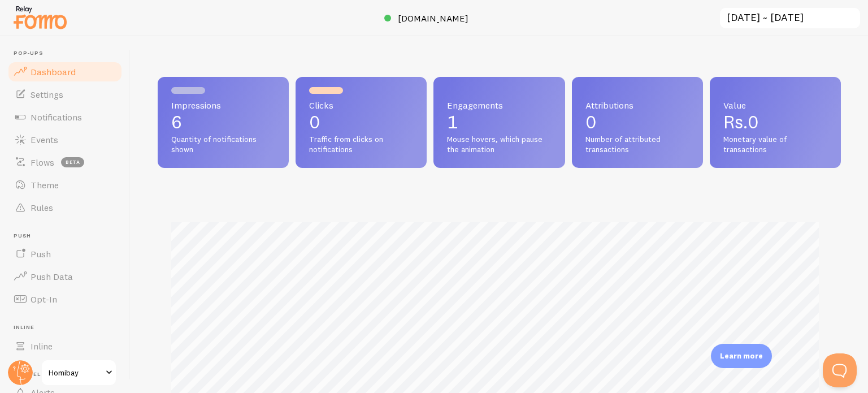
scroll to position [297, 674]
click at [63, 114] on span "Notifications" at bounding box center [56, 116] width 51 height 11
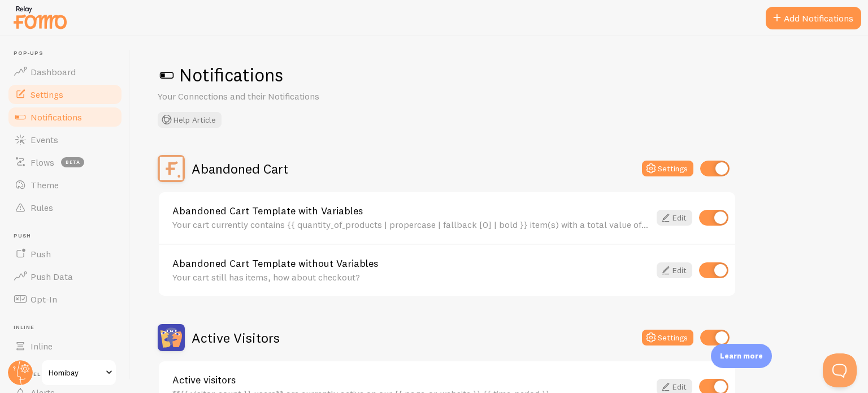
click at [65, 90] on link "Settings" at bounding box center [65, 94] width 116 height 23
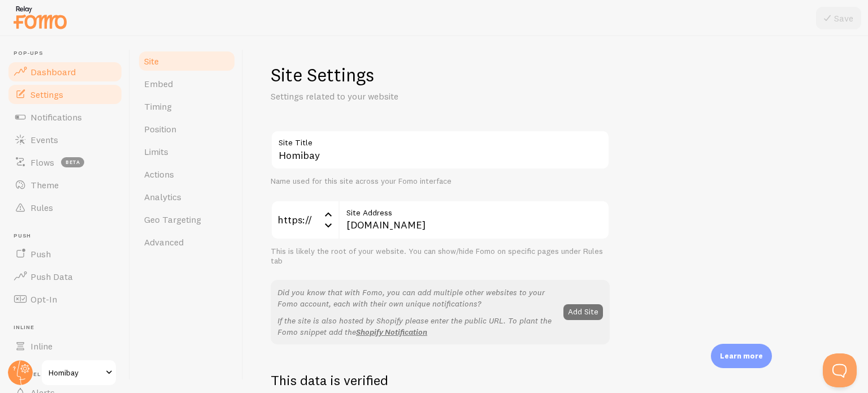
click at [67, 78] on link "Dashboard" at bounding box center [65, 71] width 116 height 23
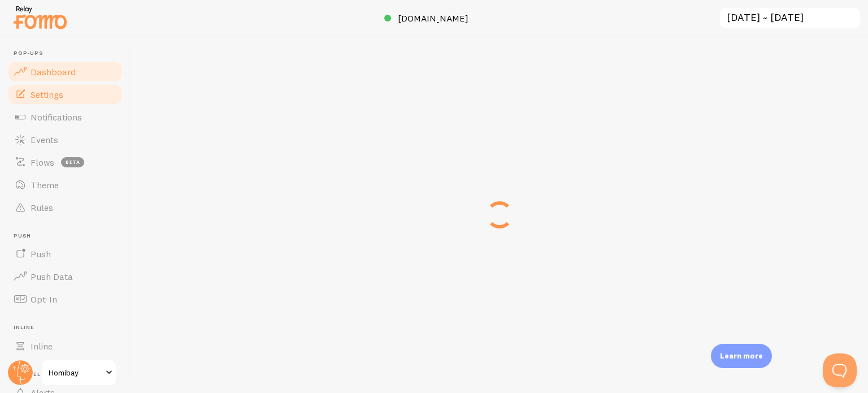
click at [71, 94] on link "Settings" at bounding box center [65, 94] width 116 height 23
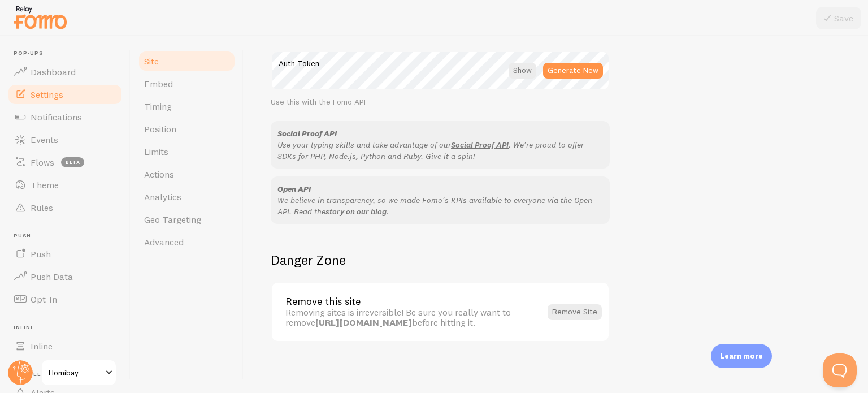
scroll to position [673, 0]
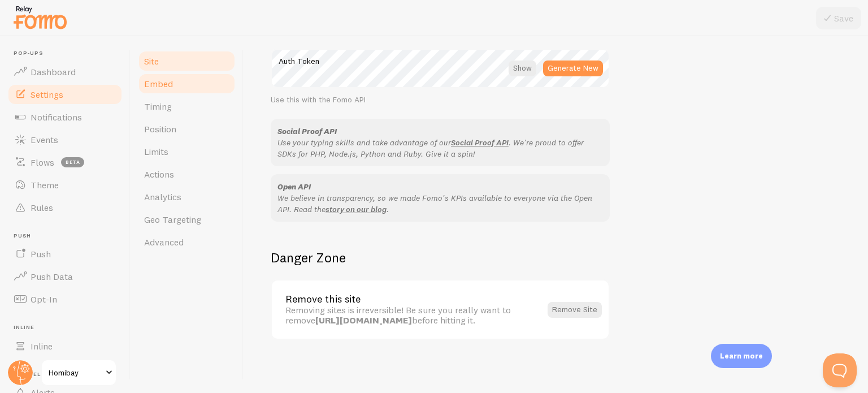
click at [179, 88] on link "Embed" at bounding box center [186, 83] width 99 height 23
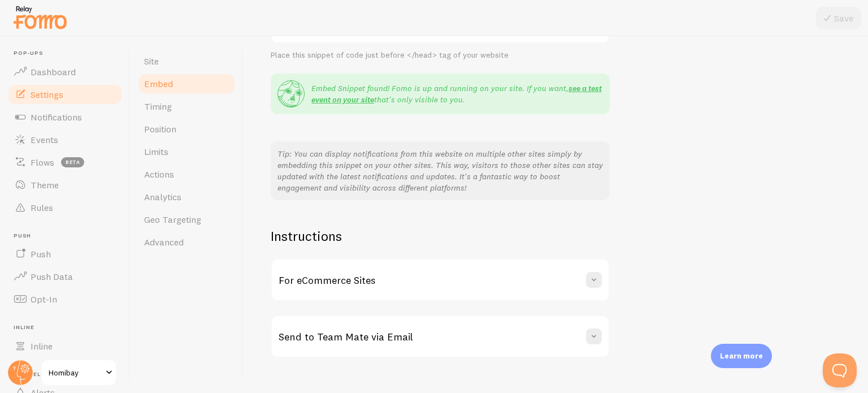
scroll to position [212, 0]
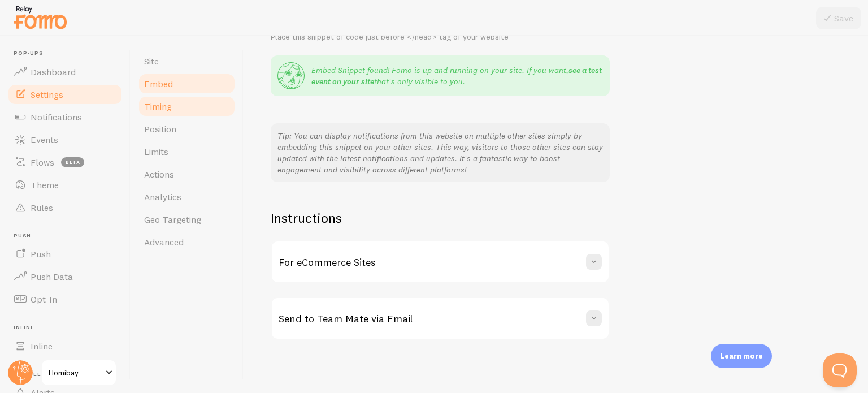
click at [160, 106] on span "Timing" at bounding box center [158, 106] width 28 height 11
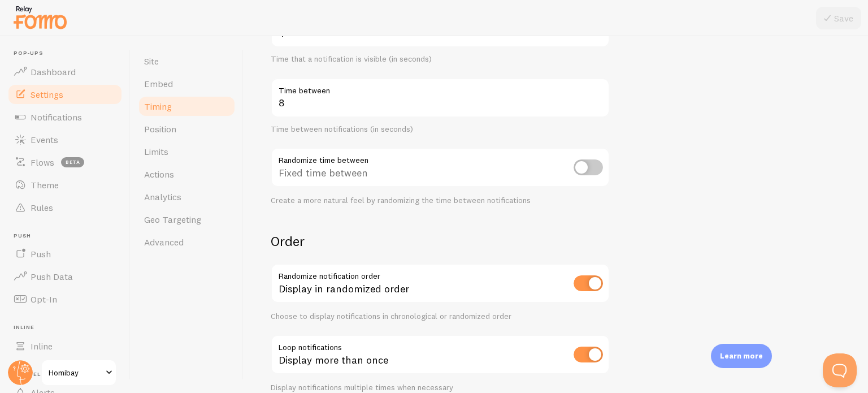
scroll to position [275, 0]
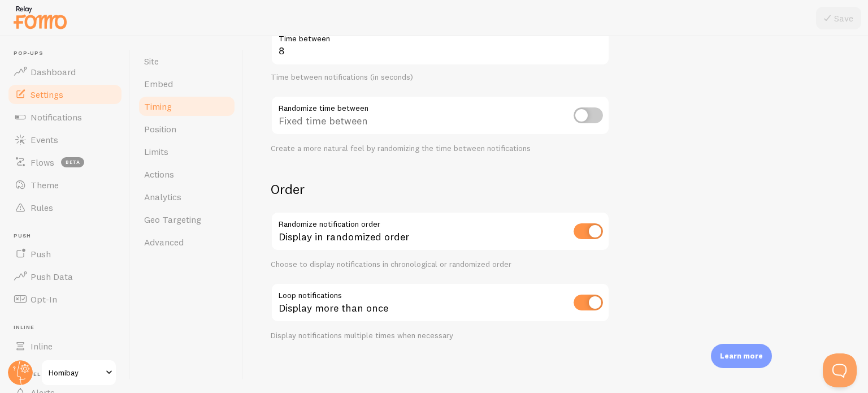
click at [579, 121] on input "checkbox" at bounding box center [587, 115] width 29 height 16
click at [587, 115] on input "checkbox" at bounding box center [587, 115] width 29 height 16
checkbox input "false"
click at [208, 134] on link "Position" at bounding box center [186, 128] width 99 height 23
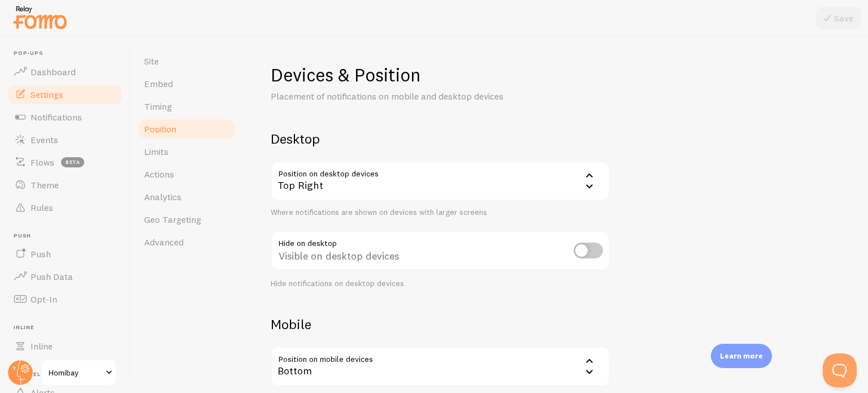
click at [343, 178] on div "Top Right" at bounding box center [440, 181] width 339 height 40
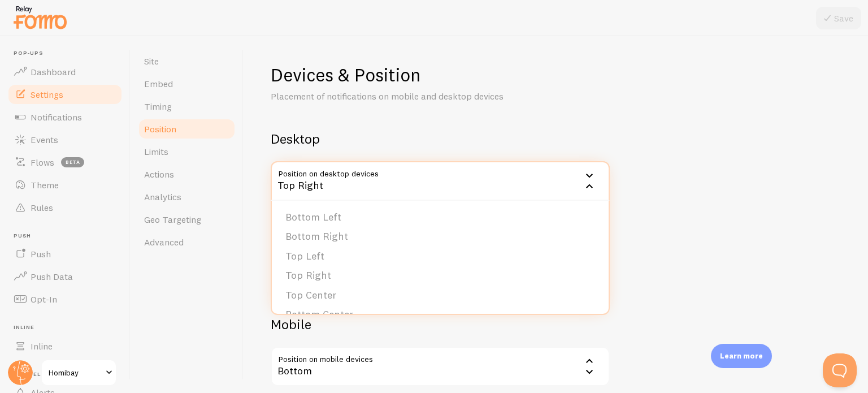
click at [347, 185] on div "Top Right" at bounding box center [440, 181] width 339 height 40
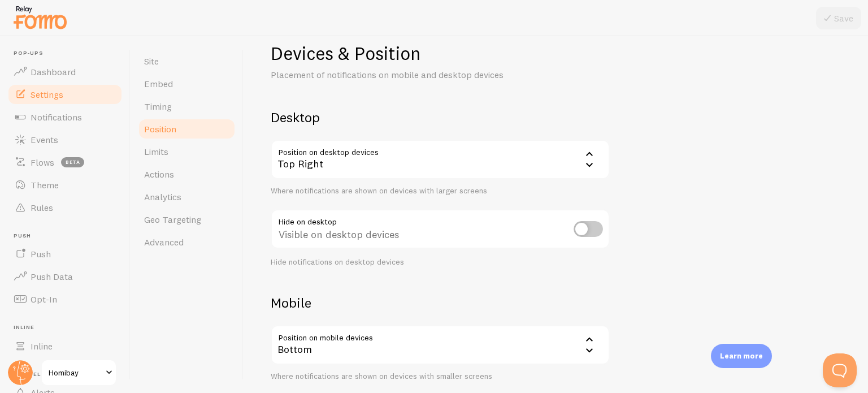
scroll to position [113, 0]
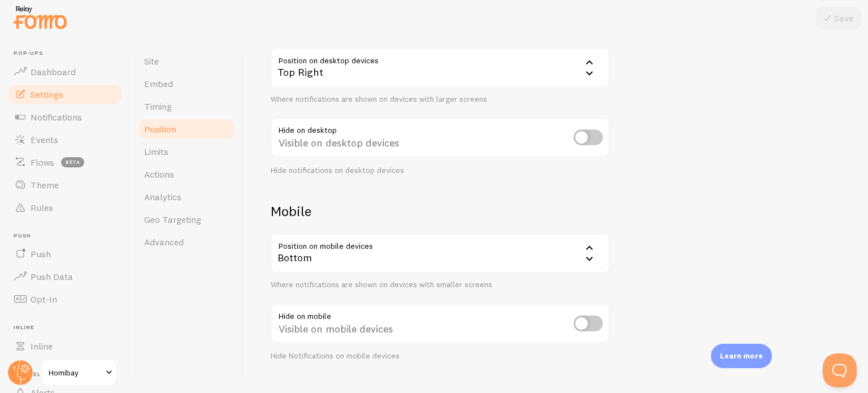
click at [355, 255] on div "Bottom" at bounding box center [440, 253] width 339 height 40
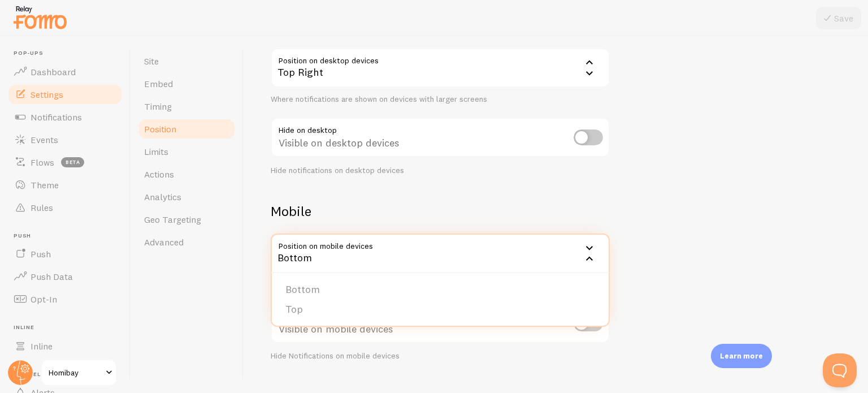
click at [310, 295] on li "Bottom" at bounding box center [440, 290] width 337 height 20
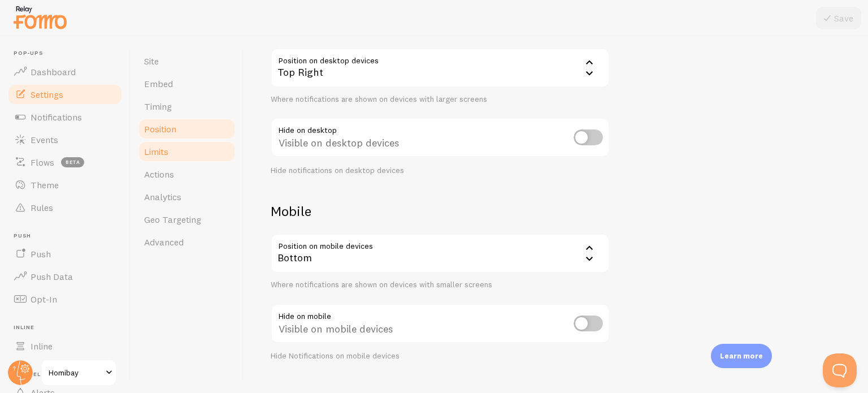
click at [172, 143] on link "Limits" at bounding box center [186, 151] width 99 height 23
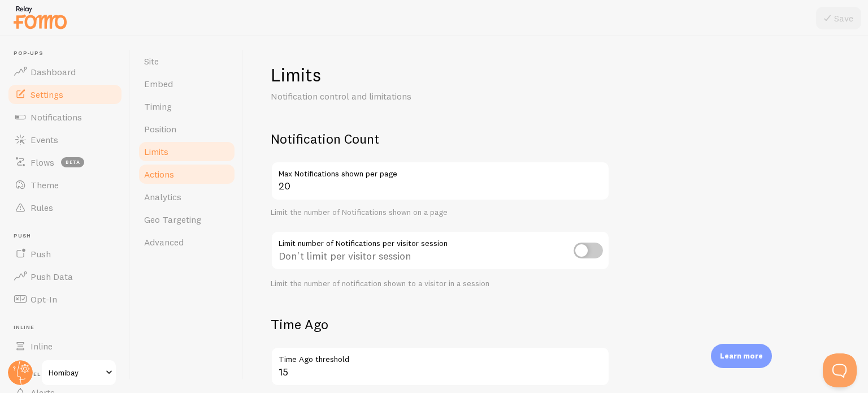
click at [182, 176] on link "Actions" at bounding box center [186, 174] width 99 height 23
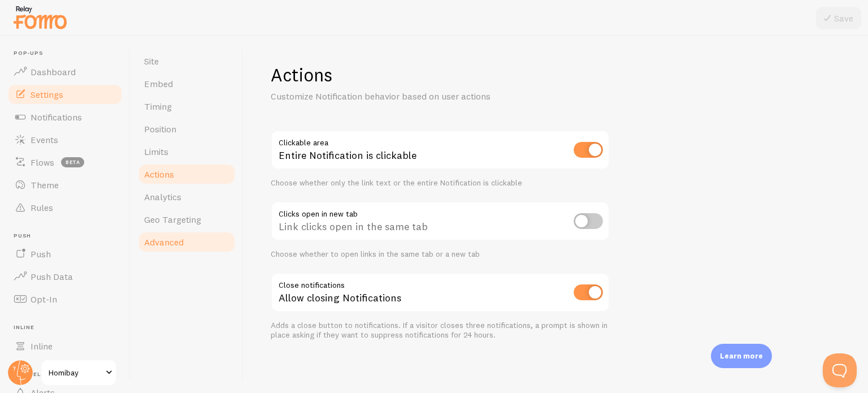
click at [184, 234] on link "Advanced" at bounding box center [186, 241] width 99 height 23
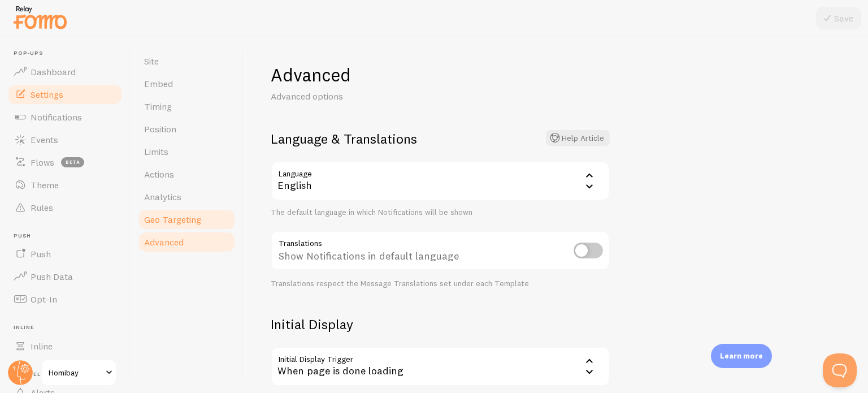
click at [199, 229] on link "Geo Targeting" at bounding box center [186, 219] width 99 height 23
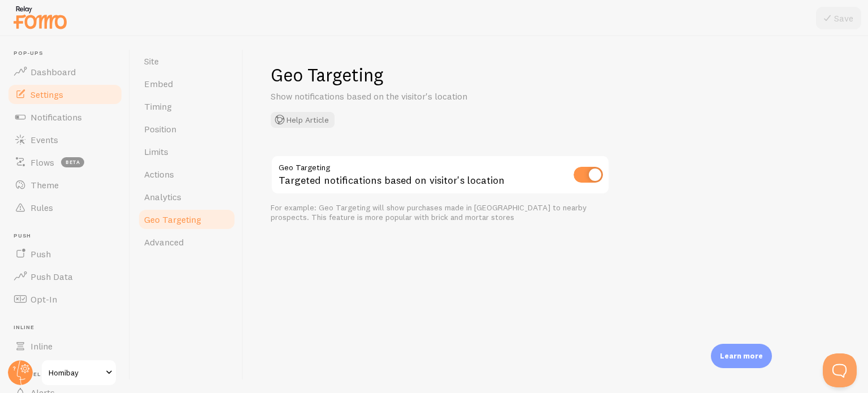
click at [586, 181] on input "checkbox" at bounding box center [587, 175] width 29 height 16
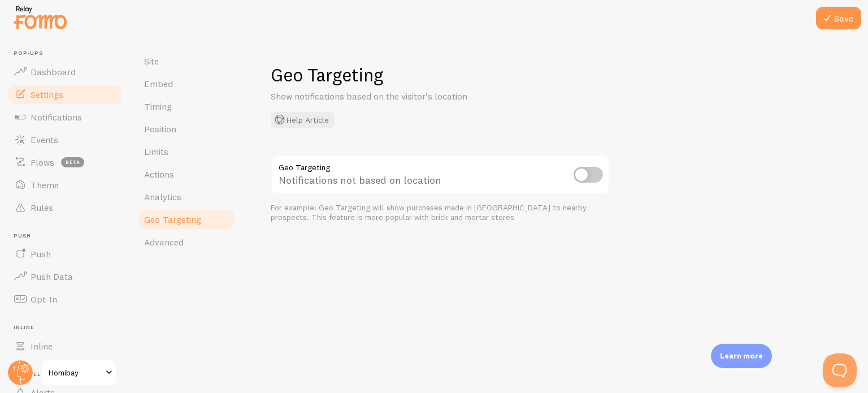
click at [586, 181] on input "checkbox" at bounding box center [587, 175] width 29 height 16
checkbox input "true"
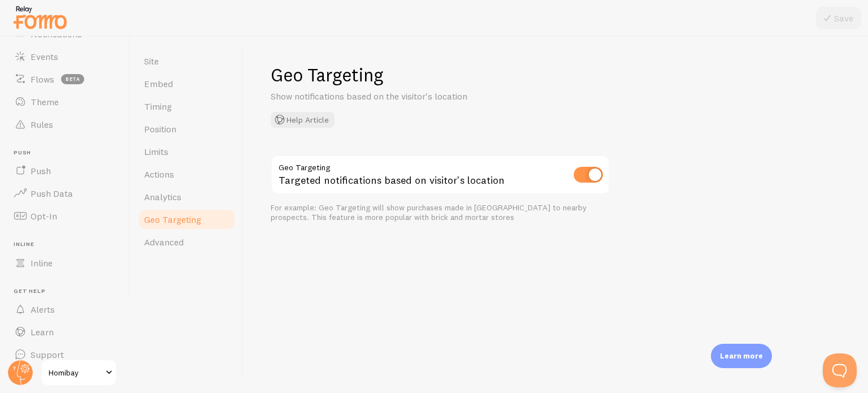
scroll to position [97, 0]
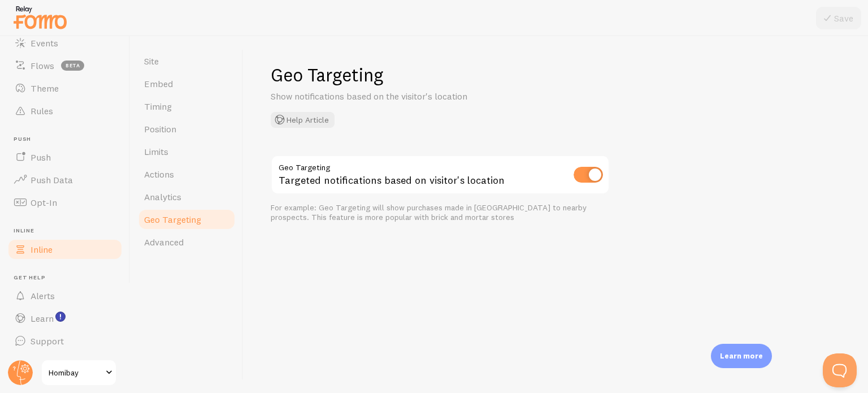
click at [50, 258] on link "Inline" at bounding box center [65, 249] width 116 height 23
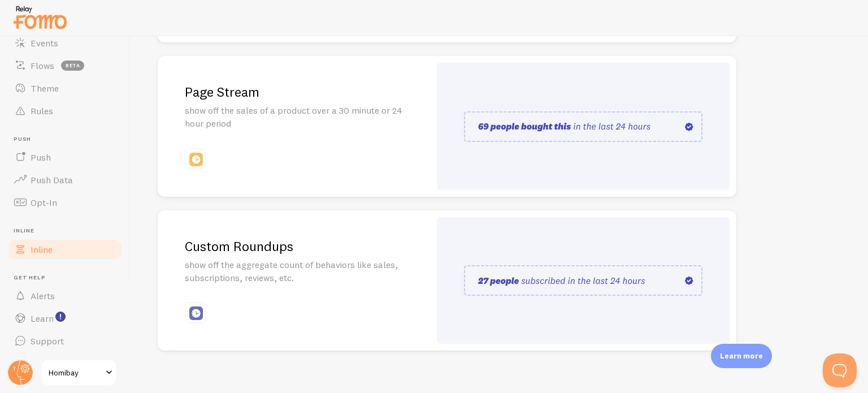
scroll to position [290, 0]
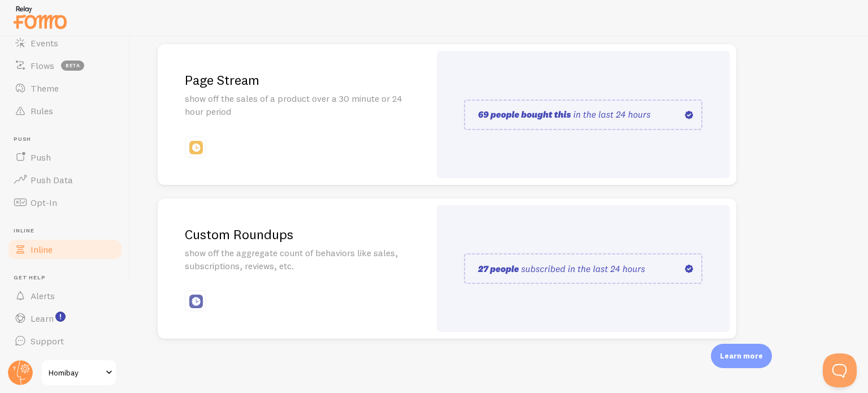
click at [513, 270] on img at bounding box center [583, 268] width 238 height 31
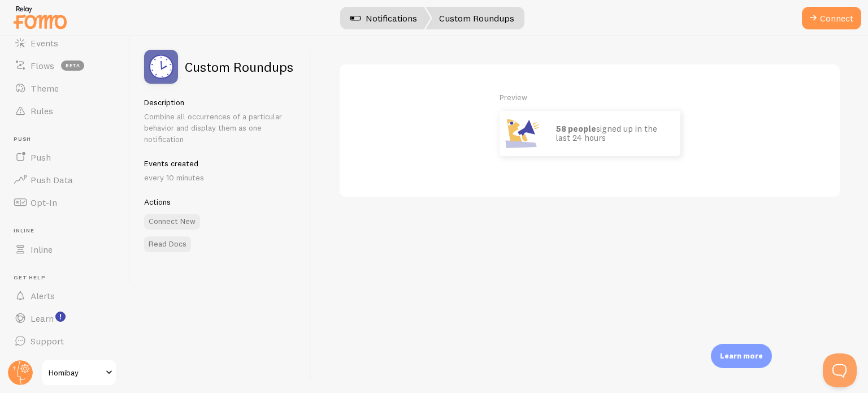
click at [395, 18] on link "Notifications" at bounding box center [384, 18] width 94 height 23
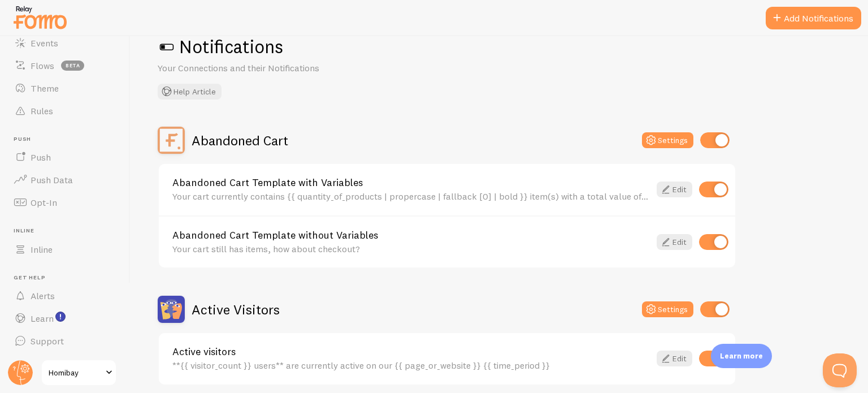
scroll to position [6, 0]
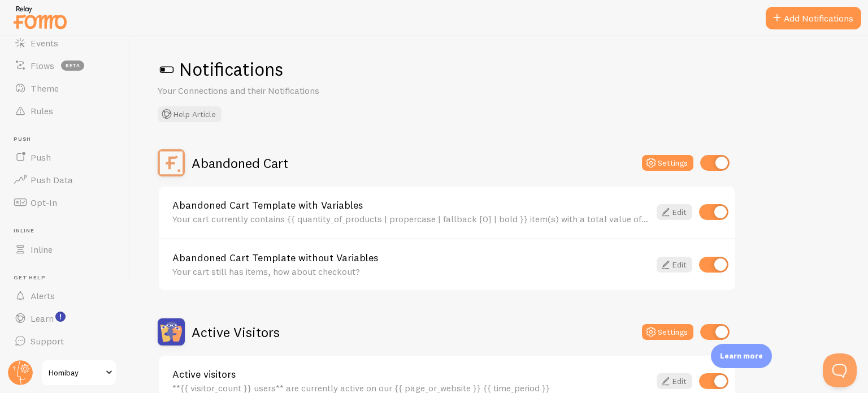
click at [707, 157] on input "checkbox" at bounding box center [714, 163] width 29 height 16
checkbox input "false"
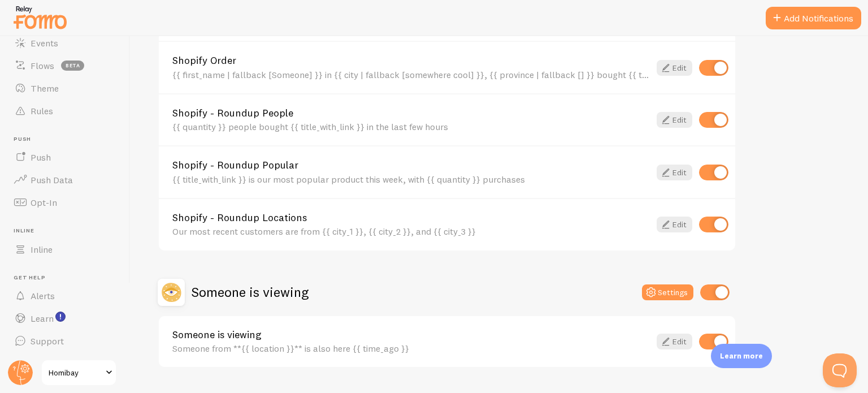
scroll to position [514, 0]
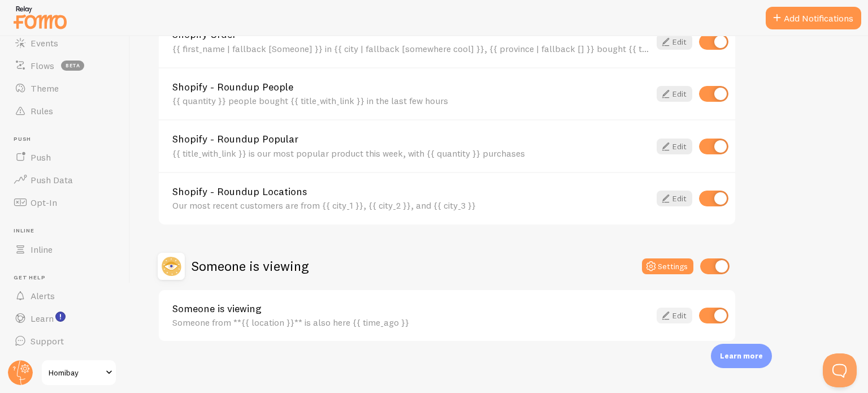
click at [676, 311] on link "Edit" at bounding box center [674, 315] width 36 height 16
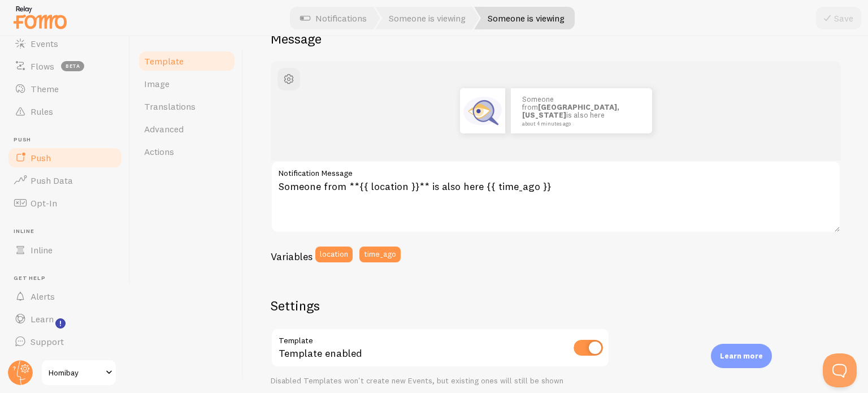
scroll to position [97, 0]
click at [321, 260] on button "location" at bounding box center [333, 254] width 37 height 16
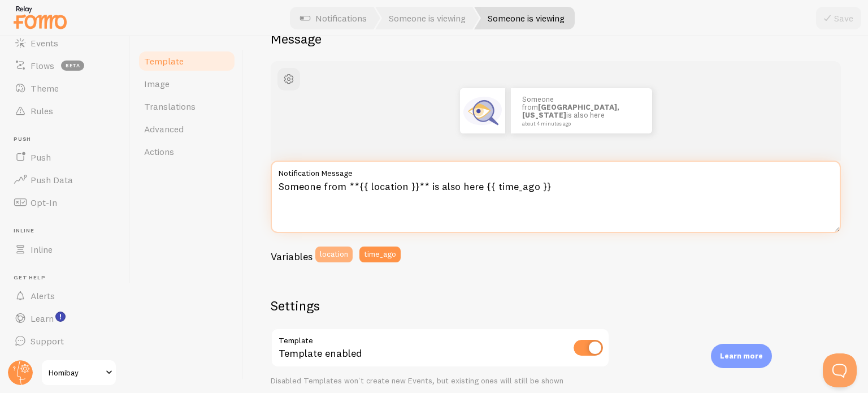
type textarea "{{ location }}Someone from **{{ location }}** is also here {{ time_ago }}"
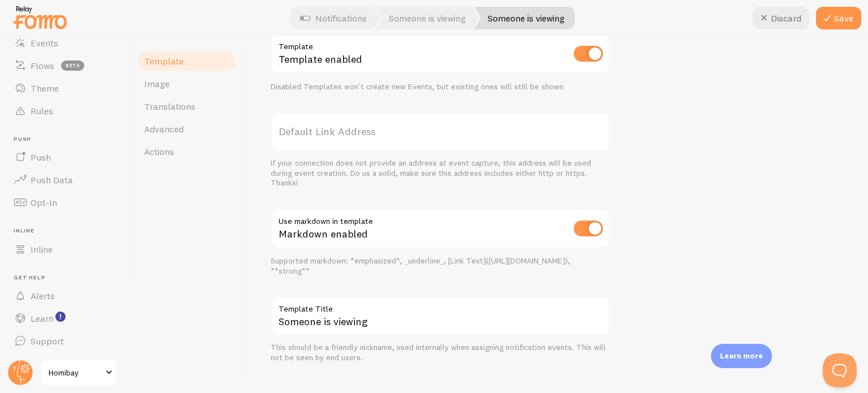
scroll to position [423, 0]
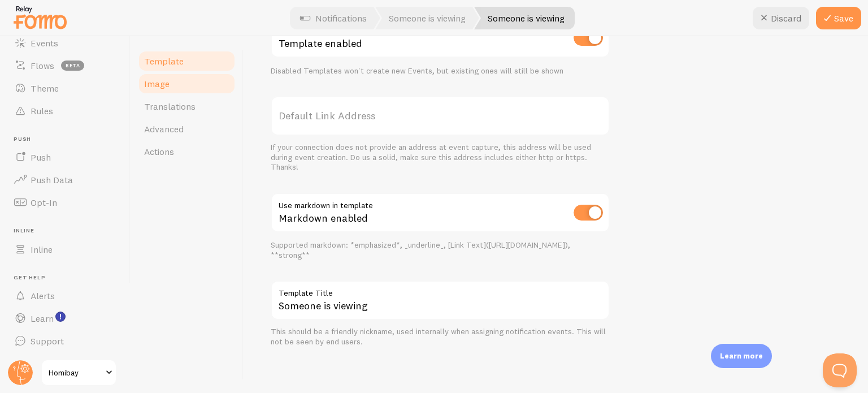
click at [183, 82] on link "Image" at bounding box center [186, 83] width 99 height 23
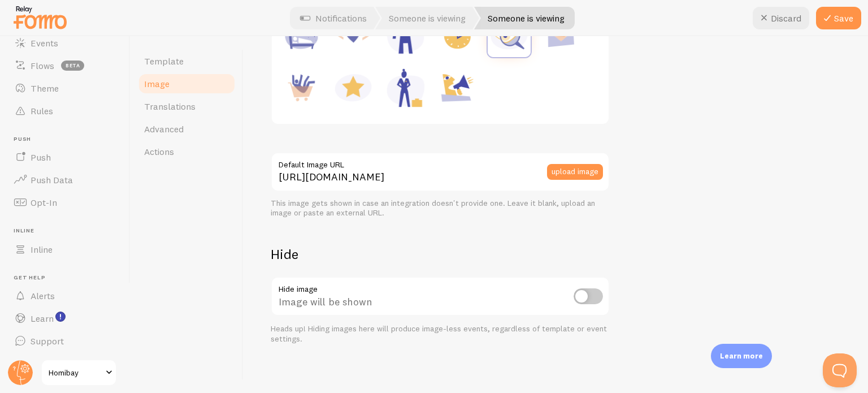
scroll to position [225, 0]
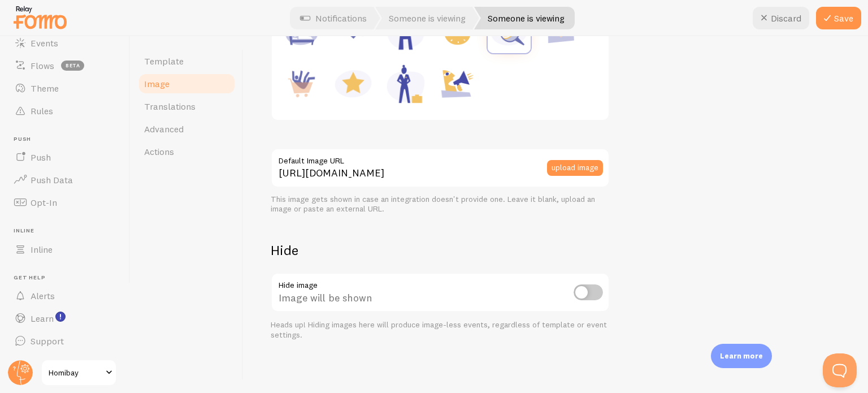
click at [587, 289] on input "checkbox" at bounding box center [587, 292] width 29 height 16
click at [596, 284] on input "checkbox" at bounding box center [587, 292] width 29 height 16
checkbox input "false"
click at [175, 104] on span "Translations" at bounding box center [169, 106] width 51 height 11
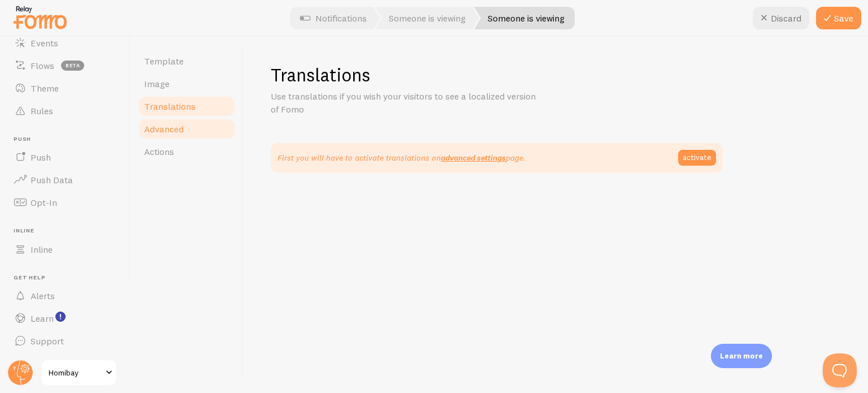
click at [184, 129] on link "Advanced" at bounding box center [186, 128] width 99 height 23
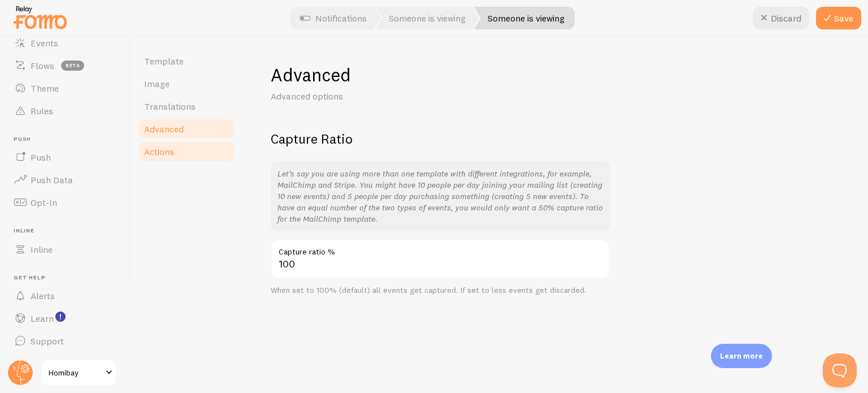
click at [180, 153] on link "Actions" at bounding box center [186, 151] width 99 height 23
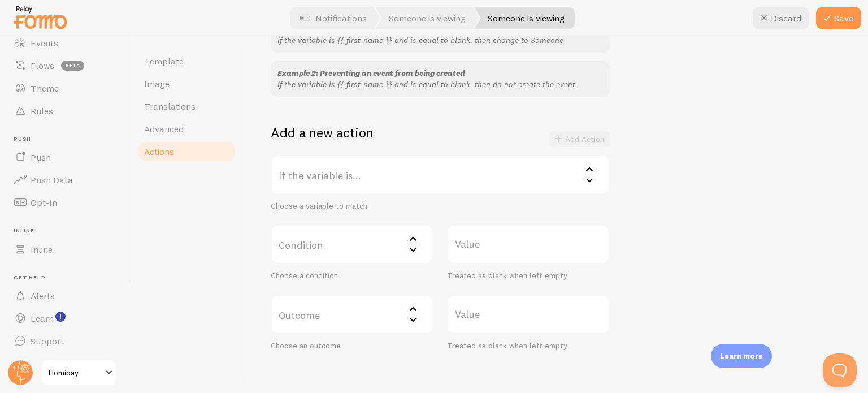
scroll to position [169, 0]
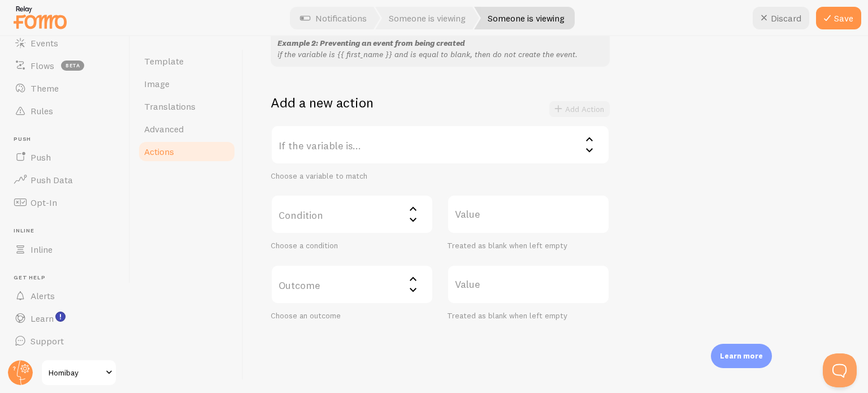
click at [332, 147] on label "If the variable is..." at bounding box center [440, 145] width 339 height 40
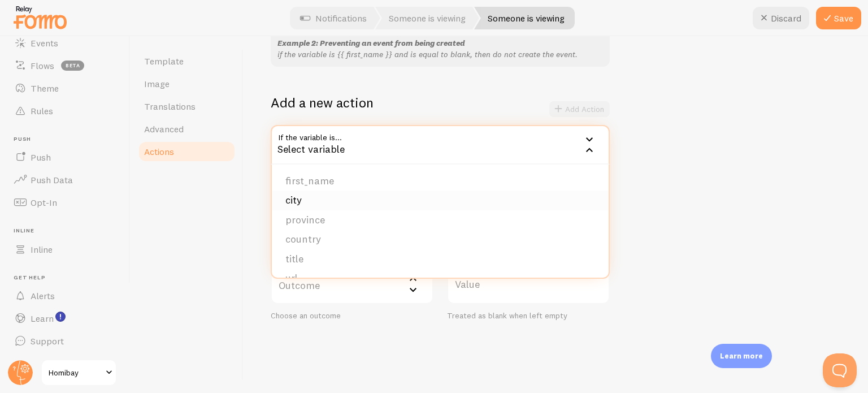
click at [323, 195] on li "city" at bounding box center [440, 200] width 337 height 20
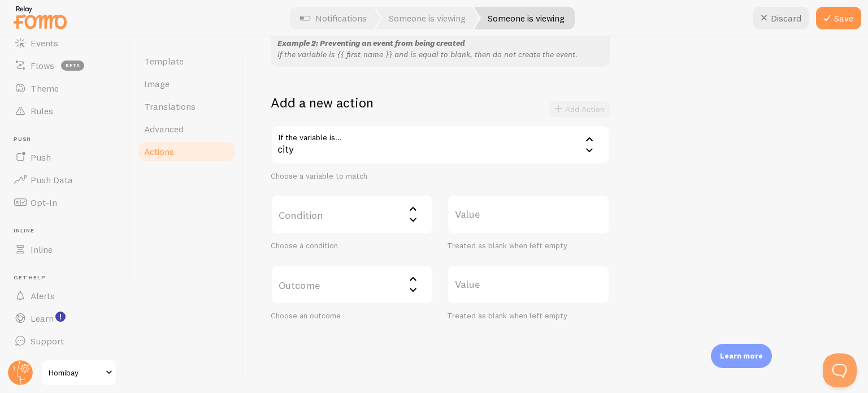
click at [328, 210] on label "Condition" at bounding box center [352, 214] width 163 height 40
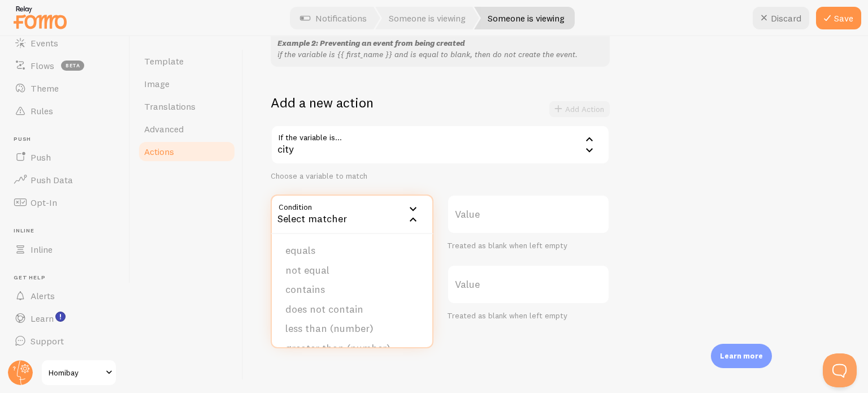
click at [203, 234] on div "Template Image Translations Advanced Actions" at bounding box center [186, 214] width 113 height 356
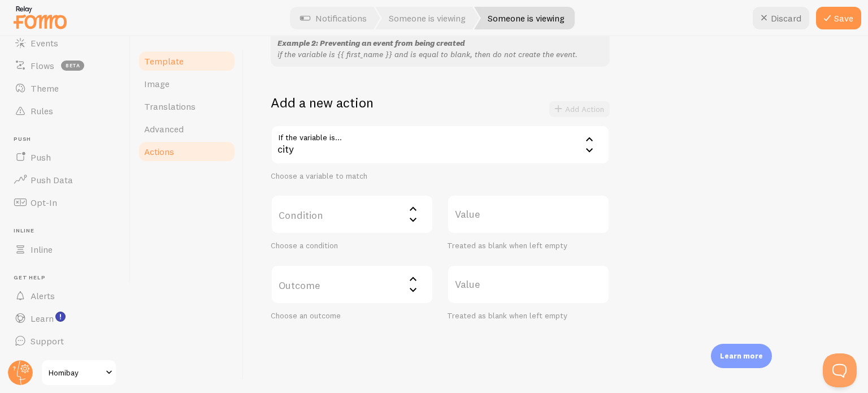
click at [178, 64] on span "Template" at bounding box center [164, 60] width 40 height 11
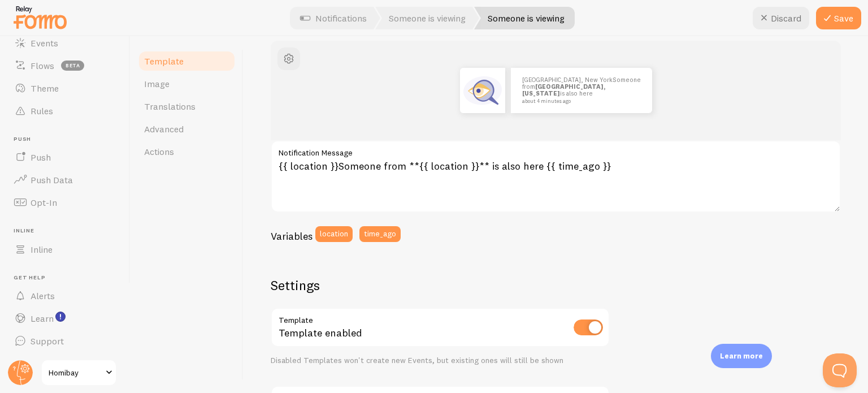
scroll to position [113, 0]
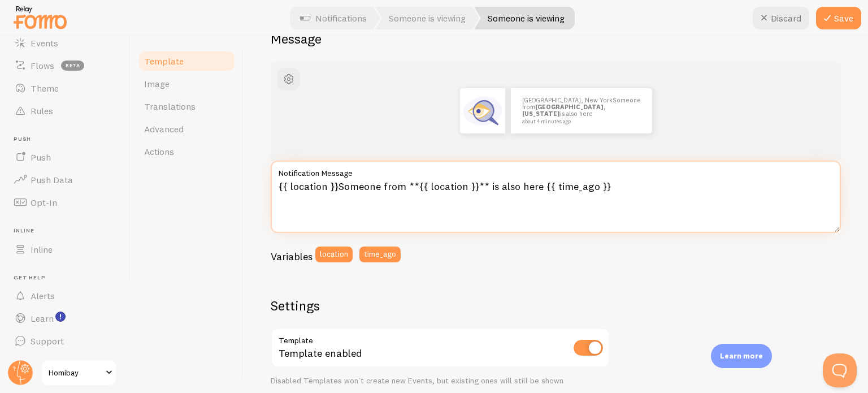
click at [460, 187] on textarea "{{ location }}Someone from **{{ location }}** is also here {{ time_ago }}" at bounding box center [556, 196] width 570 height 72
drag, startPoint x: 460, startPoint y: 187, endPoint x: 437, endPoint y: 182, distance: 23.6
click at [437, 182] on textarea "{{ location }}Someone from **{{ location }}** is also here {{ time_ago }}" at bounding box center [556, 196] width 570 height 72
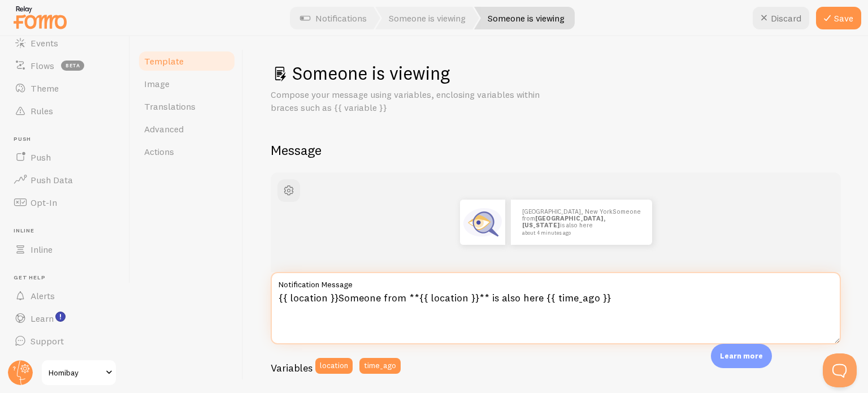
scroll to position [0, 0]
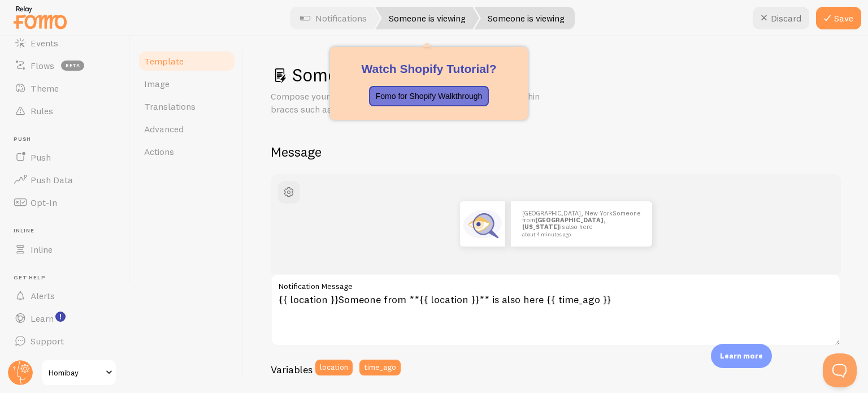
click at [427, 24] on link "Someone is viewing" at bounding box center [427, 18] width 104 height 23
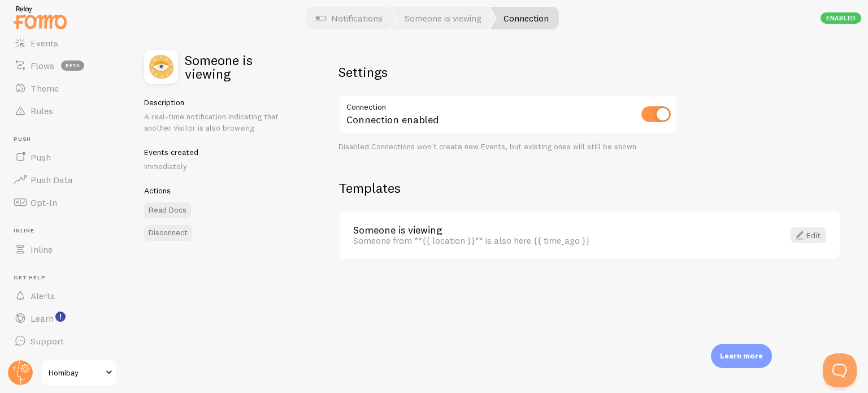
click at [164, 171] on p "Immediately" at bounding box center [220, 165] width 153 height 11
click at [98, 369] on span "Homibay" at bounding box center [76, 372] width 54 height 14
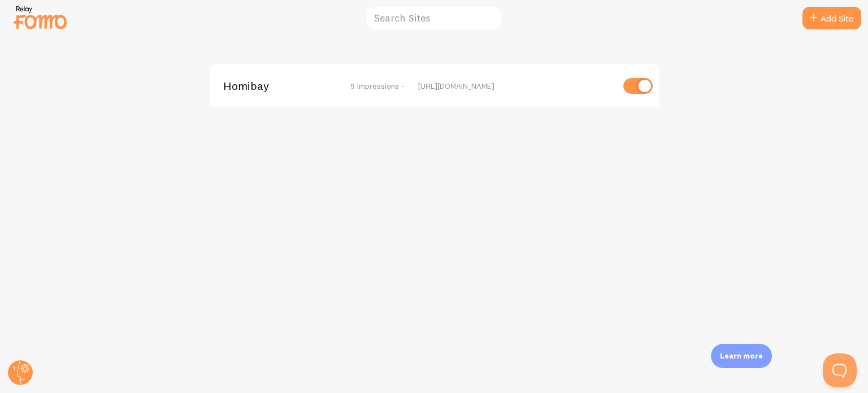
click at [267, 97] on div "Homibay 9 Impressions - https://homibay.com" at bounding box center [435, 85] width 450 height 43
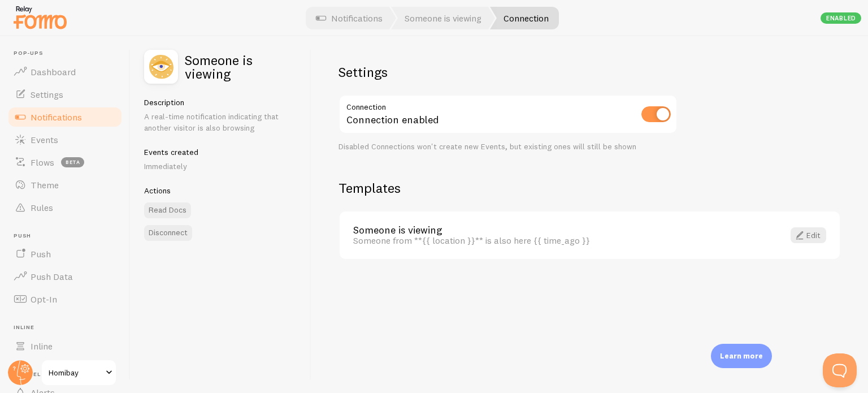
click at [54, 106] on link "Notifications" at bounding box center [65, 117] width 116 height 23
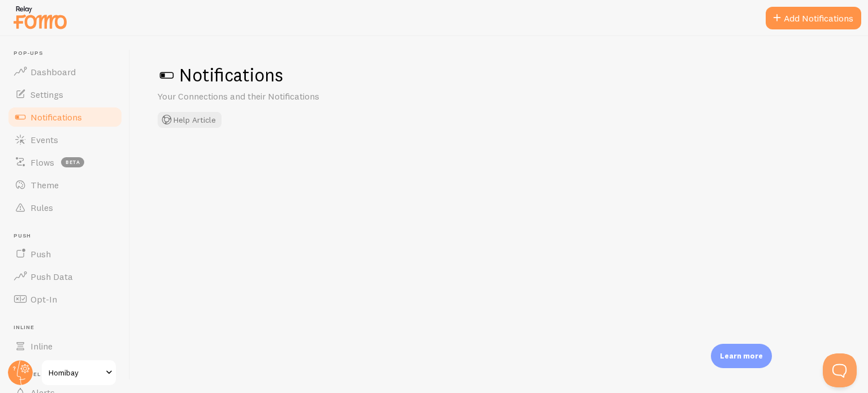
click at [61, 123] on link "Notifications" at bounding box center [65, 117] width 116 height 23
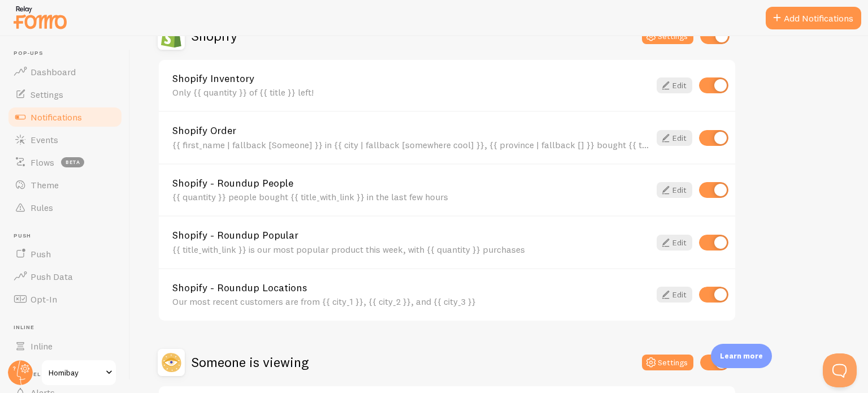
scroll to position [119, 0]
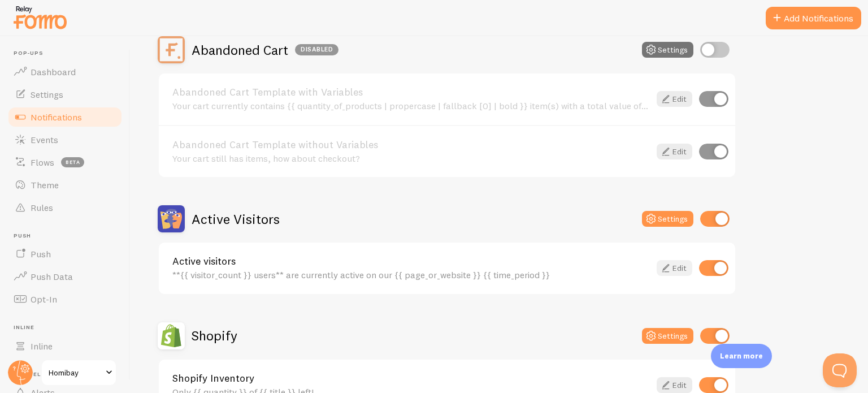
click at [680, 268] on link "Edit" at bounding box center [674, 268] width 36 height 16
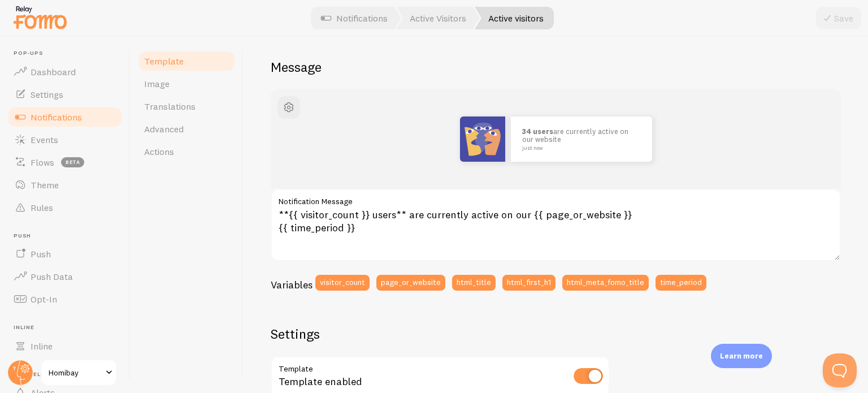
scroll to position [84, 0]
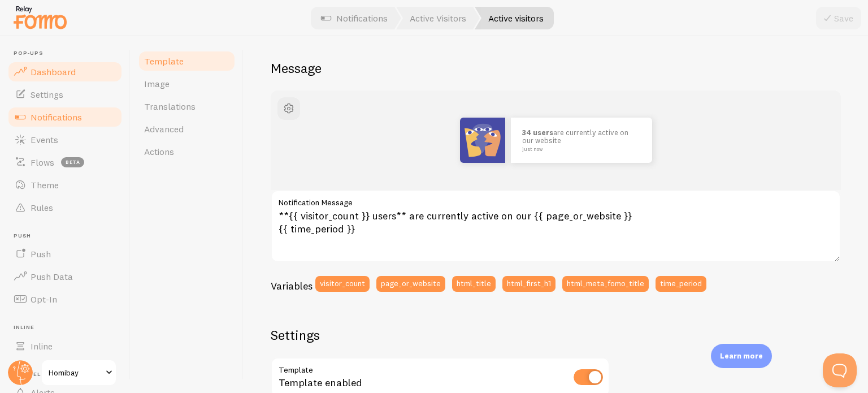
click at [36, 69] on span "Dashboard" at bounding box center [53, 71] width 45 height 11
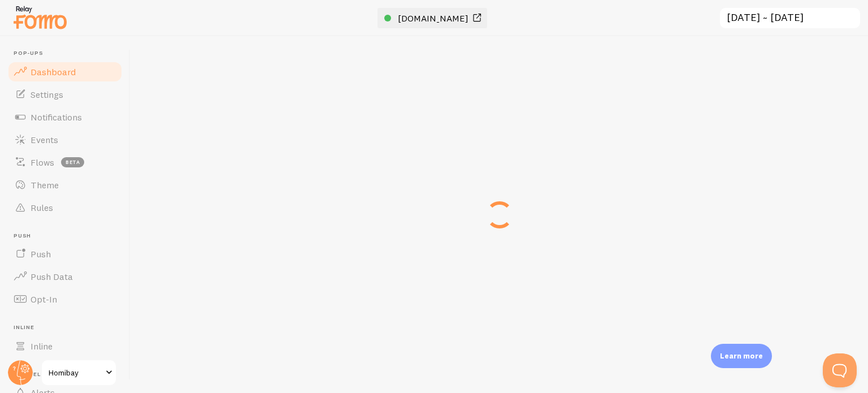
click at [406, 20] on link "[DOMAIN_NAME]" at bounding box center [433, 18] width 99 height 14
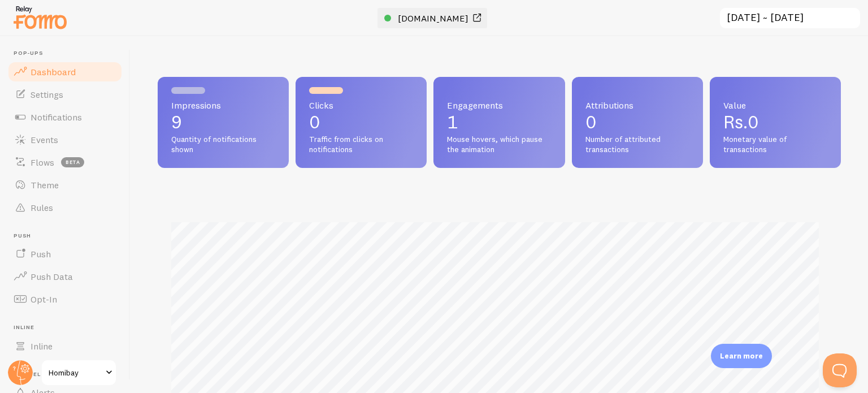
scroll to position [297, 674]
